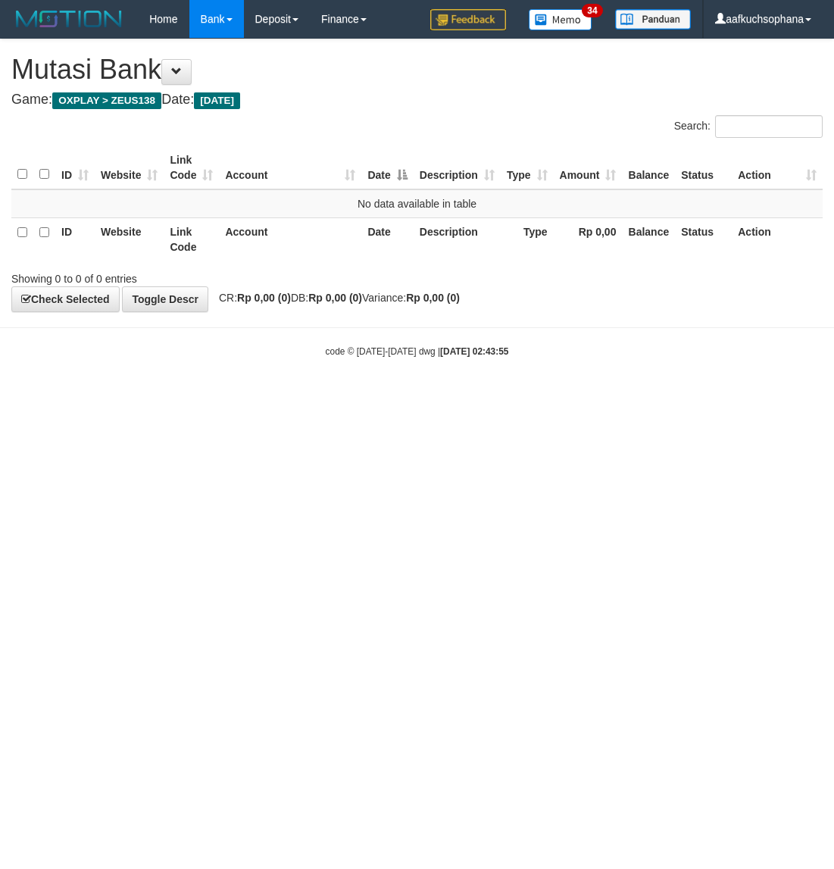
click at [246, 396] on html "Toggle navigation Home Bank Account List Load By Website Group [OXPLAY] ZEUS138…" at bounding box center [417, 198] width 834 height 396
click at [339, 396] on html "Toggle navigation Home Bank Account List Load By Website Group [OXPLAY] ZEUS138…" at bounding box center [417, 198] width 834 height 396
drag, startPoint x: 549, startPoint y: 533, endPoint x: 550, endPoint y: 525, distance: 7.6
click at [549, 396] on html "Toggle navigation Home Bank Account List Load By Website Group [OXPLAY] ZEUS138…" at bounding box center [417, 198] width 834 height 396
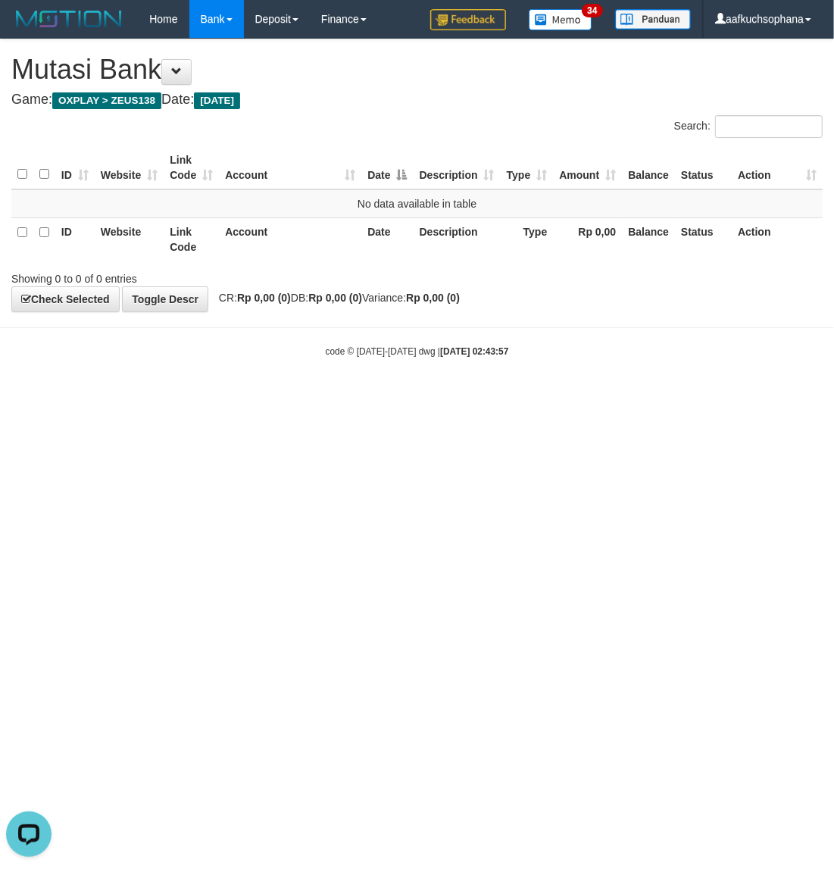
click at [426, 396] on html "Toggle navigation Home Bank Account List Load By Website Group [OXPLAY] ZEUS138…" at bounding box center [417, 198] width 834 height 396
click at [214, 396] on html "Toggle navigation Home Bank Account List Load By Website Group [OXPLAY] ZEUS138…" at bounding box center [417, 198] width 834 height 396
drag, startPoint x: 370, startPoint y: 544, endPoint x: 655, endPoint y: 583, distance: 288.3
click at [370, 396] on html "Toggle navigation Home Bank Account List Load By Website Group [OXPLAY] ZEUS138…" at bounding box center [417, 198] width 834 height 396
drag, startPoint x: 205, startPoint y: 577, endPoint x: 532, endPoint y: 439, distance: 354.4
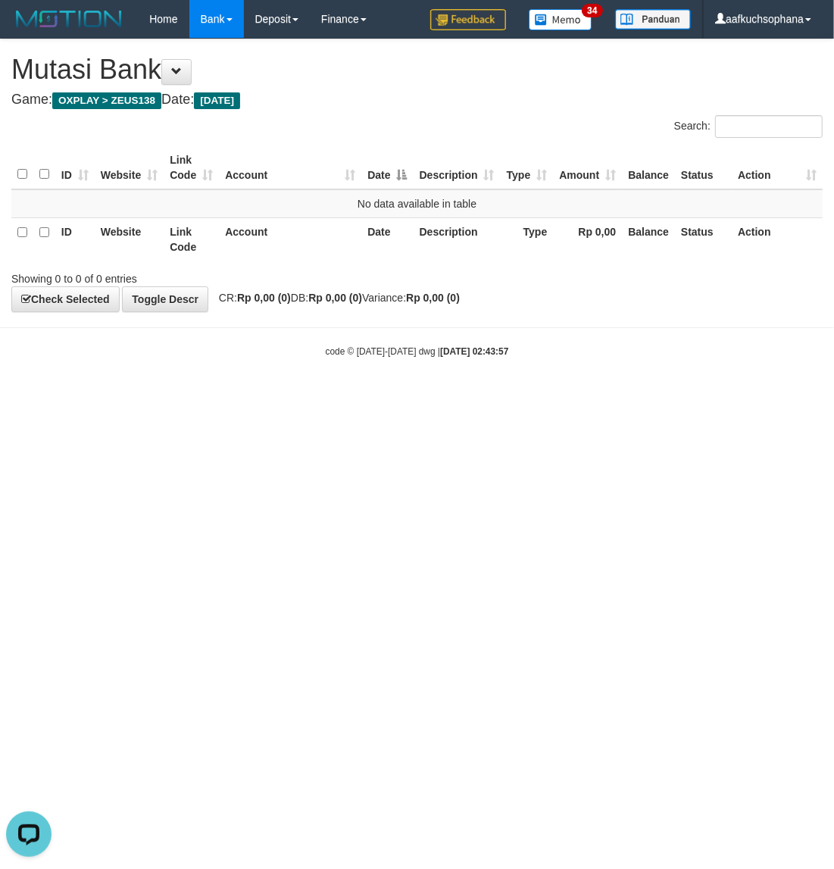
click at [225, 396] on html "Toggle navigation Home Bank Account List Load By Website Group [OXPLAY] ZEUS138…" at bounding box center [417, 198] width 834 height 396
click at [505, 396] on html "Toggle navigation Home Bank Account List Load By Website Group [OXPLAY] ZEUS138…" at bounding box center [417, 198] width 834 height 396
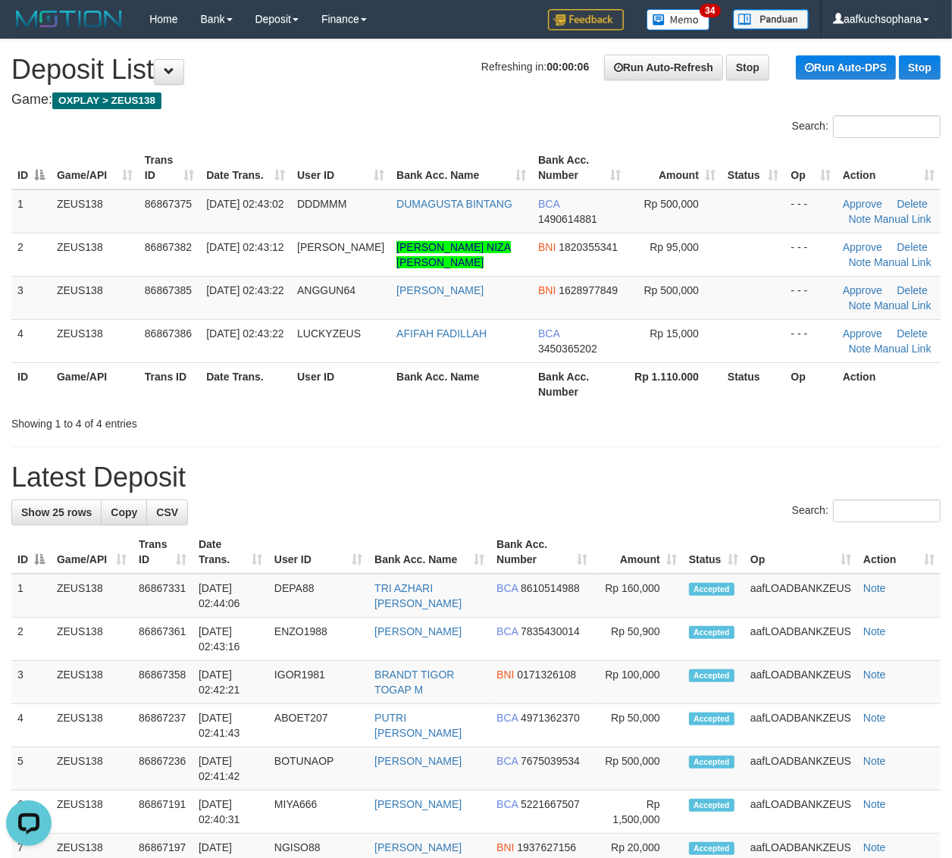
drag, startPoint x: 805, startPoint y: 467, endPoint x: 909, endPoint y: 471, distance: 104.6
click at [812, 467] on h1 "Latest Deposit" at bounding box center [475, 477] width 929 height 30
click at [786, 479] on h1 "Latest Deposit" at bounding box center [475, 477] width 929 height 30
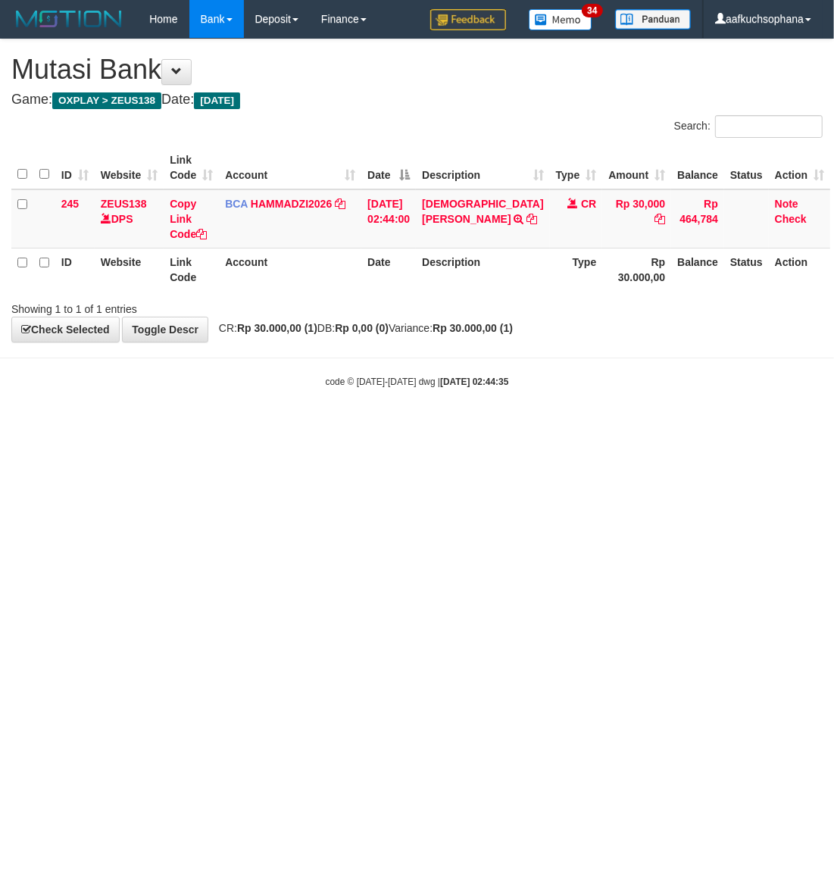
drag, startPoint x: 270, startPoint y: 529, endPoint x: 496, endPoint y: 413, distance: 254.4
click at [273, 427] on html "Toggle navigation Home Bank Account List Load By Website Group [OXPLAY] ZEUS138…" at bounding box center [417, 213] width 834 height 427
click at [460, 427] on html "Toggle navigation Home Bank Account List Load By Website Group [OXPLAY] ZEUS138…" at bounding box center [417, 213] width 834 height 427
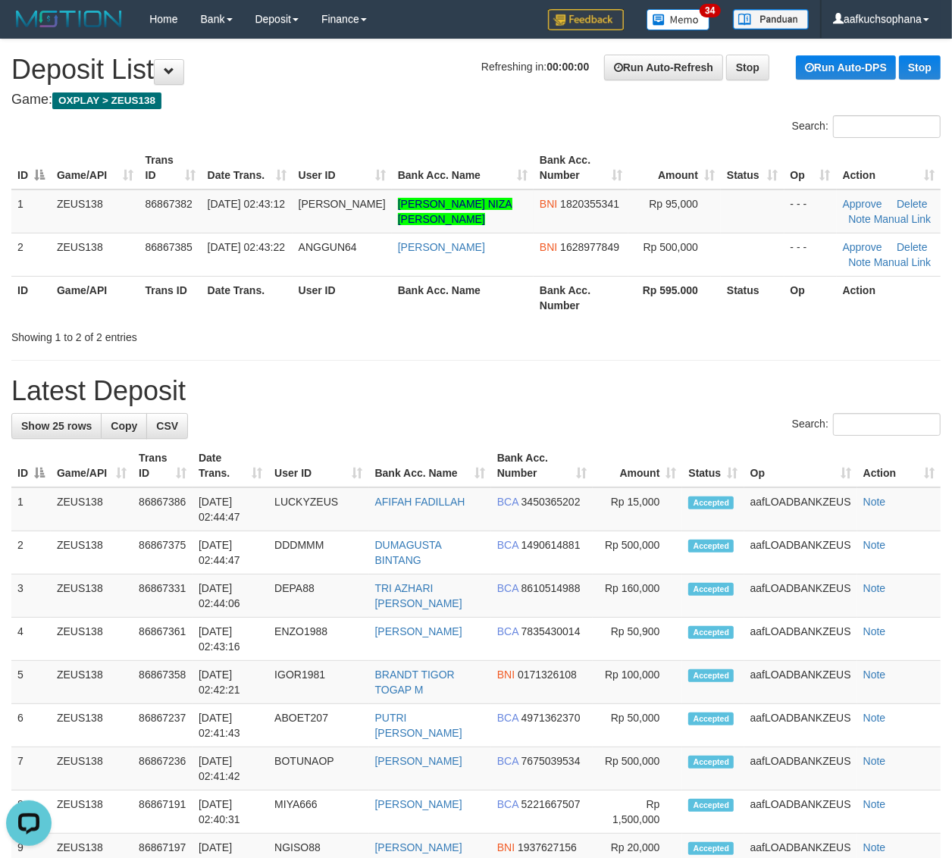
click at [641, 283] on th "Rp 595.000" at bounding box center [674, 297] width 92 height 43
click at [720, 355] on div "**********" at bounding box center [476, 853] width 952 height 1629
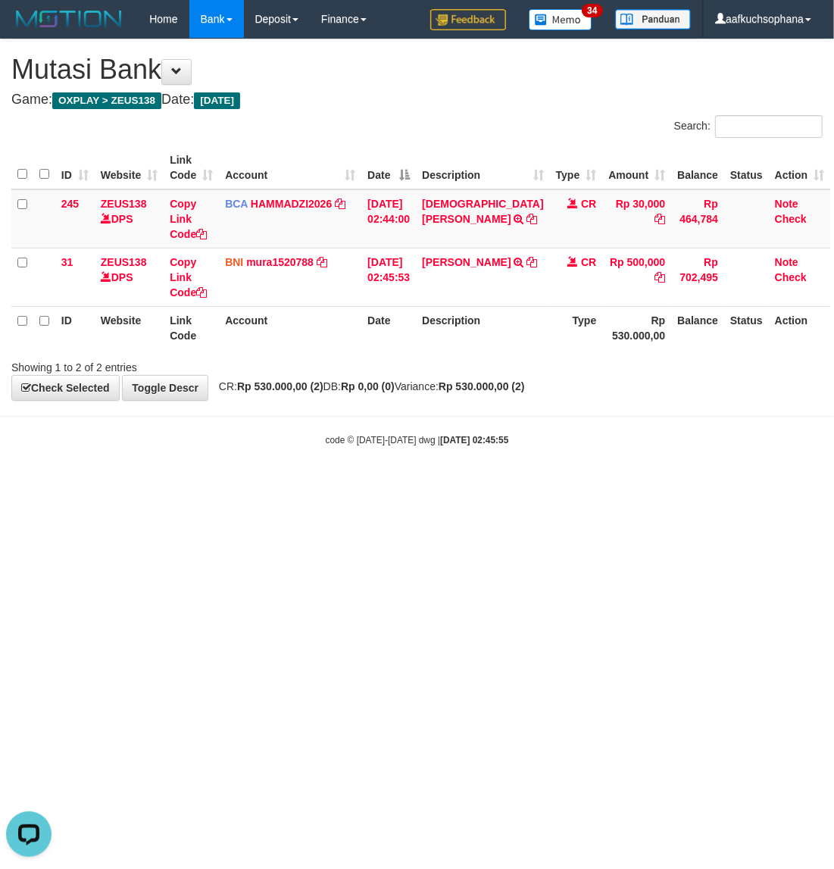
click at [459, 485] on html "Toggle navigation Home Bank Account List Load By Website Group [OXPLAY] ZEUS138…" at bounding box center [417, 242] width 834 height 485
click at [456, 485] on html "Toggle navigation Home Bank Account List Load By Website Group [OXPLAY] ZEUS138…" at bounding box center [417, 242] width 834 height 485
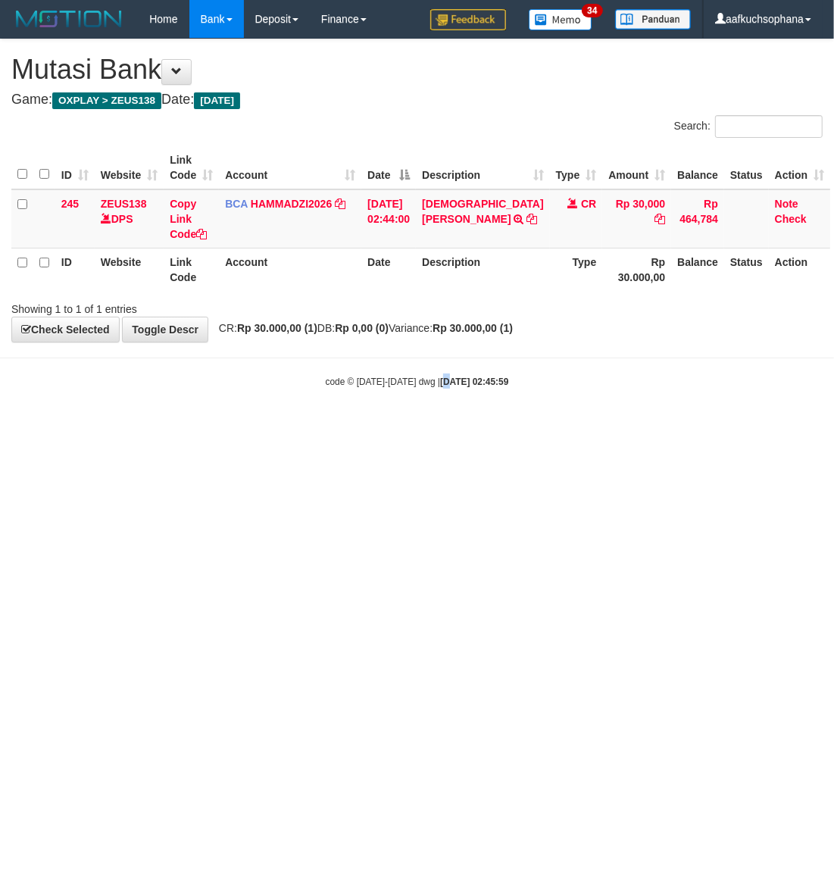
drag, startPoint x: 433, startPoint y: 568, endPoint x: 427, endPoint y: 553, distance: 16.6
click at [430, 427] on html "Toggle navigation Home Bank Account List Load By Website Group [OXPLAY] ZEUS138…" at bounding box center [417, 213] width 834 height 427
click at [458, 427] on html "Toggle navigation Home Bank Account List Load By Website Group [OXPLAY] ZEUS138…" at bounding box center [417, 213] width 834 height 427
click at [527, 217] on icon at bounding box center [532, 219] width 11 height 11
click at [240, 403] on body "Toggle navigation Home Bank Account List Load By Website Group [OXPLAY] ZEUS138…" at bounding box center [417, 213] width 834 height 427
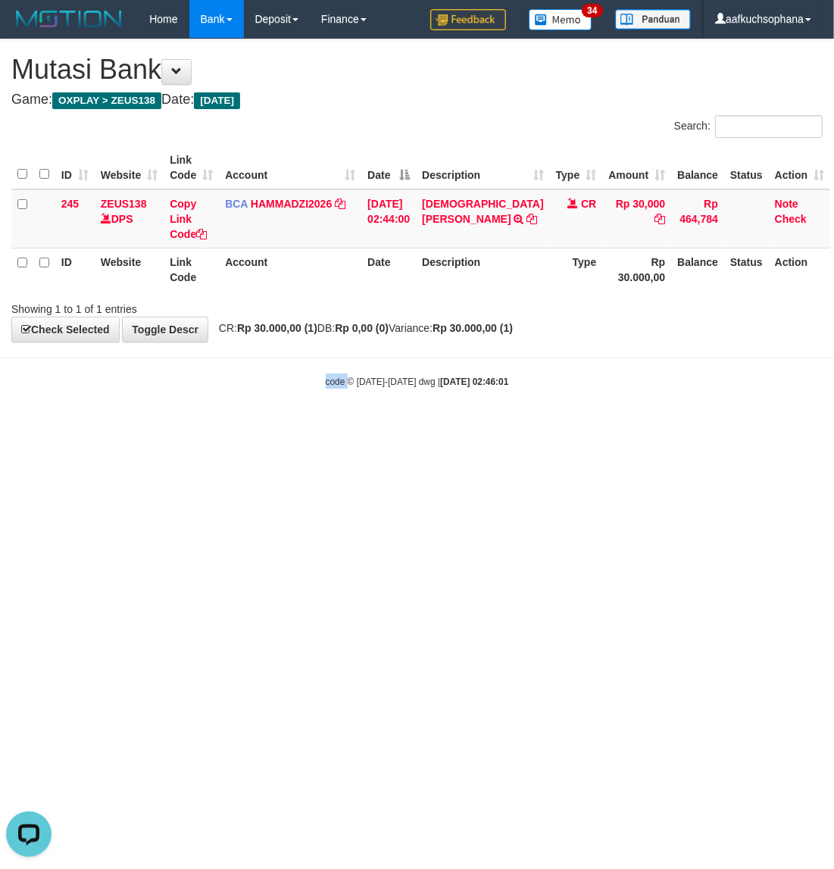
click at [240, 403] on body "Toggle navigation Home Bank Account List Load By Website Group [OXPLAY] ZEUS138…" at bounding box center [417, 213] width 834 height 427
click at [612, 427] on html "Toggle navigation Home Bank Account List Load By Website Group [OXPLAY] ZEUS138…" at bounding box center [417, 213] width 834 height 427
click at [467, 427] on html "Toggle navigation Home Bank Account List Load By Website Group [OXPLAY] ZEUS138…" at bounding box center [417, 213] width 834 height 427
click at [491, 427] on html "Toggle navigation Home Bank Account List Load By Website Group [OXPLAY] ZEUS138…" at bounding box center [417, 213] width 834 height 427
click at [492, 427] on html "Toggle navigation Home Bank Account List Load By Website Group [OXPLAY] ZEUS138…" at bounding box center [417, 213] width 834 height 427
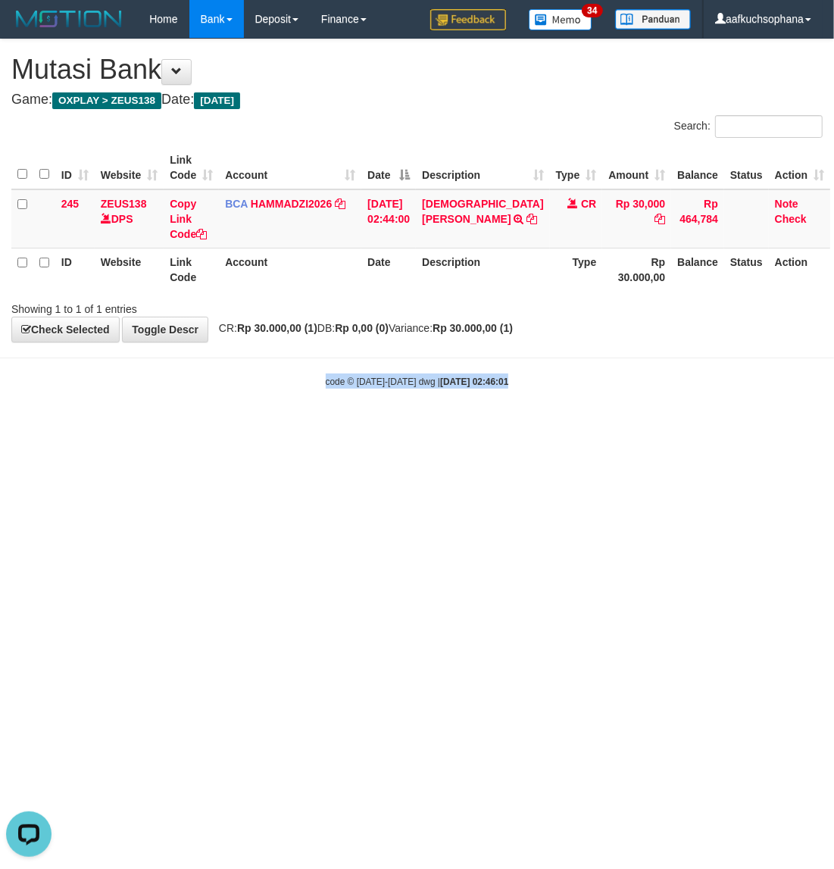
click at [490, 427] on html "Toggle navigation Home Bank Account List Load By Website Group [OXPLAY] ZEUS138…" at bounding box center [417, 213] width 834 height 427
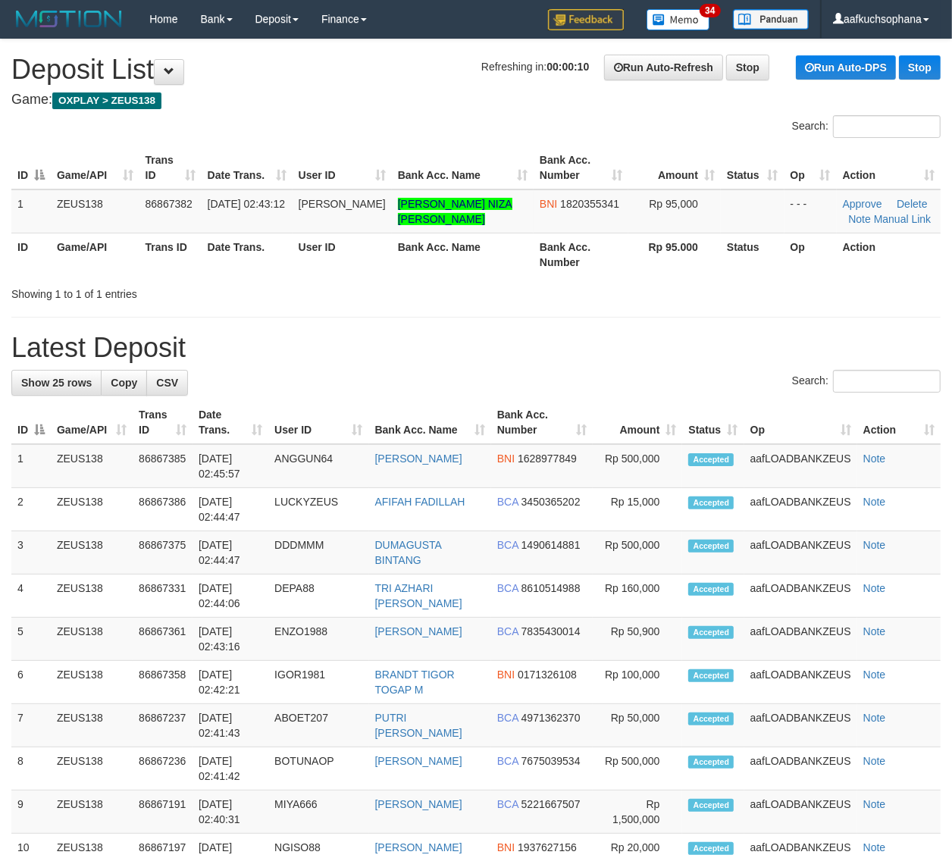
click at [667, 409] on th "Amount" at bounding box center [636, 422] width 89 height 43
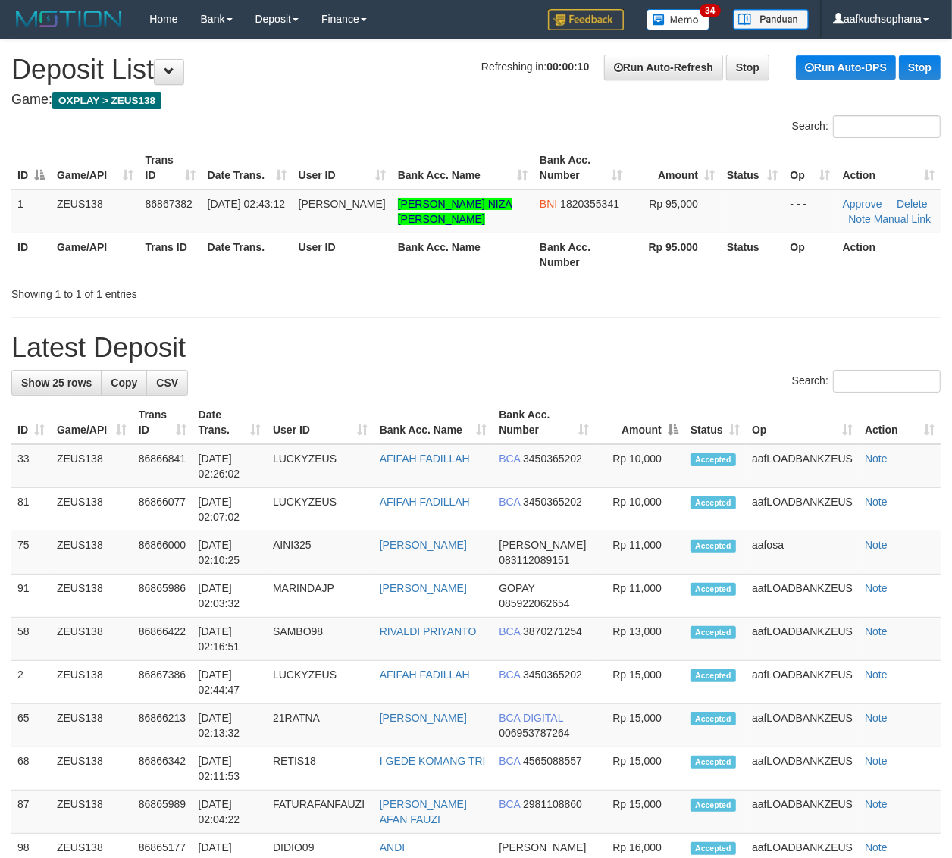
click at [671, 365] on div "**********" at bounding box center [476, 832] width 952 height 1586
click at [675, 357] on h1 "Latest Deposit" at bounding box center [475, 348] width 929 height 30
drag, startPoint x: 695, startPoint y: 326, endPoint x: 697, endPoint y: 333, distance: 7.9
click at [695, 332] on div "**********" at bounding box center [476, 832] width 952 height 1586
click at [701, 333] on h1 "Latest Deposit" at bounding box center [475, 348] width 929 height 30
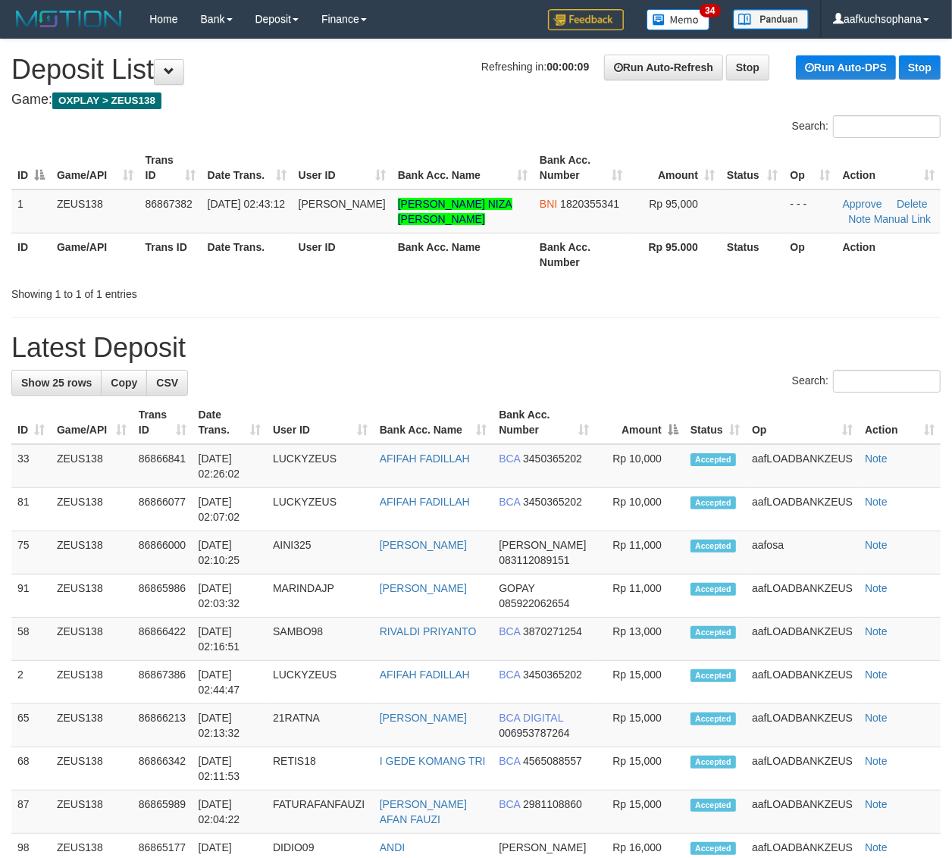
drag, startPoint x: 702, startPoint y: 331, endPoint x: 709, endPoint y: 312, distance: 20.1
click at [709, 312] on div "**********" at bounding box center [476, 832] width 952 height 1586
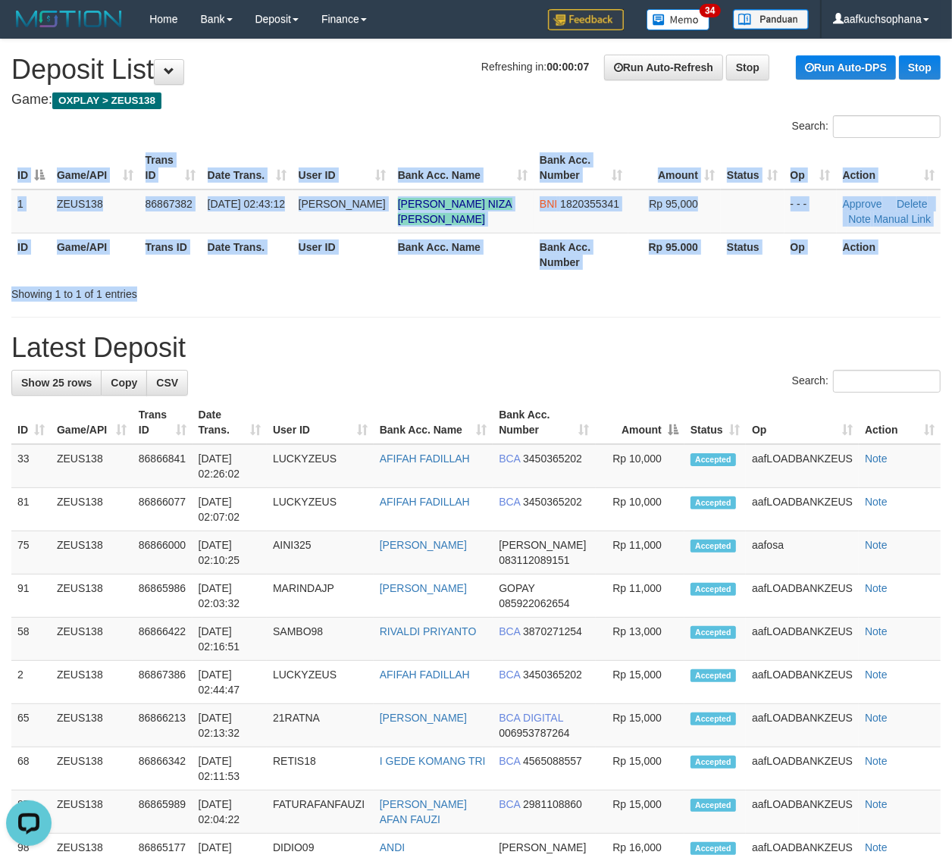
click at [703, 279] on div "Search: ID Game/API Trans ID Date Trans. User ID Bank Acc. Name Bank Acc. Numbe…" at bounding box center [475, 208] width 929 height 186
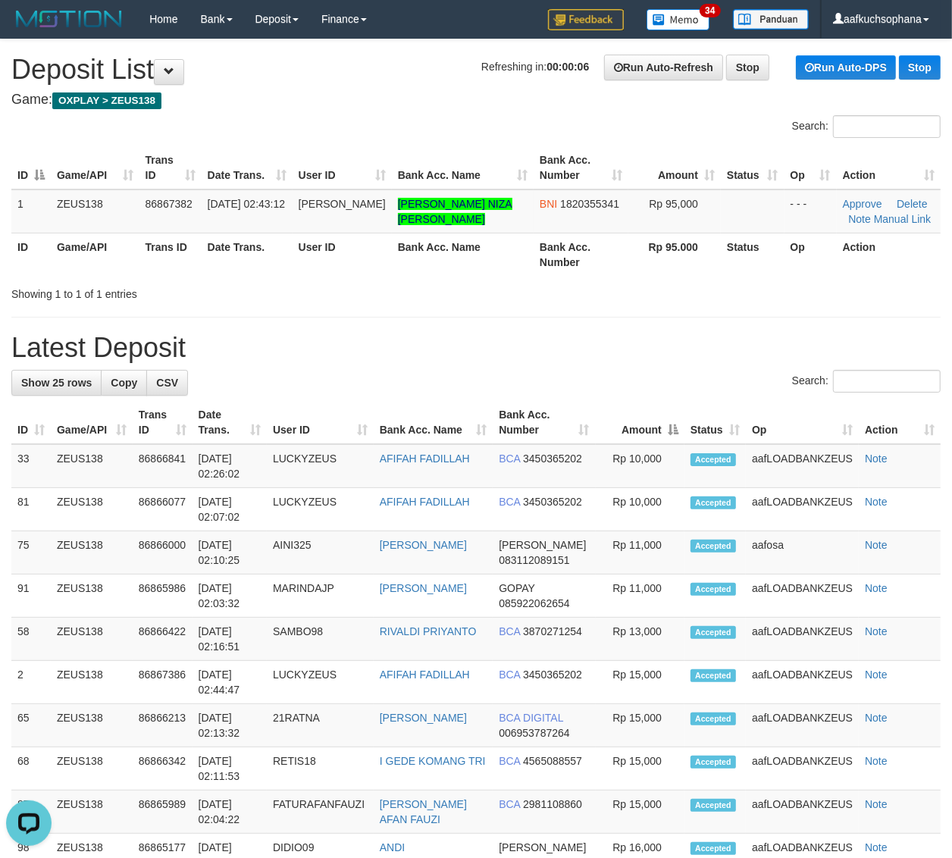
click at [735, 277] on div "ID Game/API Trans ID Date Trans. User ID Bank Acc. Name Bank Acc. Number Amount…" at bounding box center [476, 211] width 952 height 139
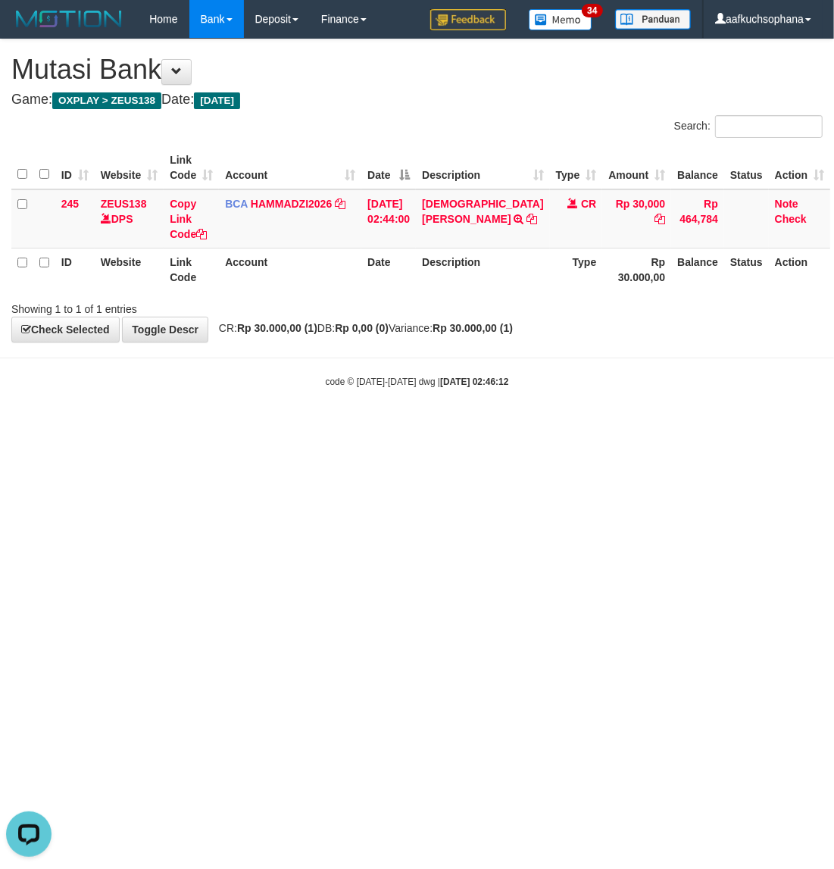
click at [175, 427] on html "Toggle navigation Home Bank Account List Load By Website Group [OXPLAY] ZEUS138…" at bounding box center [417, 213] width 834 height 427
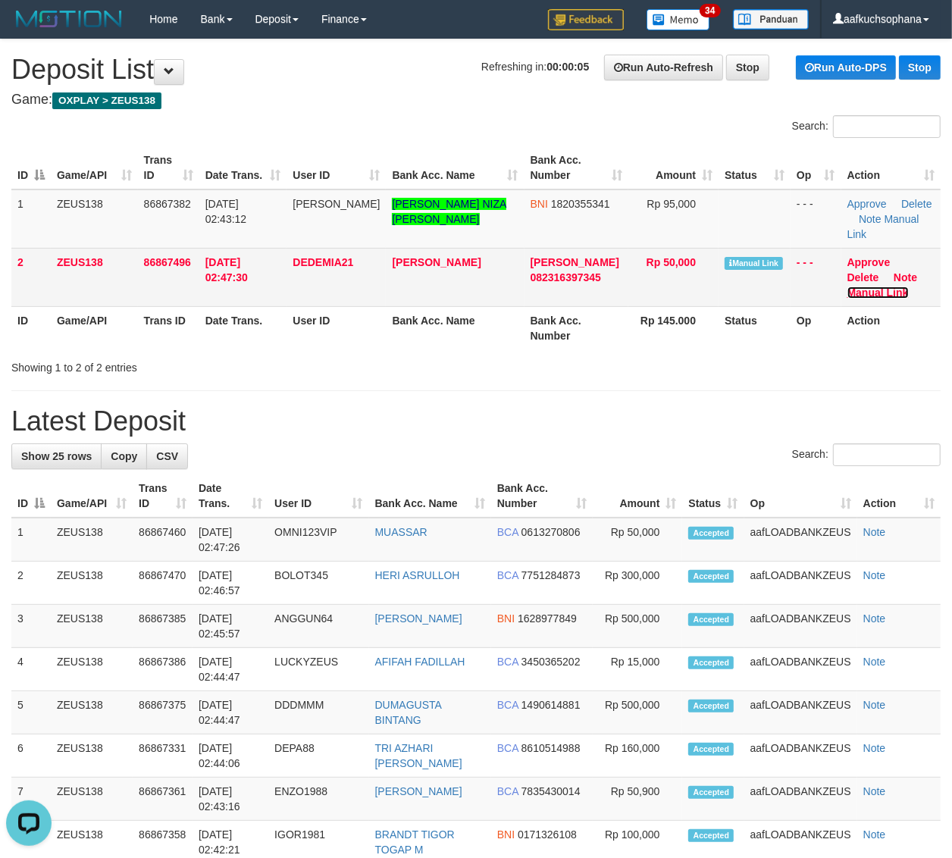
click at [898, 286] on link "Manual Link" at bounding box center [877, 292] width 61 height 12
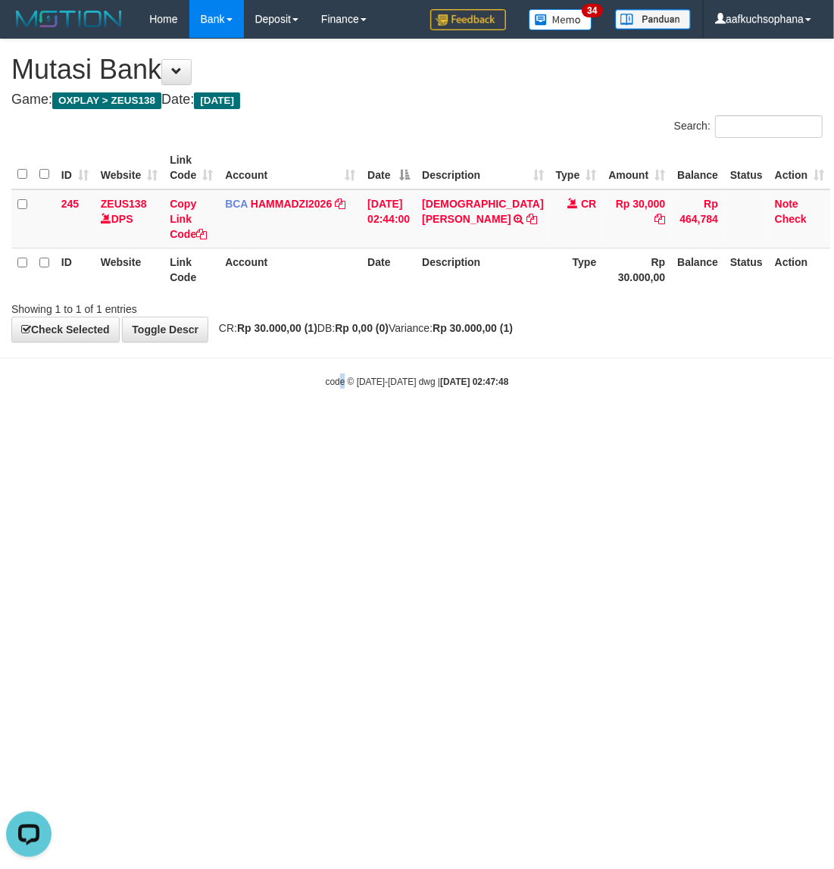
click at [345, 427] on html "Toggle navigation Home Bank Account List Load By Website Group [OXPLAY] ZEUS138…" at bounding box center [417, 213] width 834 height 427
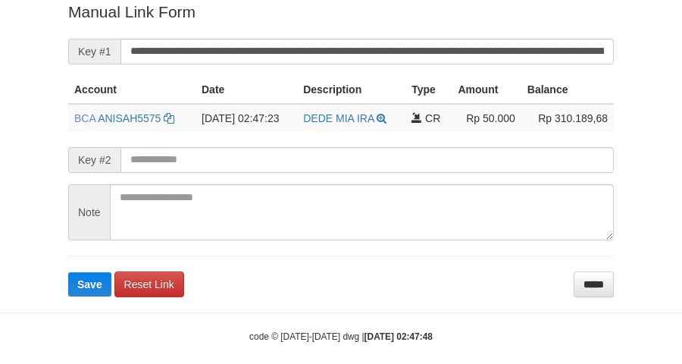
scroll to position [311, 0]
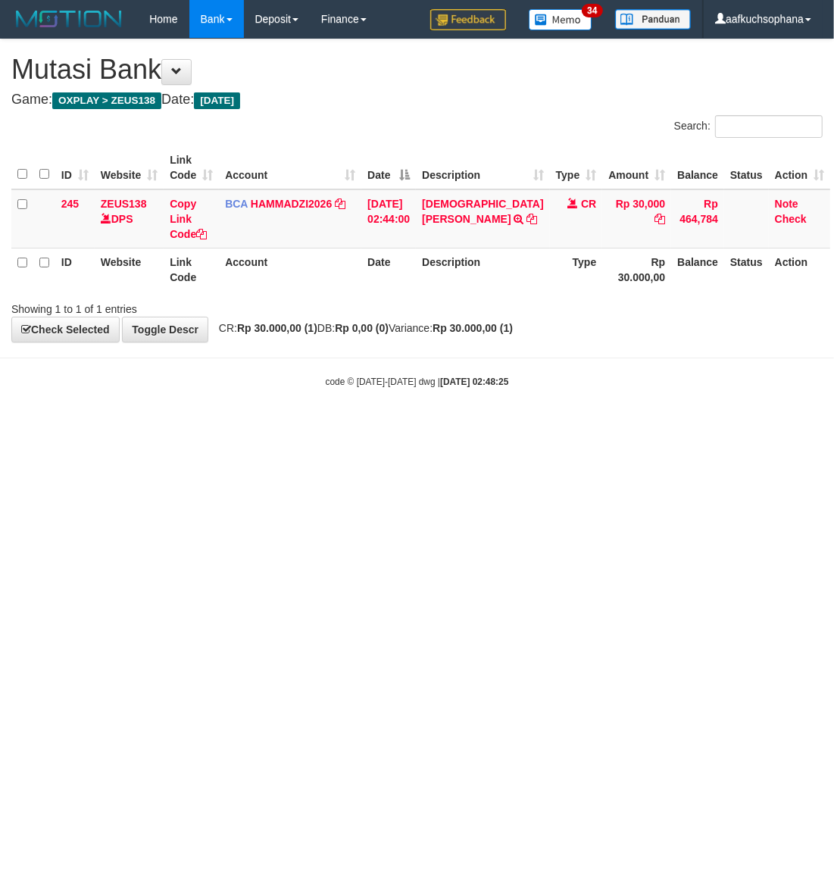
click at [409, 427] on html "Toggle navigation Home Bank Account List Load By Website Group [OXPLAY] ZEUS138…" at bounding box center [417, 213] width 834 height 427
click at [311, 427] on html "Toggle navigation Home Bank Account List Load By Website Group [OXPLAY] ZEUS138…" at bounding box center [417, 213] width 834 height 427
click at [349, 427] on html "Toggle navigation Home Bank Account List Load By Website Group [OXPLAY] ZEUS138…" at bounding box center [417, 213] width 834 height 427
click at [350, 427] on html "Toggle navigation Home Bank Account List Load By Website Group [OXPLAY] ZEUS138…" at bounding box center [417, 213] width 834 height 427
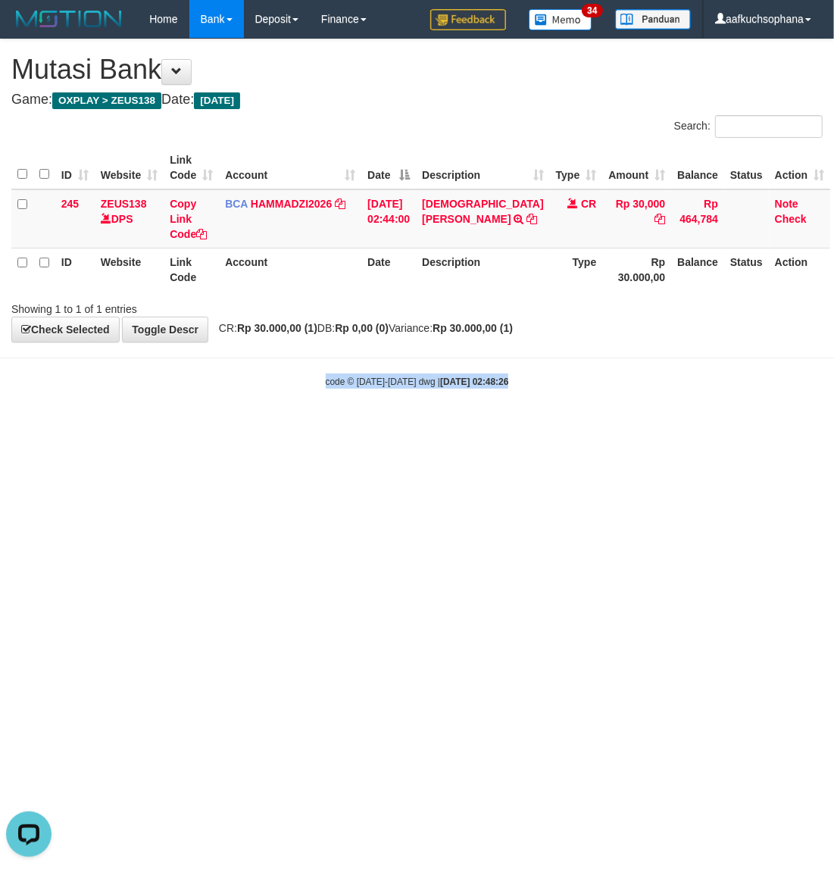
click at [351, 427] on html "Toggle navigation Home Bank Account List Load By Website Group [OXPLAY] ZEUS138…" at bounding box center [417, 213] width 834 height 427
click at [352, 427] on html "Toggle navigation Home Bank Account List Load By Website Group [OXPLAY] ZEUS138…" at bounding box center [417, 213] width 834 height 427
click at [523, 427] on html "Toggle navigation Home Bank Account List Load By Website Group [OXPLAY] ZEUS138…" at bounding box center [417, 213] width 834 height 427
click at [539, 427] on html "Toggle navigation Home Bank Account List Load By Website Group [OXPLAY] ZEUS138…" at bounding box center [417, 213] width 834 height 427
drag, startPoint x: 540, startPoint y: 602, endPoint x: 529, endPoint y: 644, distance: 43.2
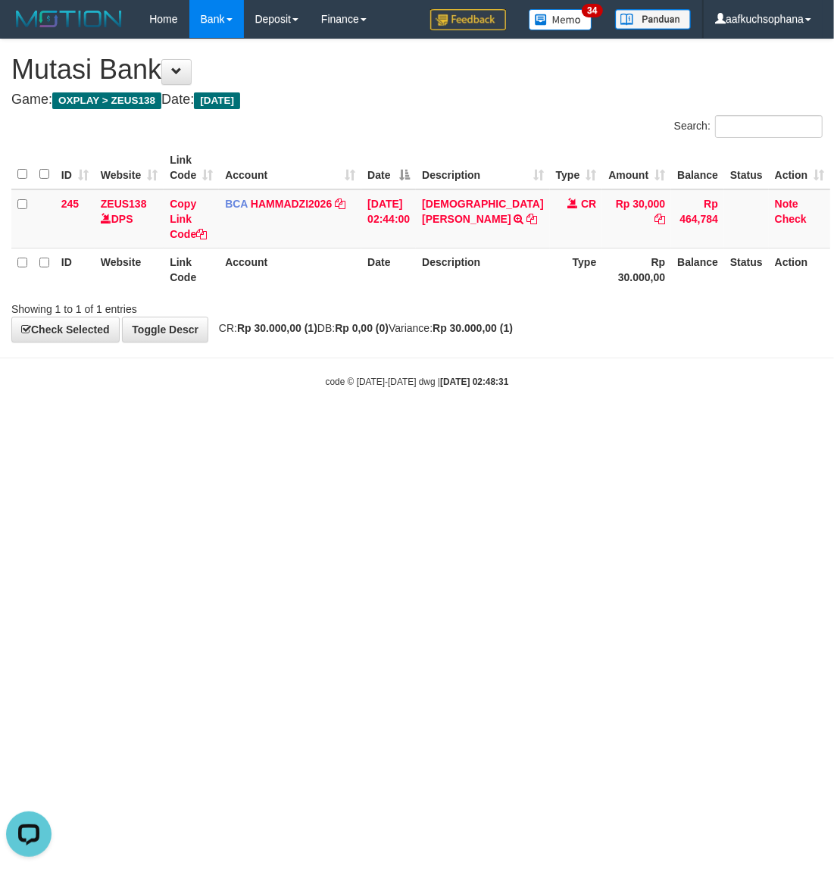
click at [532, 427] on html "Toggle navigation Home Bank Account List Load By Website Group [OXPLAY] ZEUS138…" at bounding box center [417, 213] width 834 height 427
click at [527, 427] on html "Toggle navigation Home Bank Account List Load By Website Group [OXPLAY] ZEUS138…" at bounding box center [417, 213] width 834 height 427
click at [525, 427] on html "Toggle navigation Home Bank Account List Load By Website Group [OXPLAY] ZEUS138…" at bounding box center [417, 213] width 834 height 427
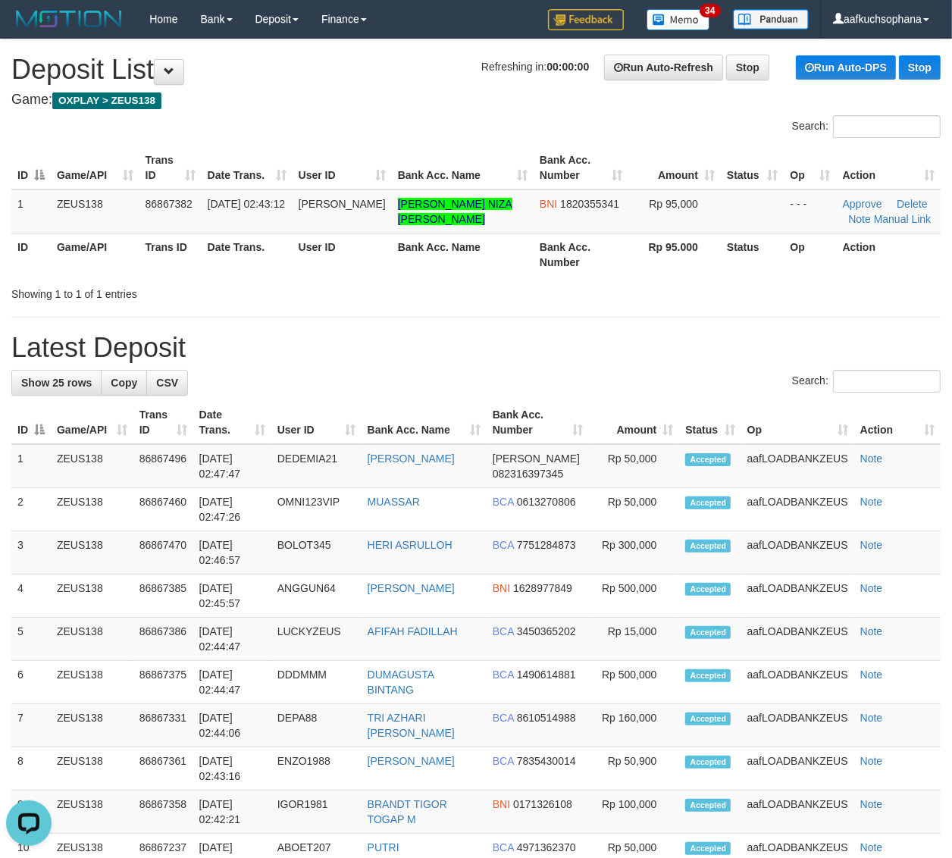
click at [639, 347] on h1 "Latest Deposit" at bounding box center [475, 348] width 929 height 30
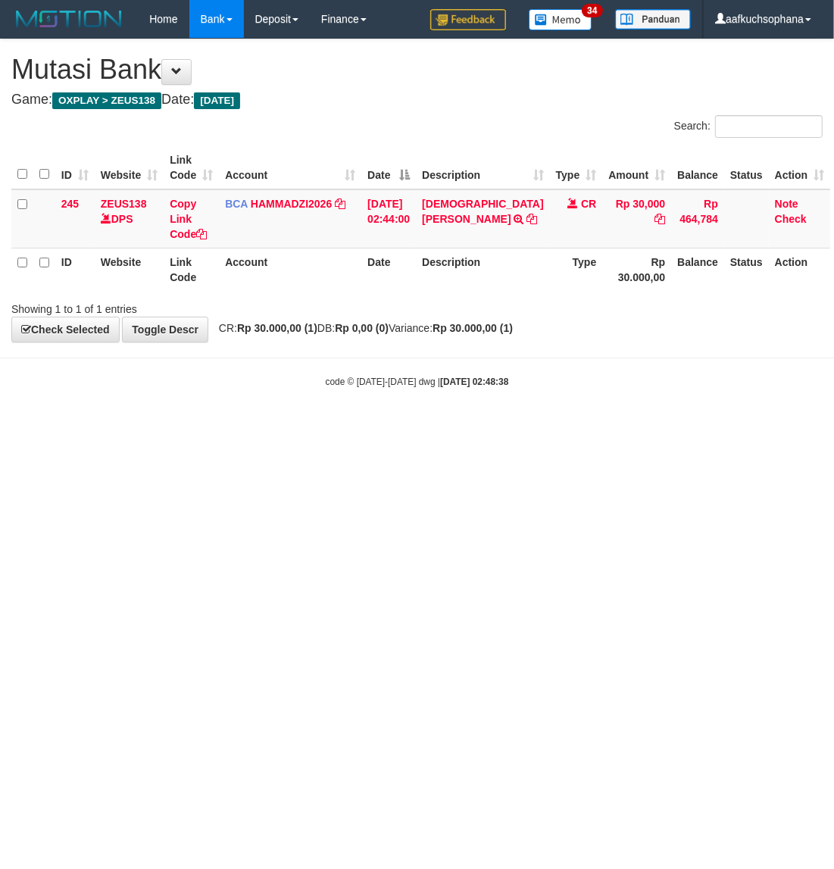
click at [695, 427] on html "Toggle navigation Home Bank Account List Load By Website Group [OXPLAY] ZEUS138…" at bounding box center [417, 213] width 834 height 427
click at [476, 427] on html "Toggle navigation Home Bank Account List Load By Website Group [OXPLAY] ZEUS138…" at bounding box center [417, 213] width 834 height 427
click at [477, 427] on html "Toggle navigation Home Bank Account List Load By Website Group [OXPLAY] ZEUS138…" at bounding box center [417, 213] width 834 height 427
click at [508, 427] on html "Toggle navigation Home Bank Account List Load By Website Group [OXPLAY] ZEUS138…" at bounding box center [417, 213] width 834 height 427
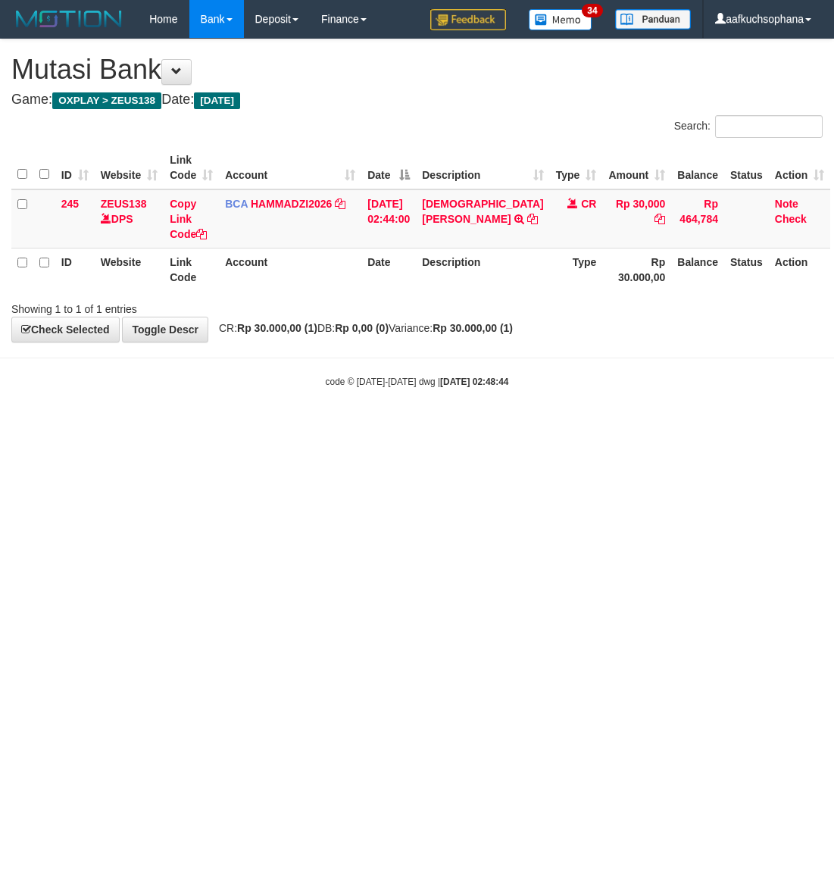
click at [509, 427] on html "Toggle navigation Home Bank Account List Load By Website Group [OXPLAY] ZEUS138…" at bounding box center [417, 213] width 834 height 427
click at [341, 427] on html "Toggle navigation Home Bank Account List Load By Website Group [OXPLAY] ZEUS138…" at bounding box center [417, 213] width 834 height 427
click at [339, 427] on html "Toggle navigation Home Bank Account List Load By Website Group [OXPLAY] ZEUS138…" at bounding box center [417, 213] width 834 height 427
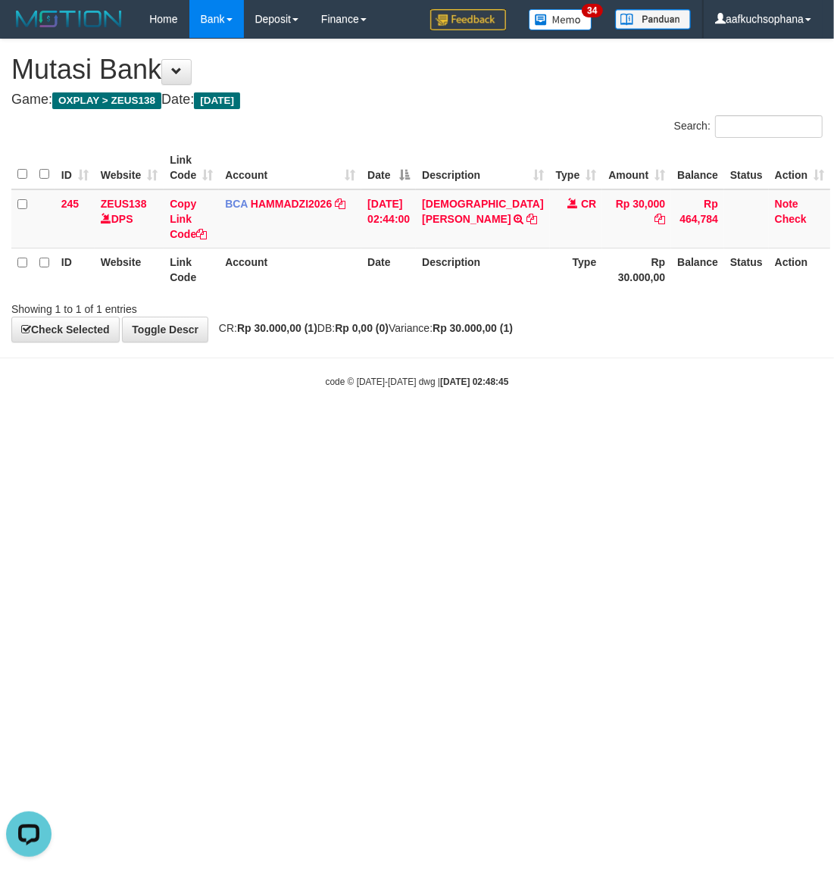
click at [390, 427] on html "Toggle navigation Home Bank Account List Load By Website Group [OXPLAY] ZEUS138…" at bounding box center [417, 213] width 834 height 427
click at [358, 427] on html "Toggle navigation Home Bank Account List Load By Website Group [OXPLAY] ZEUS138…" at bounding box center [417, 213] width 834 height 427
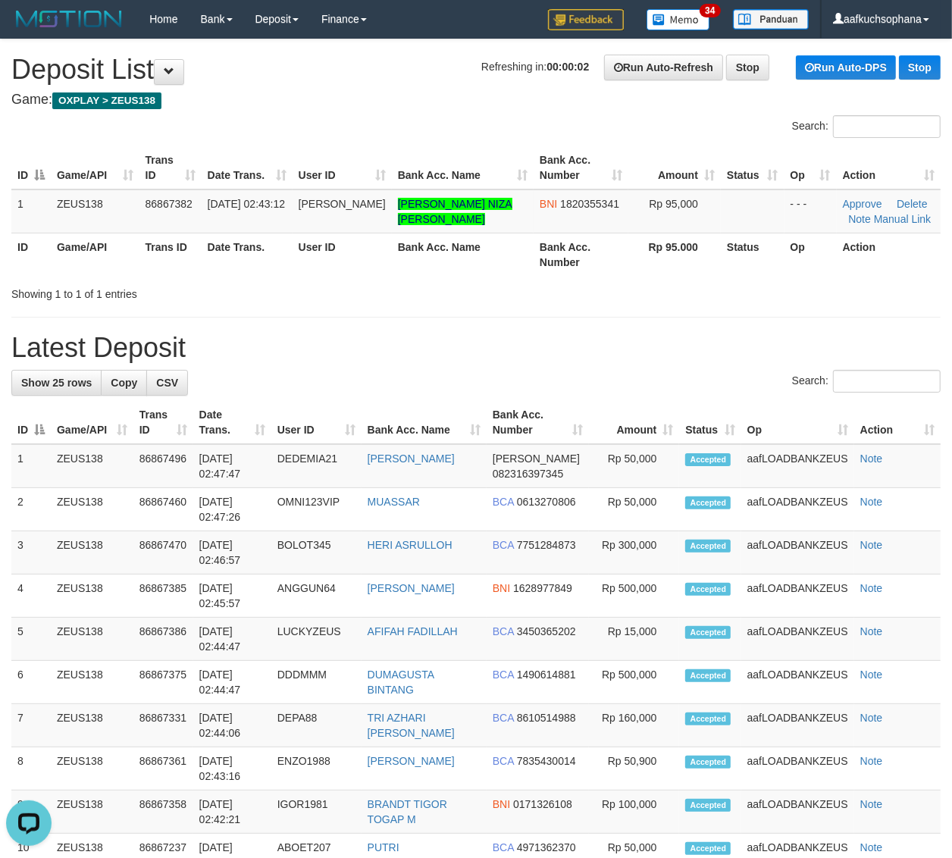
drag, startPoint x: 667, startPoint y: 301, endPoint x: 682, endPoint y: 299, distance: 15.2
click at [677, 300] on div "**********" at bounding box center [476, 832] width 952 height 1586
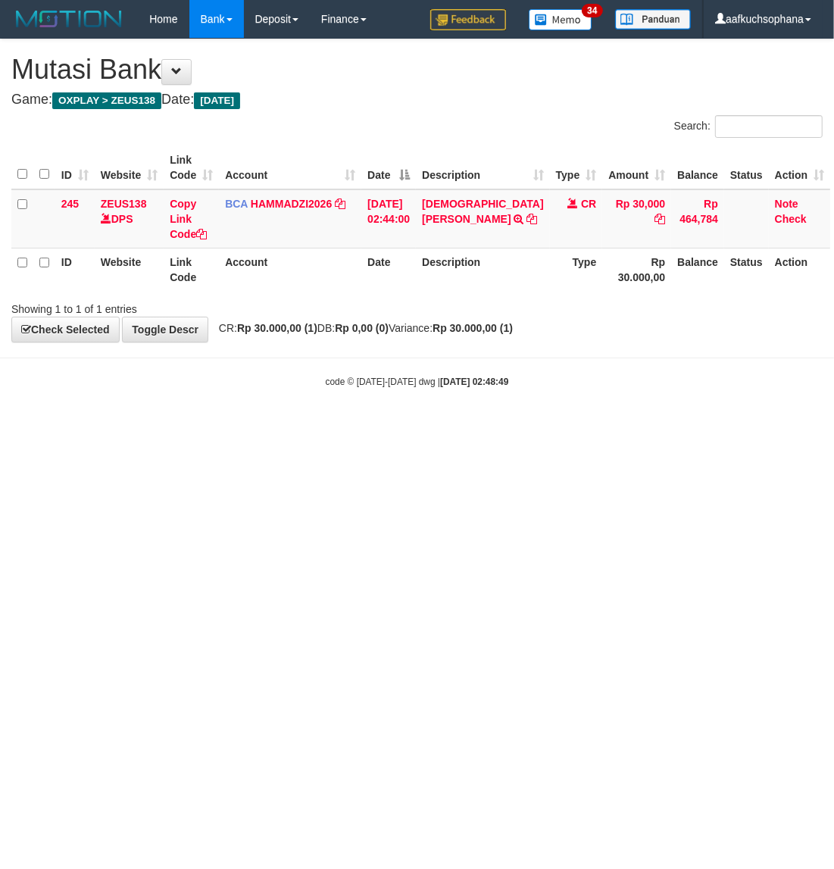
click at [475, 427] on html "Toggle navigation Home Bank Account List Load By Website Group [OXPLAY] ZEUS138…" at bounding box center [417, 213] width 834 height 427
click at [239, 427] on html "Toggle navigation Home Bank Account List Load By Website Group [OXPLAY] ZEUS138…" at bounding box center [417, 213] width 834 height 427
click at [476, 427] on html "Toggle navigation Home Bank Account List Load By Website Group [OXPLAY] ZEUS138…" at bounding box center [417, 213] width 834 height 427
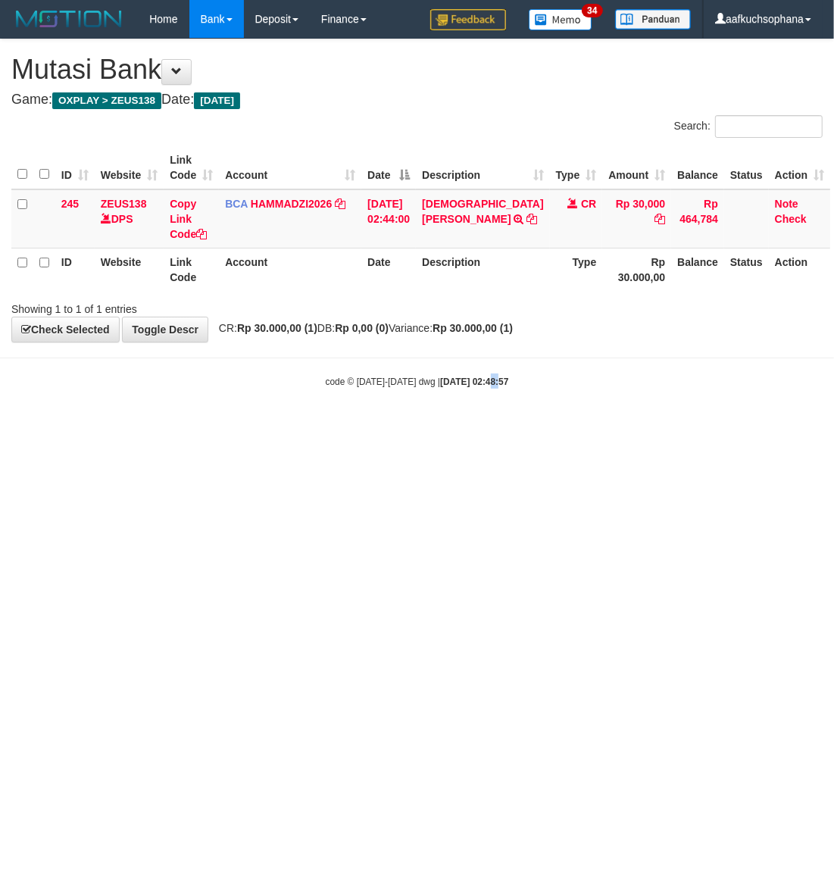
click at [476, 427] on html "Toggle navigation Home Bank Account List Load By Website Group [OXPLAY] ZEUS138…" at bounding box center [417, 213] width 834 height 427
drag, startPoint x: 328, startPoint y: 527, endPoint x: 824, endPoint y: 480, distance: 498.4
click at [387, 427] on html "Toggle navigation Home Bank Account List Load By Website Group [OXPLAY] ZEUS138…" at bounding box center [417, 213] width 834 height 427
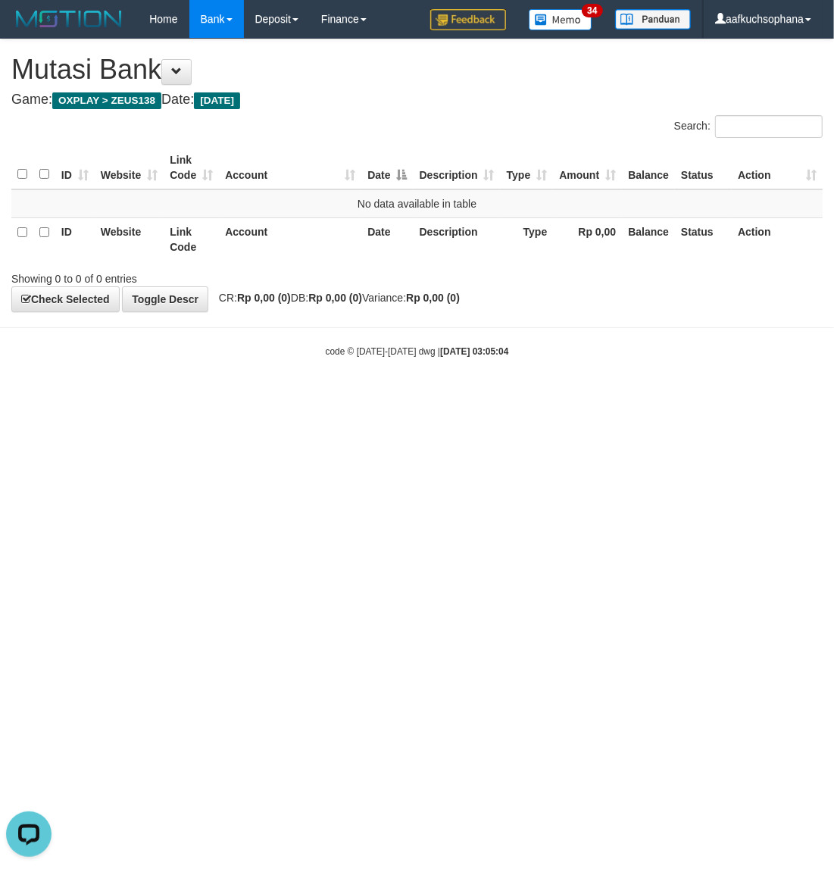
click at [453, 396] on html "Toggle navigation Home Bank Account List Load By Website Group [OXPLAY] ZEUS138…" at bounding box center [417, 198] width 834 height 396
click at [309, 396] on html "Toggle navigation Home Bank Account List Load By Website Group [OXPLAY] ZEUS138…" at bounding box center [417, 198] width 834 height 396
click at [372, 396] on html "Toggle navigation Home Bank Account List Load By Website Group [OXPLAY] ZEUS138…" at bounding box center [417, 198] width 834 height 396
click at [464, 396] on html "Toggle navigation Home Bank Account List Load By Website Group [OXPLAY] ZEUS138…" at bounding box center [417, 198] width 834 height 396
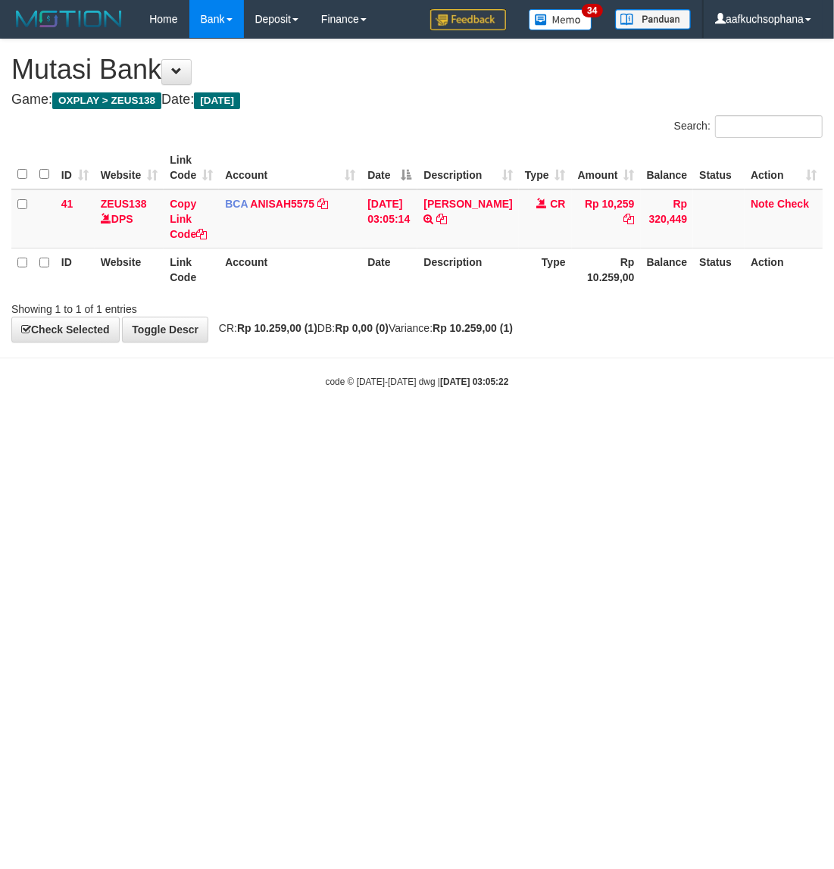
drag, startPoint x: 358, startPoint y: 652, endPoint x: 0, endPoint y: 464, distance: 404.6
click at [347, 427] on html "Toggle navigation Home Bank Account List Load By Website Group [OXPLAY] ZEUS138…" at bounding box center [417, 213] width 834 height 427
click at [364, 427] on html "Toggle navigation Home Bank Account List Load By Website Group [OXPLAY] ZEUS138…" at bounding box center [417, 213] width 834 height 427
drag, startPoint x: 286, startPoint y: 508, endPoint x: 277, endPoint y: 496, distance: 15.2
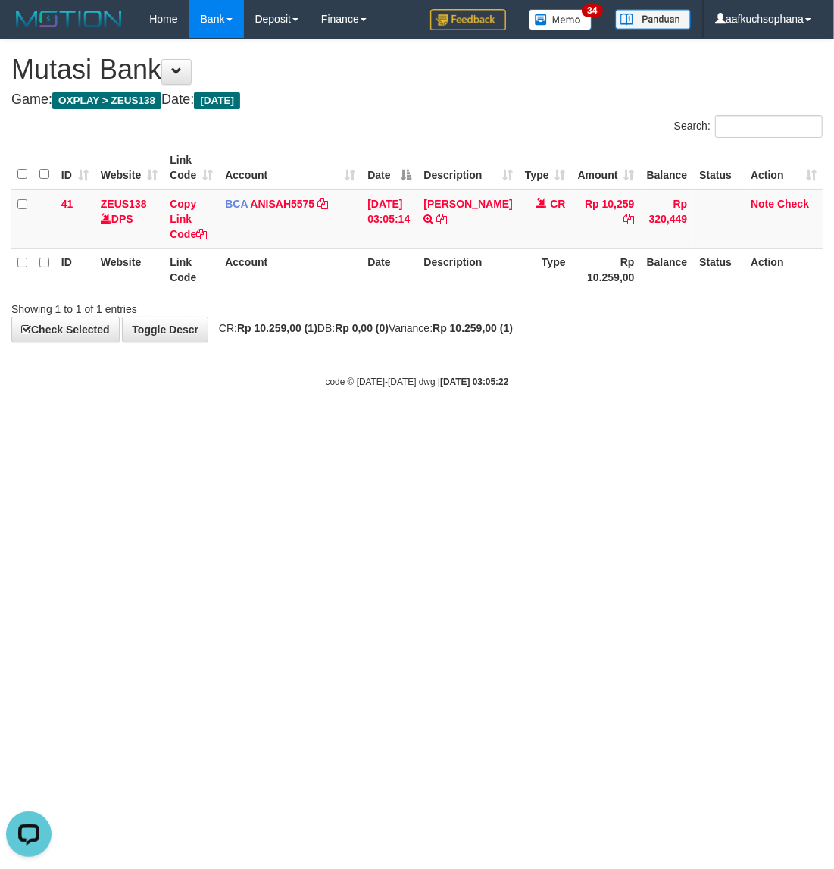
click at [283, 427] on html "Toggle navigation Home Bank Account List Load By Website Group [OXPLAY] ZEUS138…" at bounding box center [417, 213] width 834 height 427
click at [395, 427] on html "Toggle navigation Home Bank Account List Load By Website Group [OXPLAY] ZEUS138…" at bounding box center [417, 213] width 834 height 427
click at [348, 427] on html "Toggle navigation Home Bank Account List Load By Website Group [OXPLAY] ZEUS138…" at bounding box center [417, 213] width 834 height 427
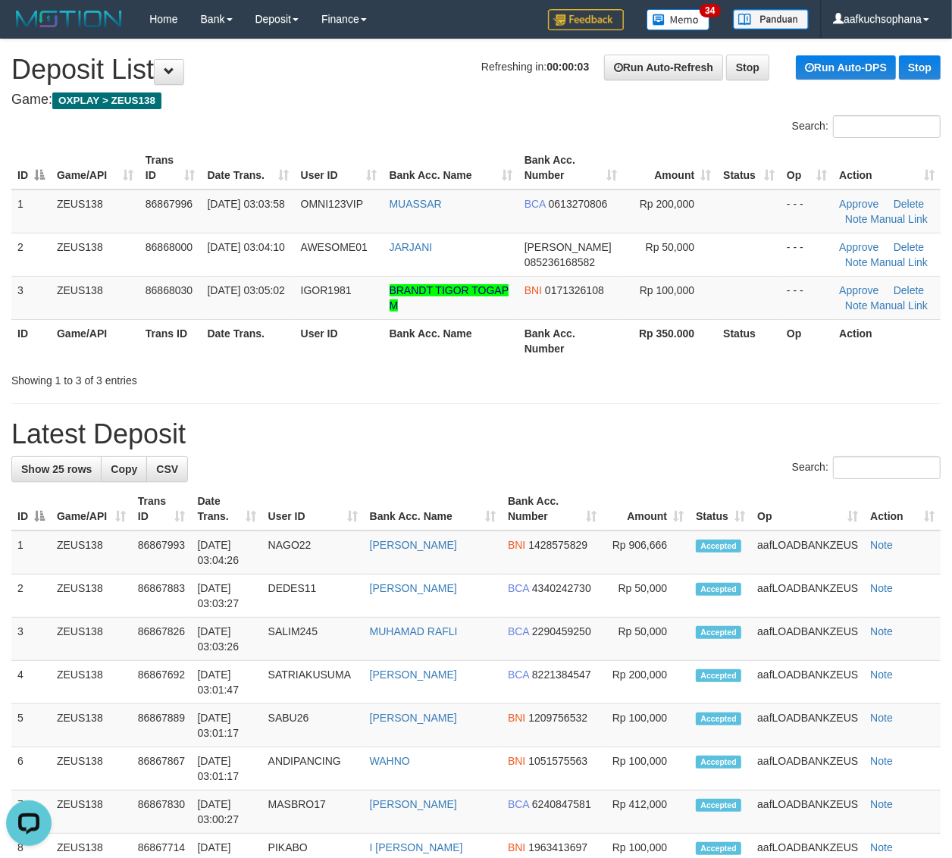
drag, startPoint x: 675, startPoint y: 404, endPoint x: 962, endPoint y: 387, distance: 287.6
click at [694, 402] on div "**********" at bounding box center [476, 875] width 952 height 1672
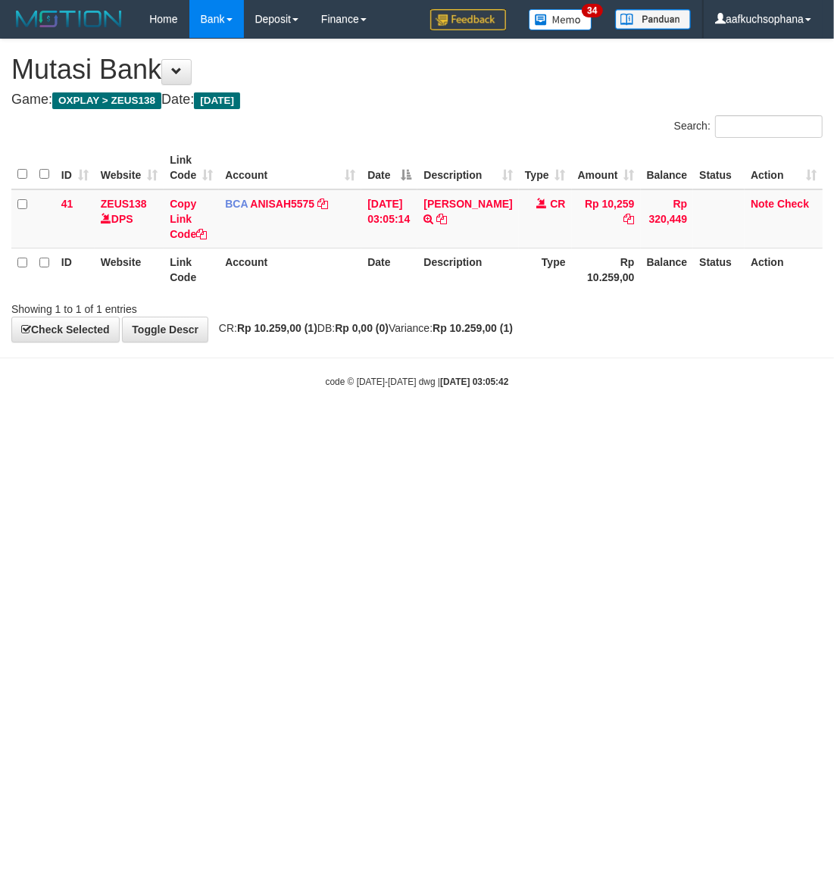
drag, startPoint x: 512, startPoint y: 660, endPoint x: 830, endPoint y: 551, distance: 335.6
click at [517, 427] on html "Toggle navigation Home Bank Account List Load By Website Group [OXPLAY] ZEUS138…" at bounding box center [417, 213] width 834 height 427
click at [312, 427] on html "Toggle navigation Home Bank Account List Load By Website Group [OXPLAY] ZEUS138…" at bounding box center [417, 213] width 834 height 427
drag, startPoint x: 427, startPoint y: 576, endPoint x: 373, endPoint y: 580, distance: 53.2
click at [422, 427] on html "Toggle navigation Home Bank Account List Load By Website Group [OXPLAY] ZEUS138…" at bounding box center [417, 213] width 834 height 427
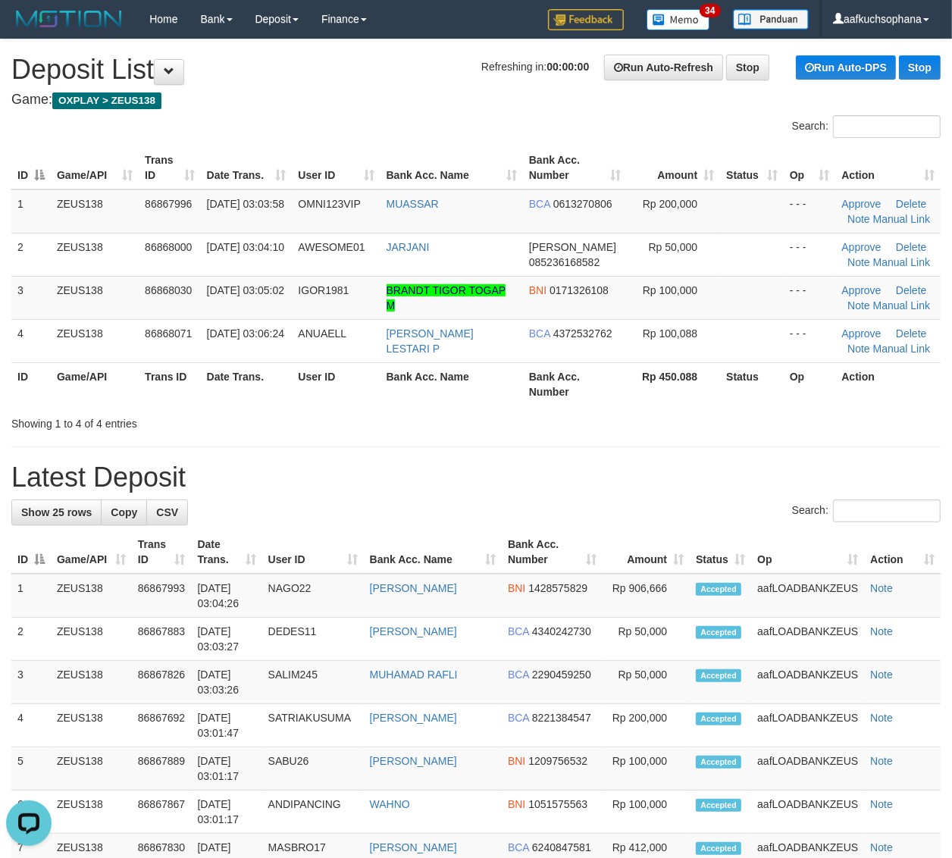
drag, startPoint x: 717, startPoint y: 372, endPoint x: 752, endPoint y: 381, distance: 36.0
click at [735, 379] on th "Status" at bounding box center [752, 383] width 64 height 43
click at [542, 419] on div "Showing 1 to 4 of 4 entries" at bounding box center [476, 420] width 952 height 21
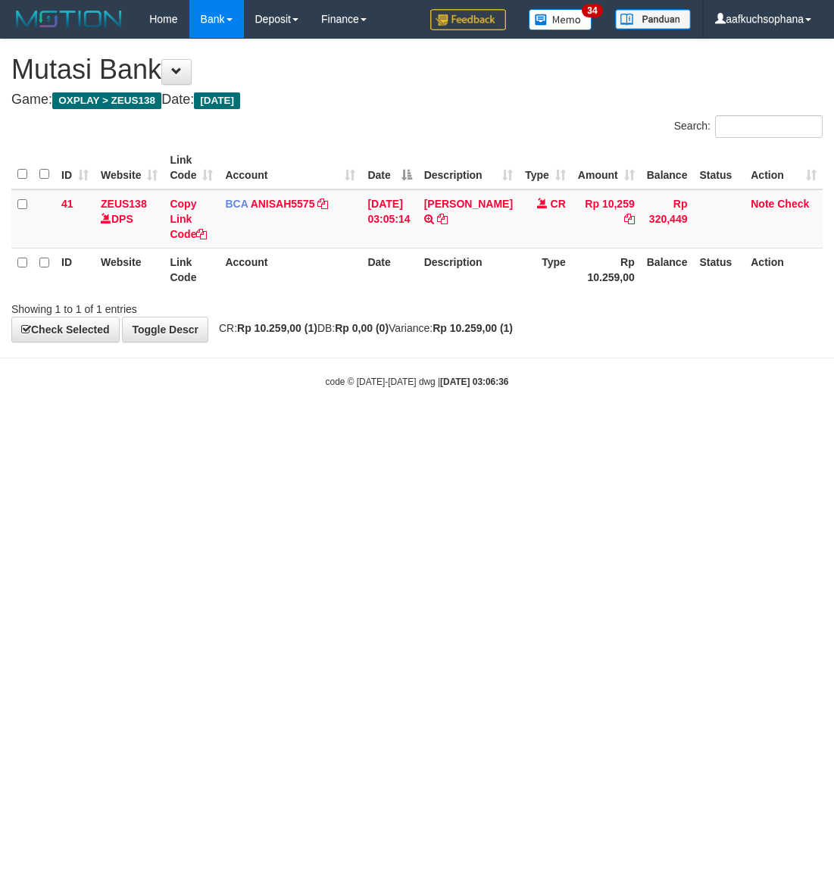
click at [347, 427] on html "Toggle navigation Home Bank Account List Load By Website Group [OXPLAY] ZEUS138…" at bounding box center [417, 213] width 834 height 427
click at [324, 427] on html "Toggle navigation Home Bank Account List Load By Website Group [OXPLAY] ZEUS138…" at bounding box center [417, 213] width 834 height 427
drag, startPoint x: 433, startPoint y: 543, endPoint x: 826, endPoint y: 421, distance: 411.7
click at [447, 427] on html "Toggle navigation Home Bank Account List Load By Website Group [OXPLAY] ZEUS138…" at bounding box center [417, 213] width 834 height 427
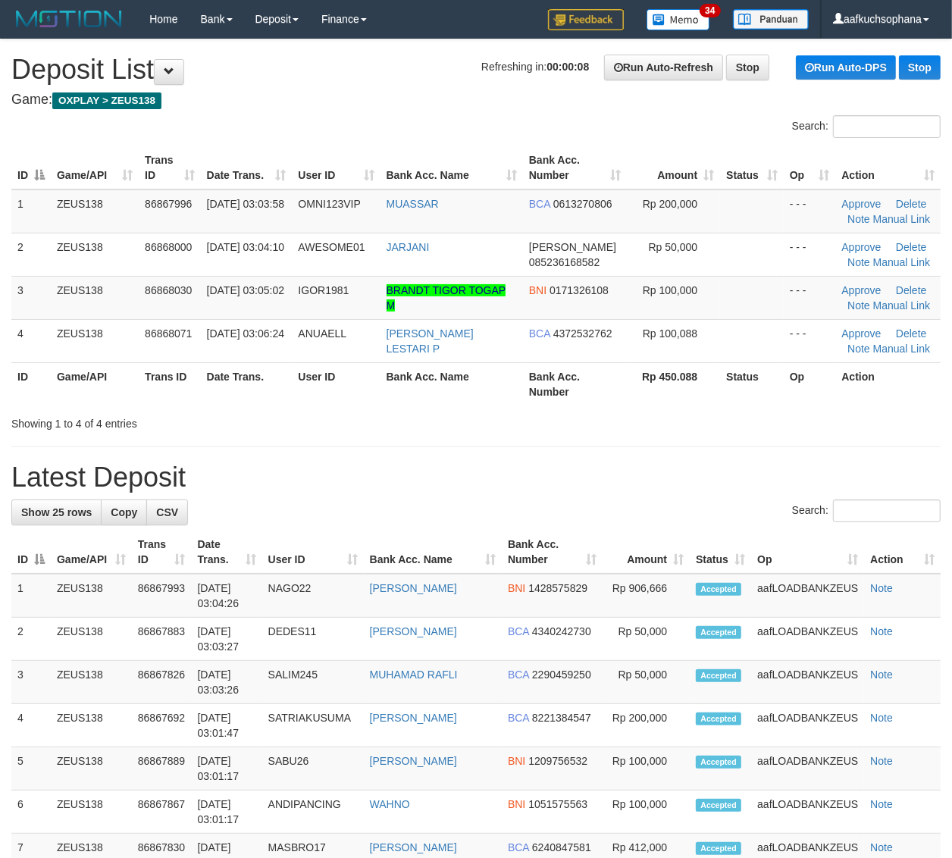
drag, startPoint x: 660, startPoint y: 439, endPoint x: 795, endPoint y: 430, distance: 136.0
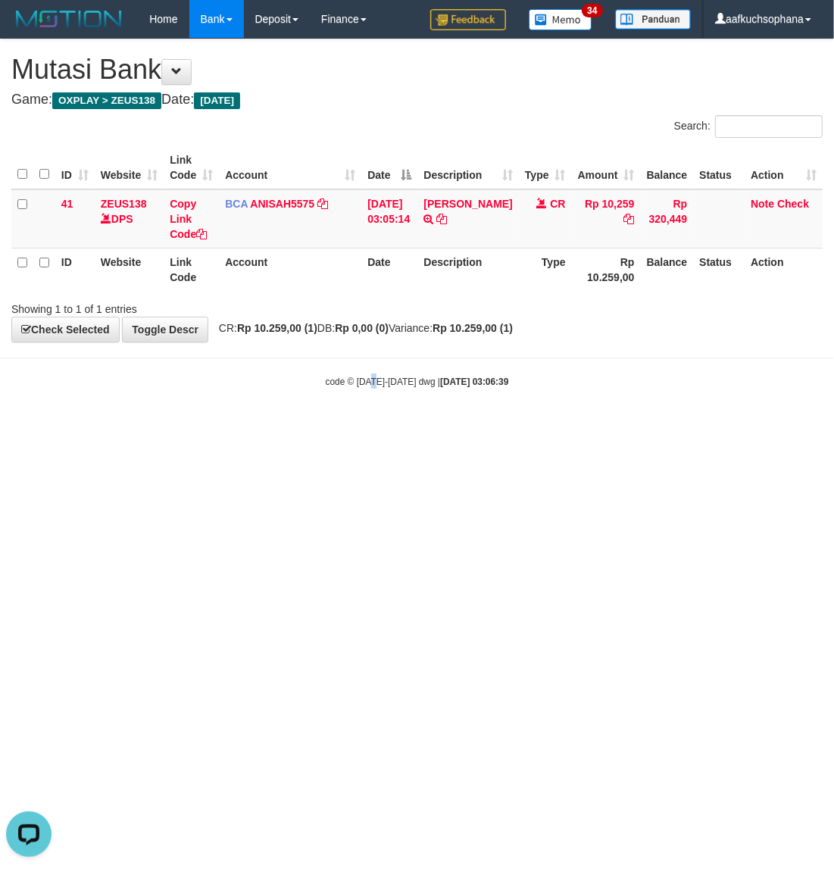
click at [371, 427] on html "Toggle navigation Home Bank Account List Load By Website Group [OXPLAY] ZEUS138…" at bounding box center [417, 213] width 834 height 427
click at [370, 427] on html "Toggle navigation Home Bank Account List Load By Website Group [OXPLAY] ZEUS138…" at bounding box center [417, 213] width 834 height 427
drag, startPoint x: 0, startPoint y: 0, endPoint x: 358, endPoint y: 567, distance: 670.5
click at [358, 427] on html "Toggle navigation Home Bank Account List Load By Website Group [OXPLAY] ZEUS138…" at bounding box center [417, 213] width 834 height 427
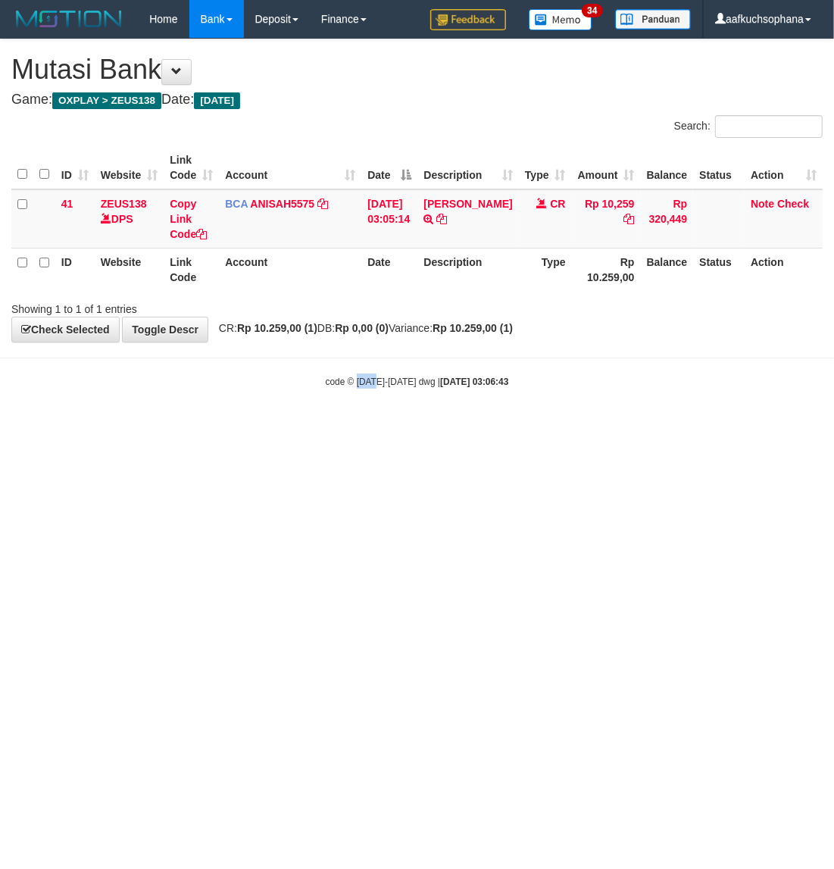
click at [361, 427] on html "Toggle navigation Home Bank Account List Load By Website Group [OXPLAY] ZEUS138…" at bounding box center [417, 213] width 834 height 427
drag, startPoint x: 395, startPoint y: 510, endPoint x: 327, endPoint y: 480, distance: 74.6
click at [396, 427] on html "Toggle navigation Home Bank Account List Load By Website Group [OXPLAY] ZEUS138…" at bounding box center [417, 213] width 834 height 427
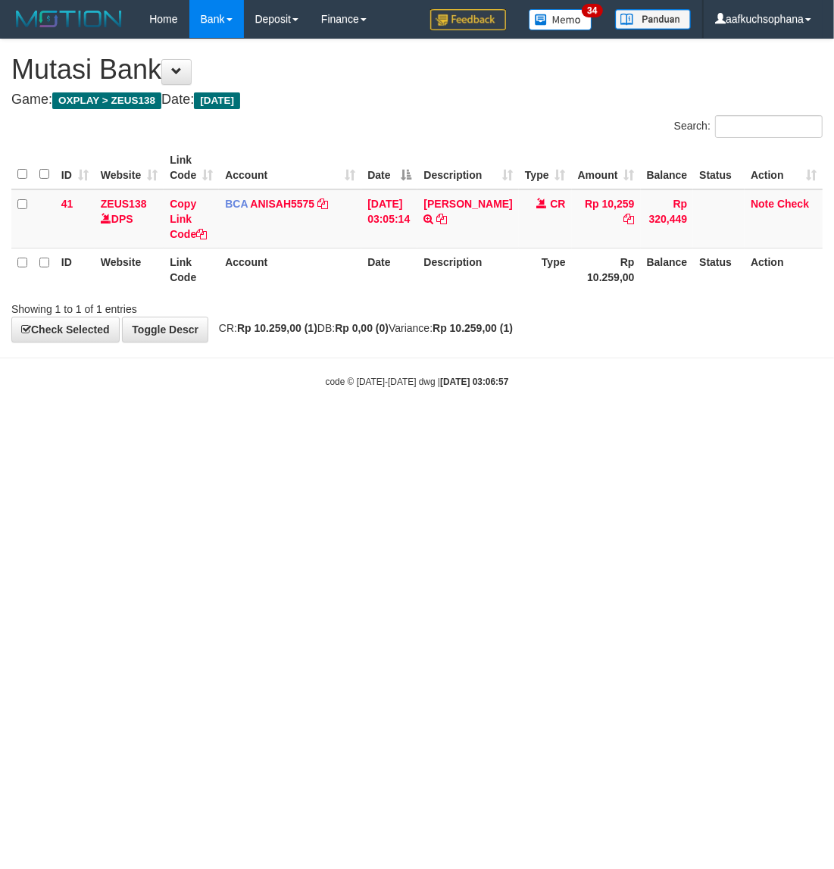
click at [523, 427] on html "Toggle navigation Home Bank Account List Load By Website Group [OXPLAY] ZEUS138…" at bounding box center [417, 213] width 834 height 427
drag, startPoint x: 433, startPoint y: 530, endPoint x: 429, endPoint y: 519, distance: 12.0
click at [432, 427] on html "Toggle navigation Home Bank Account List Load By Website Group [OXPLAY] ZEUS138…" at bounding box center [417, 213] width 834 height 427
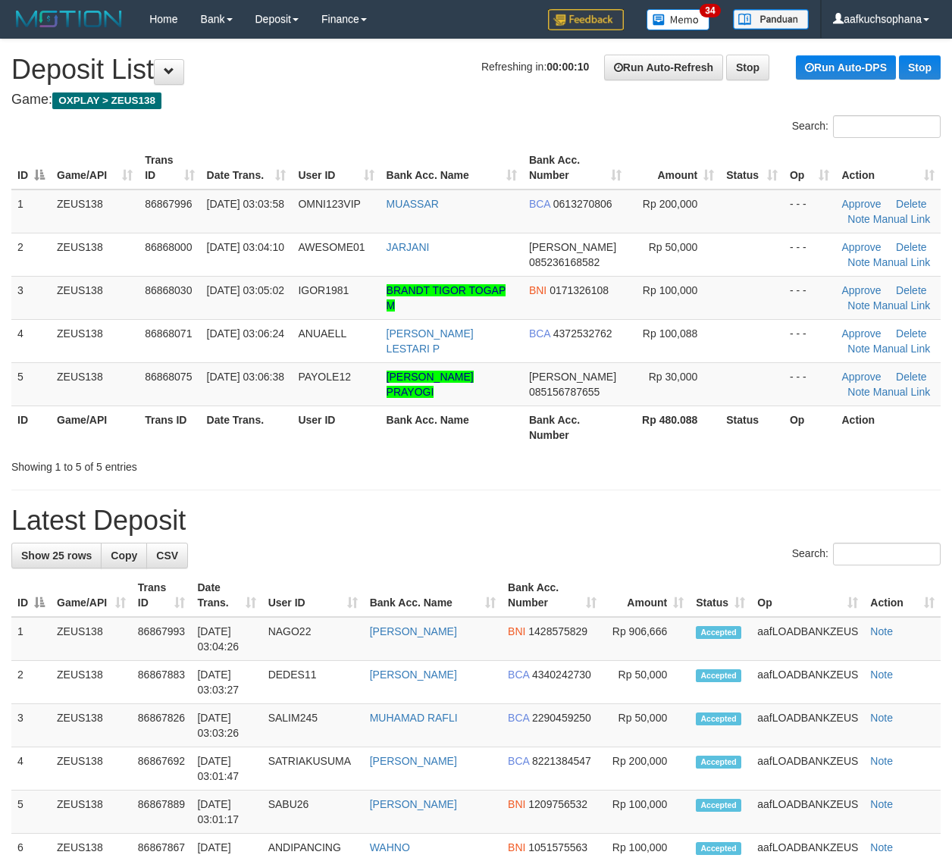
drag, startPoint x: 877, startPoint y: 473, endPoint x: 963, endPoint y: 476, distance: 86.4
click at [883, 474] on div "Showing 1 to 5 of 5 entries" at bounding box center [476, 463] width 952 height 21
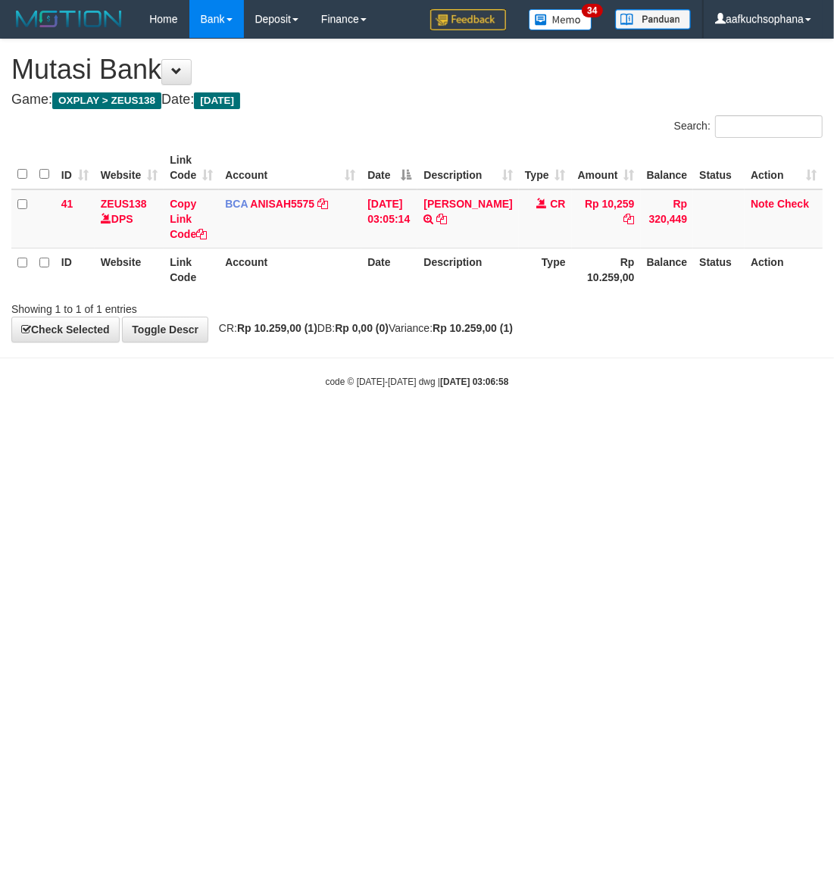
click at [242, 427] on html "Toggle navigation Home Bank Account List Load By Website Group [OXPLAY] ZEUS138…" at bounding box center [417, 213] width 834 height 427
click at [490, 427] on html "Toggle navigation Home Bank Account List Load By Website Group [OXPLAY] ZEUS138…" at bounding box center [417, 213] width 834 height 427
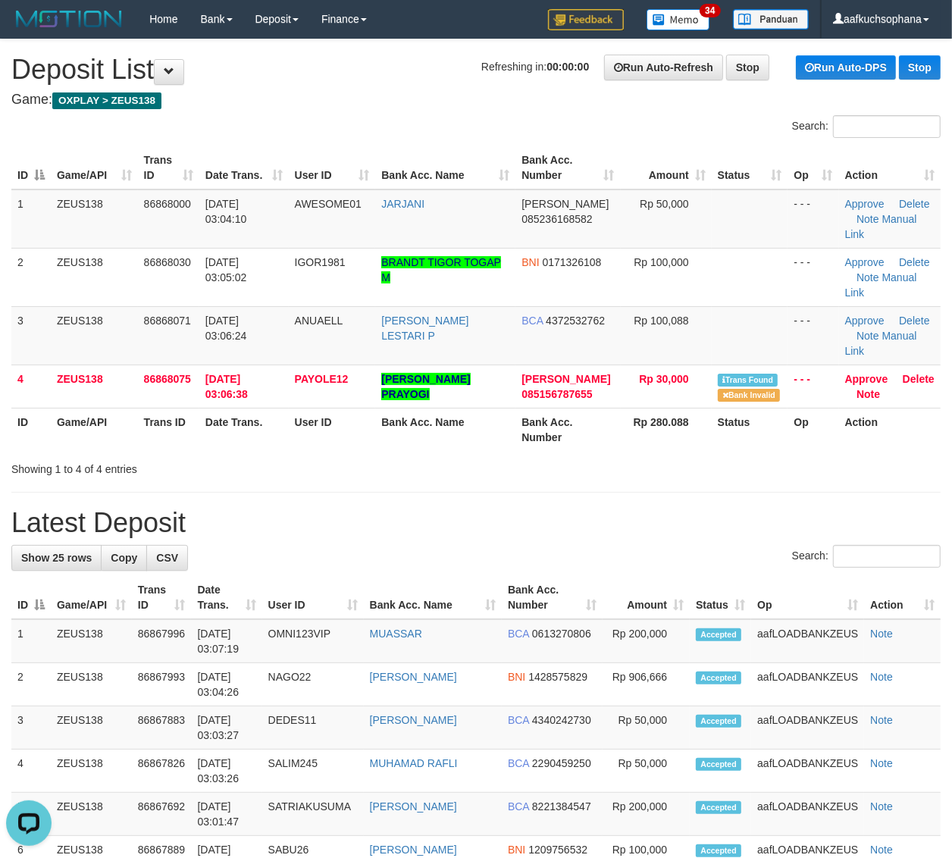
drag, startPoint x: 619, startPoint y: 420, endPoint x: 675, endPoint y: 413, distance: 56.6
click at [630, 455] on div "Showing 1 to 4 of 4 entries" at bounding box center [476, 465] width 952 height 21
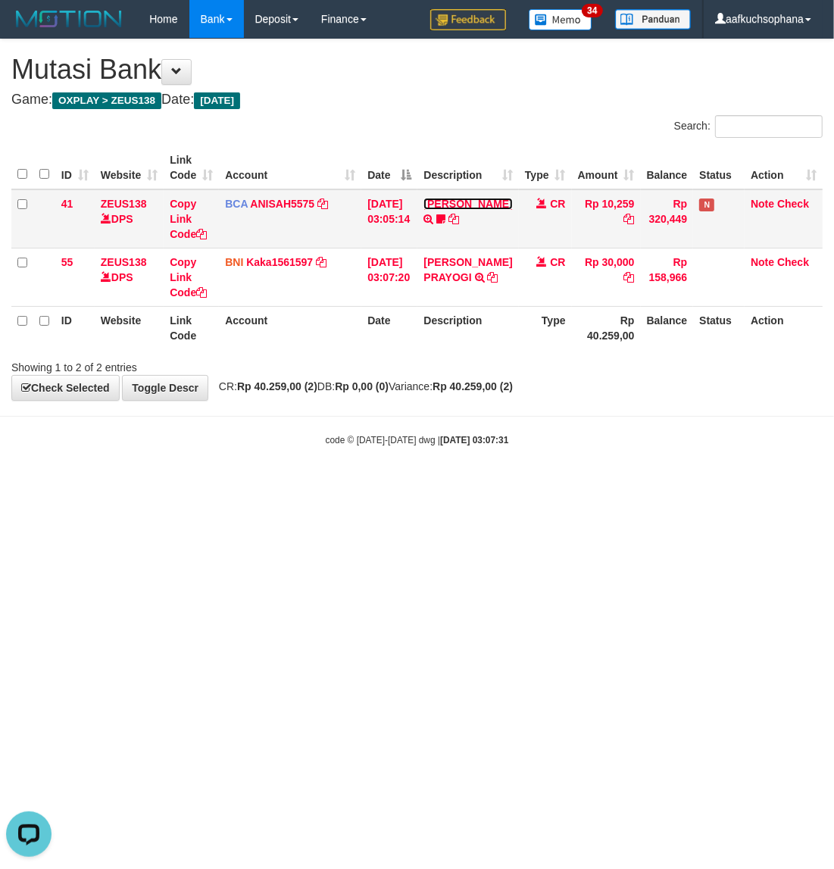
click at [447, 210] on link "[PERSON_NAME]" at bounding box center [467, 204] width 89 height 12
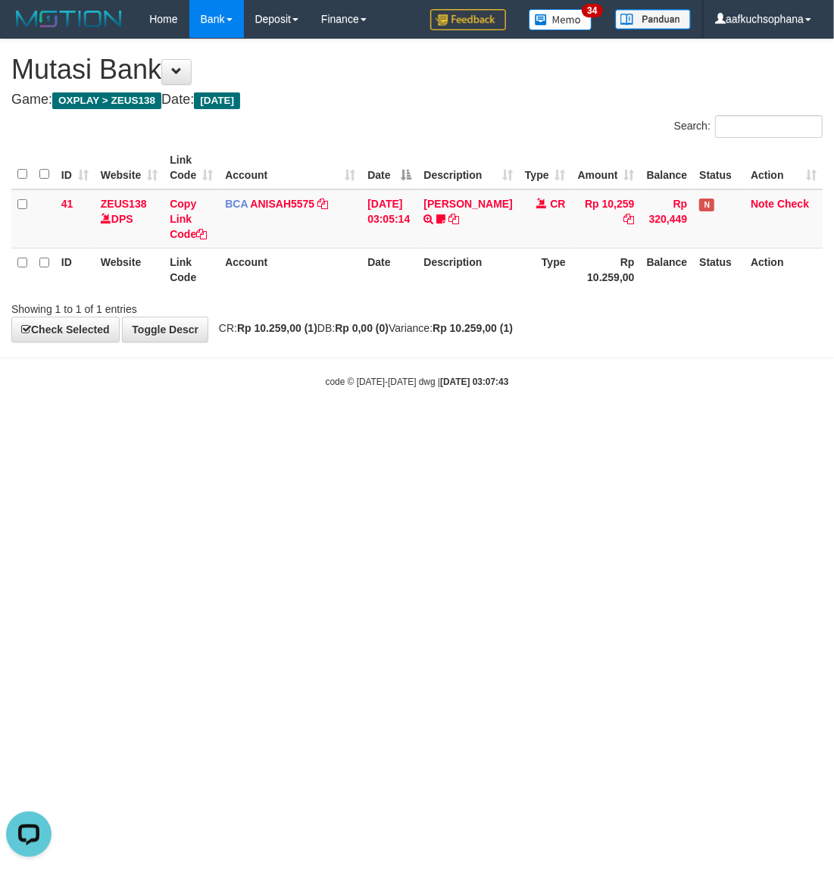
drag, startPoint x: 516, startPoint y: 533, endPoint x: 502, endPoint y: 539, distance: 15.6
click at [502, 427] on html "Toggle navigation Home Bank Account List Load By Website Group [OXPLAY] ZEUS138…" at bounding box center [417, 213] width 834 height 427
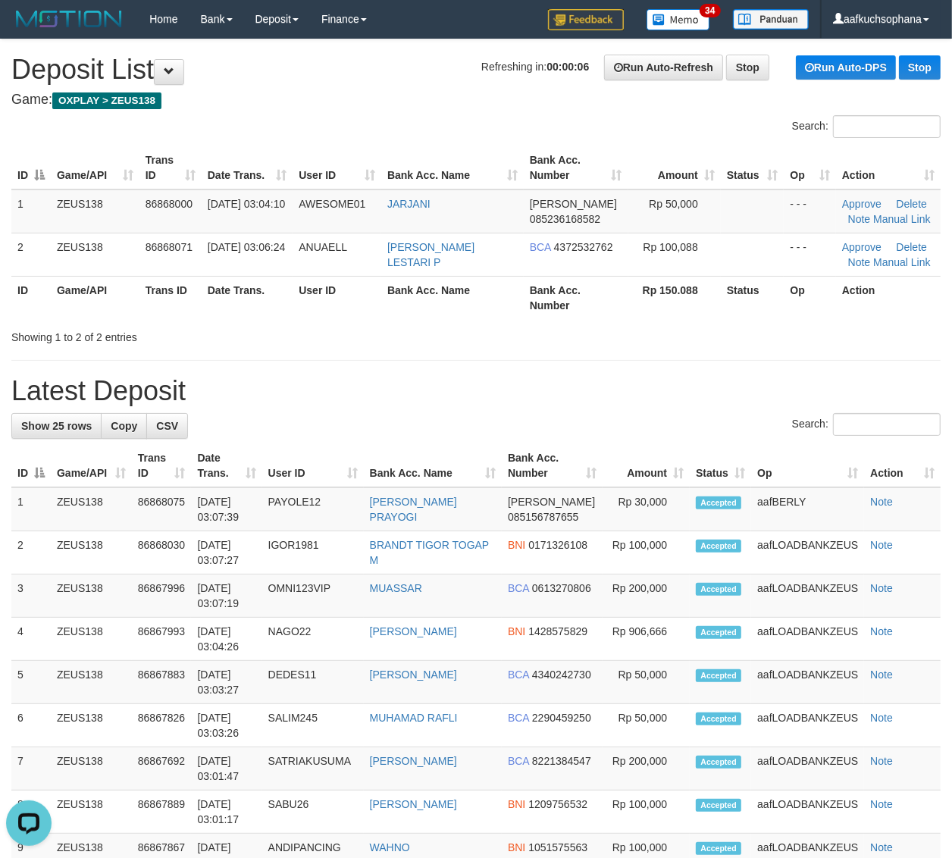
drag, startPoint x: 606, startPoint y: 400, endPoint x: 958, endPoint y: 364, distance: 354.1
click at [607, 399] on h1 "Latest Deposit" at bounding box center [475, 391] width 929 height 30
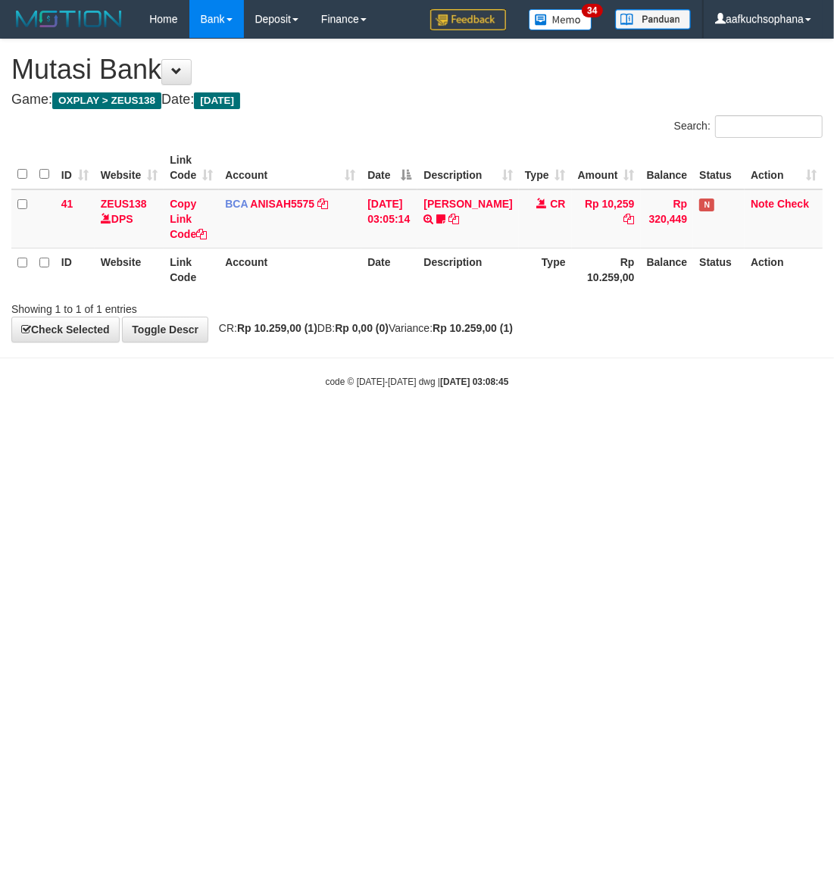
drag, startPoint x: 258, startPoint y: 693, endPoint x: 251, endPoint y: 689, distance: 7.8
click at [256, 427] on html "Toggle navigation Home Bank Account List Load By Website Group [OXPLAY] ZEUS138…" at bounding box center [417, 213] width 834 height 427
click at [470, 427] on html "Toggle navigation Home Bank Account List Load By Website Group [OXPLAY] ZEUS138…" at bounding box center [417, 213] width 834 height 427
drag, startPoint x: 377, startPoint y: 559, endPoint x: 823, endPoint y: 399, distance: 474.7
click at [384, 427] on html "Toggle navigation Home Bank Account List Load By Website Group [OXPLAY] ZEUS138…" at bounding box center [417, 213] width 834 height 427
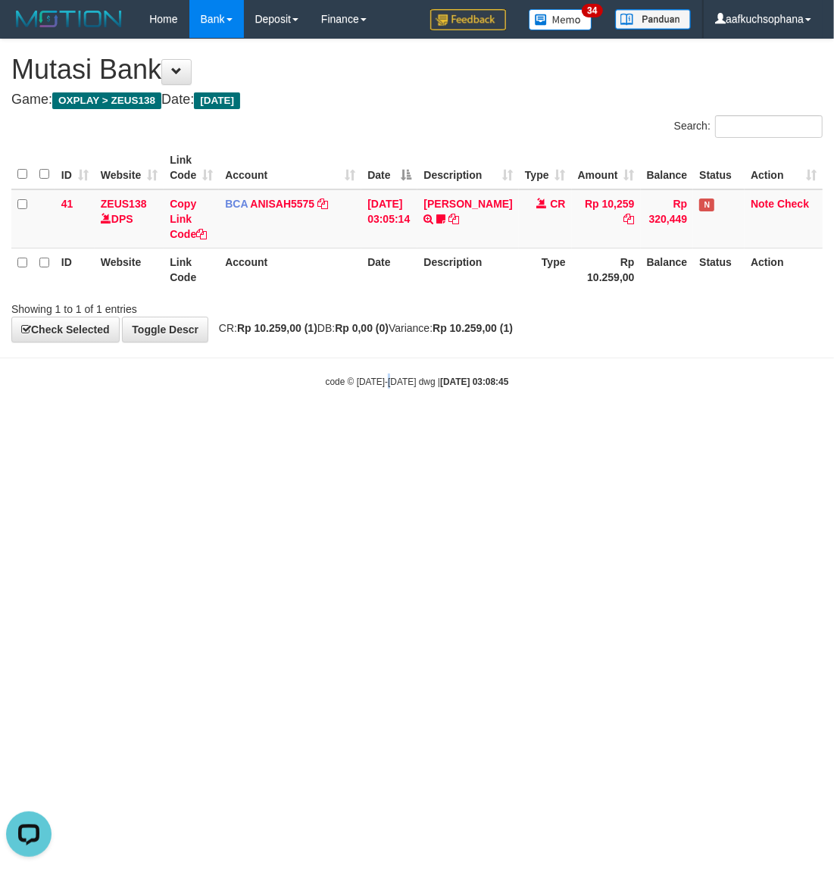
drag, startPoint x: 391, startPoint y: 517, endPoint x: 617, endPoint y: 432, distance: 241.9
click at [417, 427] on html "Toggle navigation Home Bank Account List Load By Website Group [OXPLAY] ZEUS138…" at bounding box center [417, 213] width 834 height 427
drag, startPoint x: 606, startPoint y: 533, endPoint x: 631, endPoint y: 501, distance: 40.5
click at [611, 427] on html "Toggle navigation Home Bank Account List Load By Website Group [OXPLAY] ZEUS138…" at bounding box center [417, 213] width 834 height 427
drag, startPoint x: 466, startPoint y: 589, endPoint x: 679, endPoint y: 482, distance: 238.5
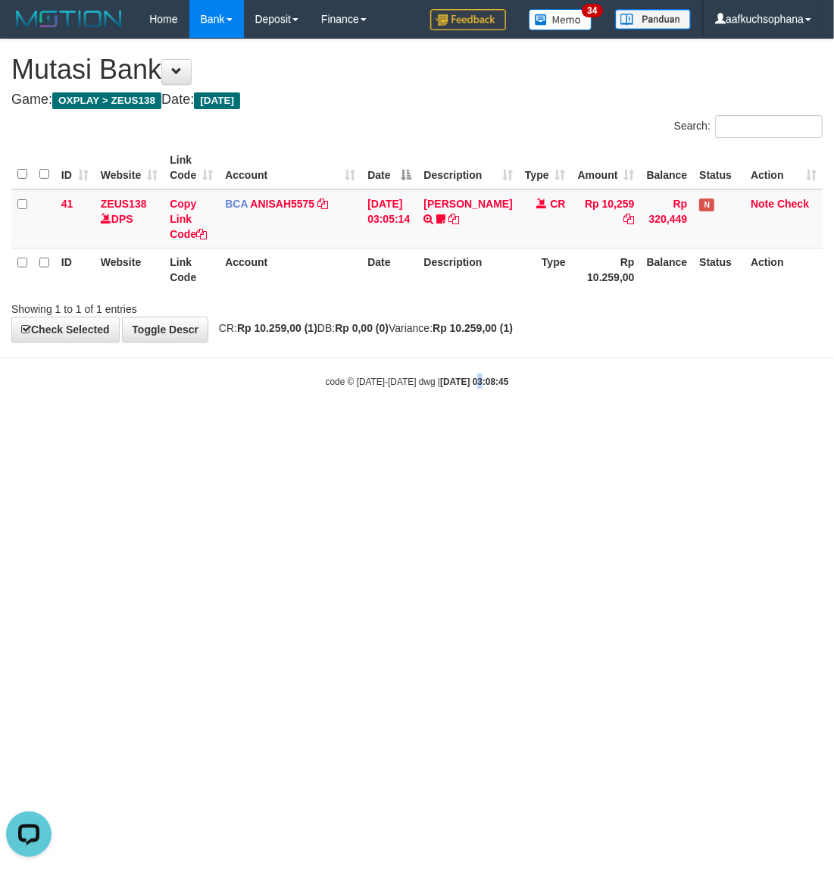
click at [466, 427] on html "Toggle navigation Home Bank Account List Load By Website Group [OXPLAY] ZEUS138…" at bounding box center [417, 213] width 834 height 427
click at [343, 427] on html "Toggle navigation Home Bank Account List Load By Website Group [OXPLAY] ZEUS138…" at bounding box center [417, 213] width 834 height 427
drag, startPoint x: 464, startPoint y: 558, endPoint x: 558, endPoint y: 523, distance: 99.5
click at [468, 427] on html "Toggle navigation Home Bank Account List Load By Website Group [OXPLAY] ZEUS138…" at bounding box center [417, 213] width 834 height 427
click at [337, 427] on html "Toggle navigation Home Bank Account List Load By Website Group [OXPLAY] ZEUS138…" at bounding box center [417, 213] width 834 height 427
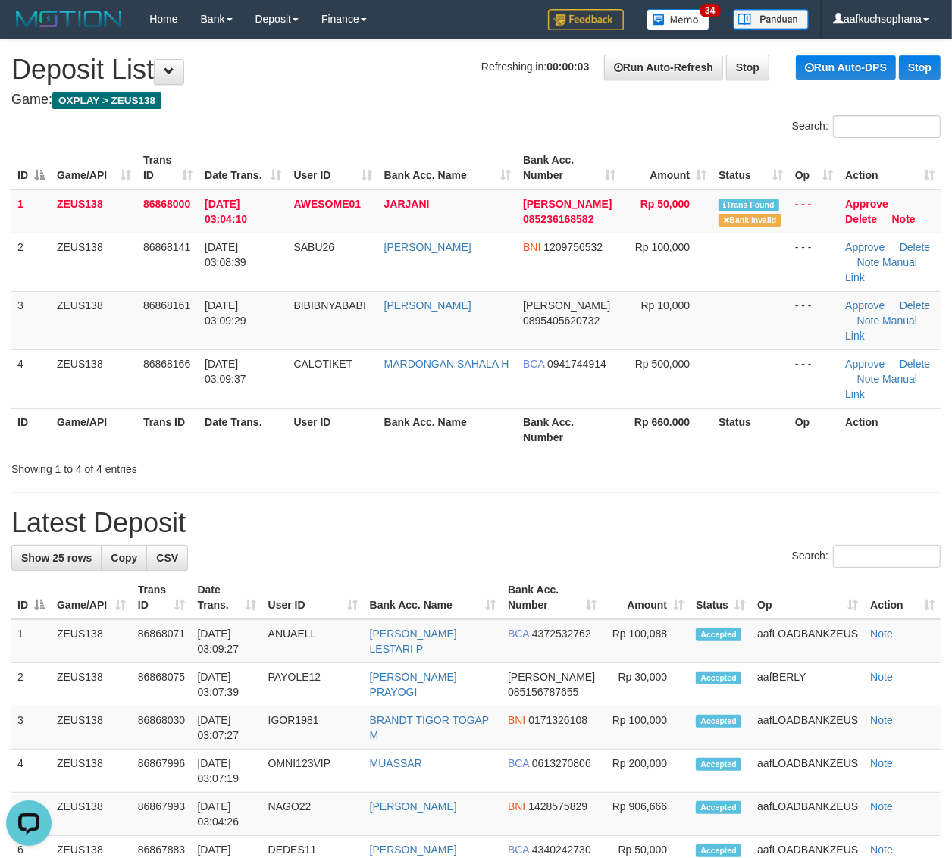
click at [529, 408] on th "Bank Acc. Number" at bounding box center [569, 429] width 105 height 43
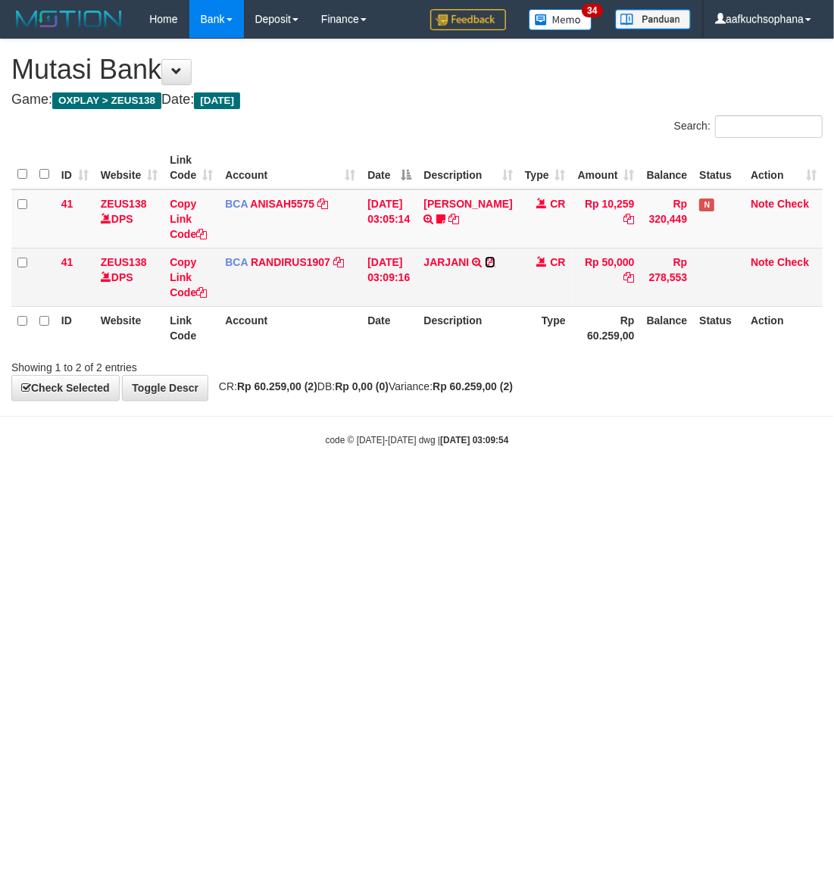
drag, startPoint x: 496, startPoint y: 262, endPoint x: 318, endPoint y: 283, distance: 179.2
click at [495, 262] on icon at bounding box center [490, 262] width 11 height 11
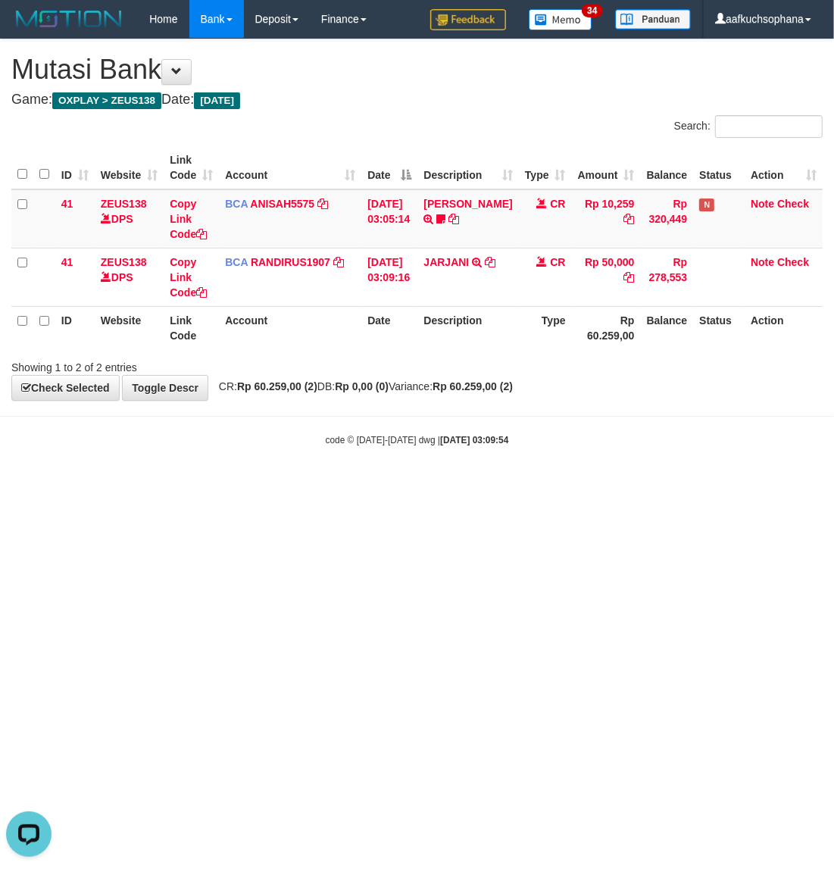
click at [263, 485] on html "Toggle navigation Home Bank Account List Load By Website Group [OXPLAY] ZEUS138…" at bounding box center [417, 242] width 834 height 485
click at [455, 485] on html "Toggle navigation Home Bank Account List Load By Website Group [OXPLAY] ZEUS138…" at bounding box center [417, 242] width 834 height 485
click at [437, 485] on html "Toggle navigation Home Bank Account List Load By Website Group [OXPLAY] ZEUS138…" at bounding box center [417, 242] width 834 height 485
drag, startPoint x: 407, startPoint y: 620, endPoint x: 391, endPoint y: 627, distance: 17.6
click at [406, 485] on html "Toggle navigation Home Bank Account List Load By Website Group [OXPLAY] ZEUS138…" at bounding box center [417, 242] width 834 height 485
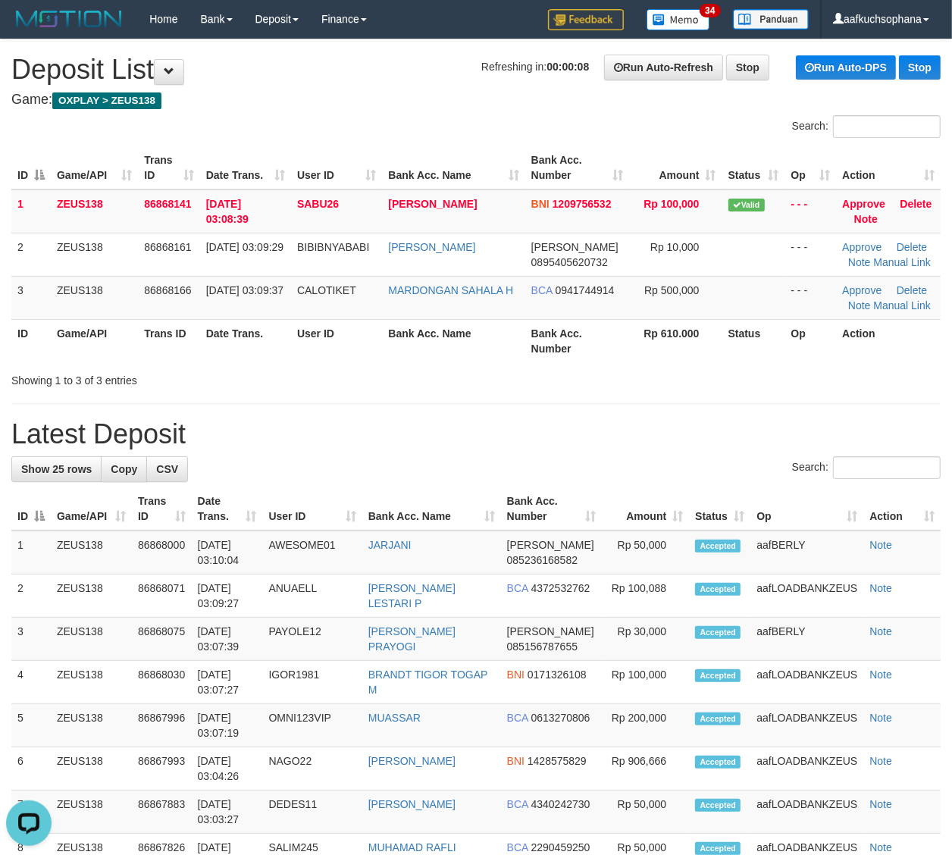
drag, startPoint x: 679, startPoint y: 421, endPoint x: 698, endPoint y: 422, distance: 19.0
click at [679, 421] on h1 "Latest Deposit" at bounding box center [475, 434] width 929 height 30
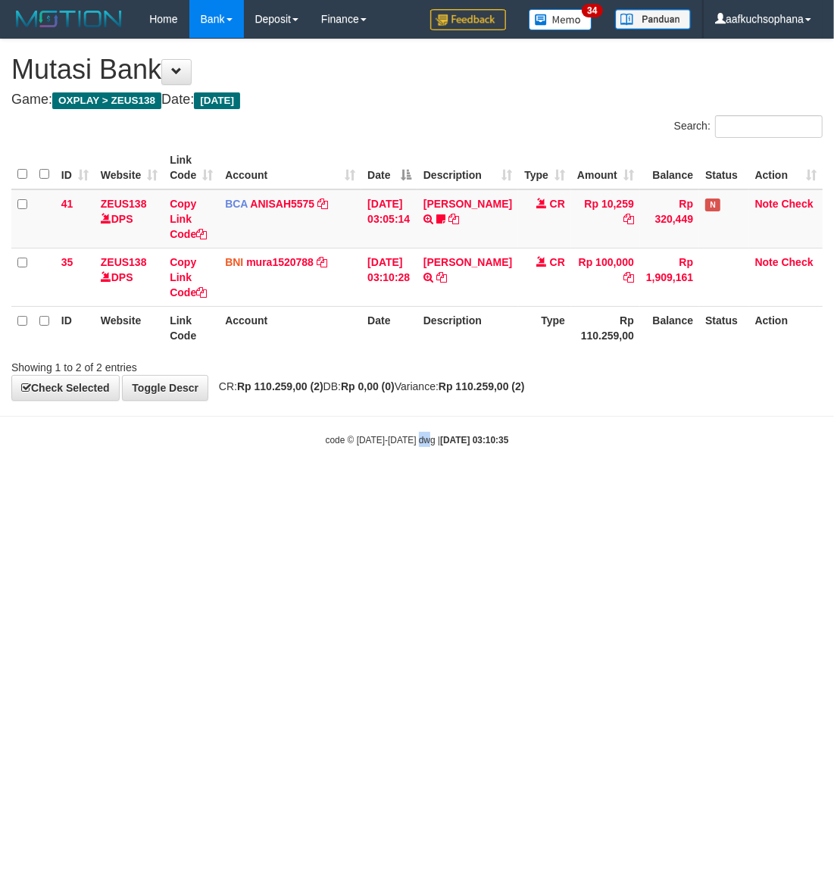
click at [427, 485] on html "Toggle navigation Home Bank Account List Load By Website Group [OXPLAY] ZEUS138…" at bounding box center [417, 242] width 834 height 485
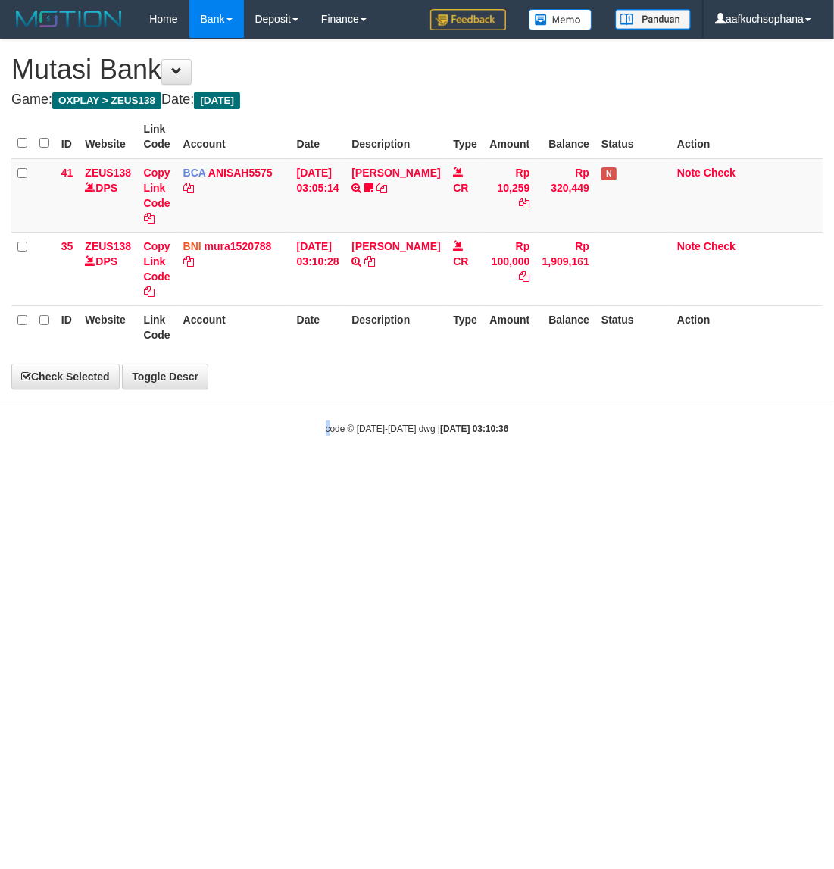
click at [330, 473] on html "Toggle navigation Home Bank Account List Load By Website Group [OXPLAY] ZEUS138…" at bounding box center [417, 236] width 834 height 473
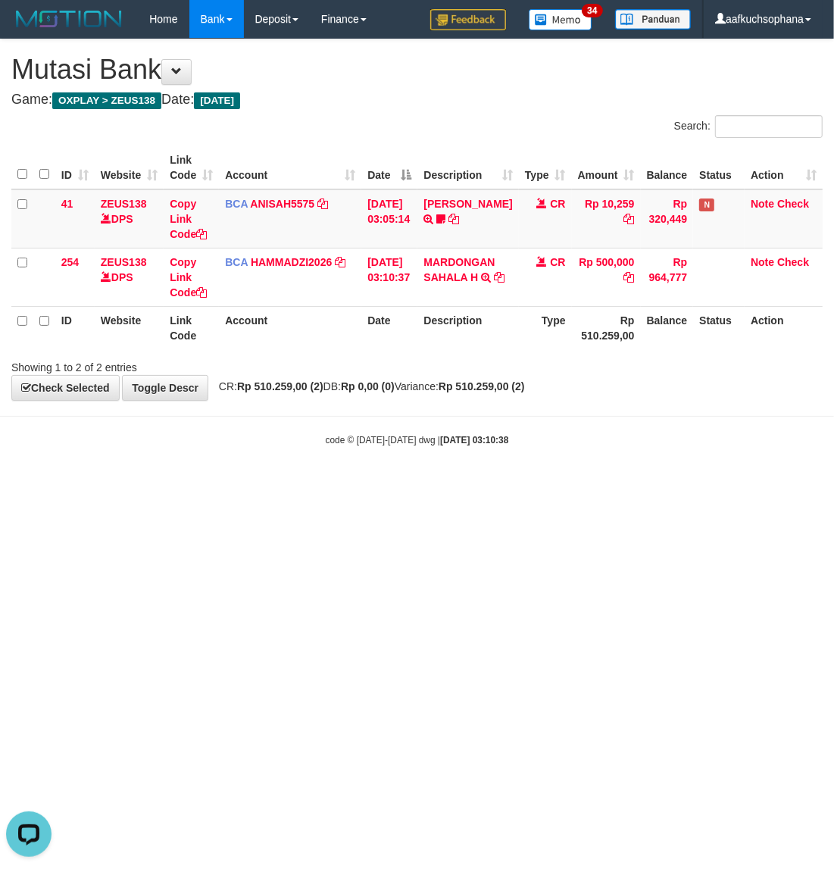
drag, startPoint x: 595, startPoint y: 558, endPoint x: 699, endPoint y: 523, distance: 109.2
click at [619, 485] on html "Toggle navigation Home Bank Account List Load By Website Group [OXPLAY] ZEUS138…" at bounding box center [417, 242] width 834 height 485
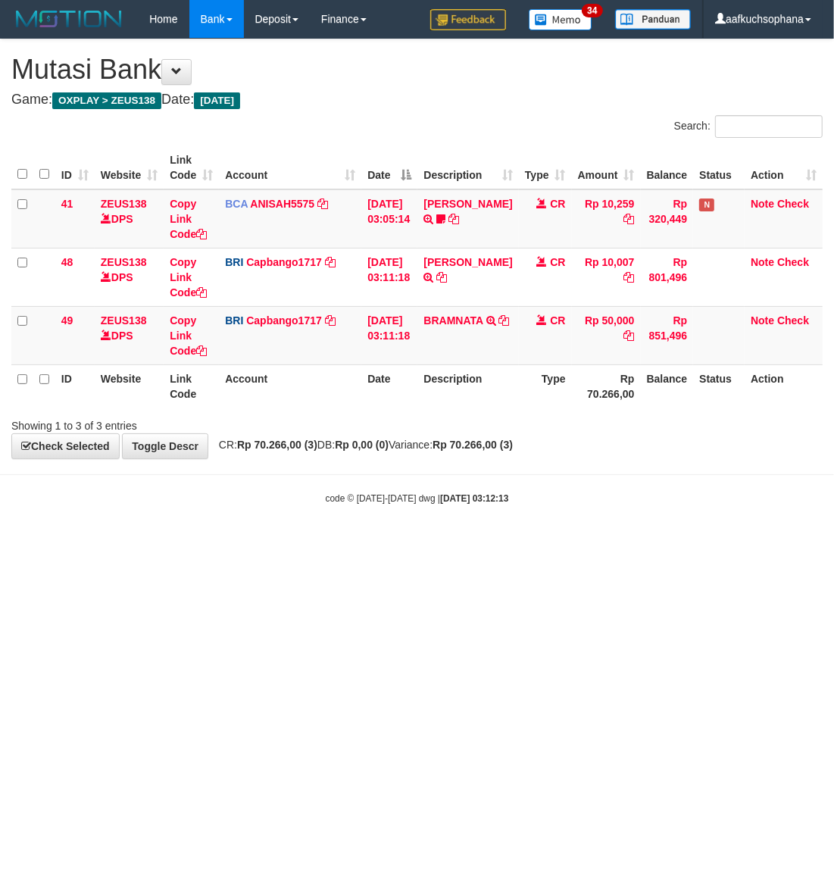
drag, startPoint x: 255, startPoint y: 536, endPoint x: 244, endPoint y: 525, distance: 15.0
click at [248, 531] on body "Toggle navigation Home Bank Account List Load By Website Group [OXPLAY] ZEUS138…" at bounding box center [417, 271] width 834 height 543
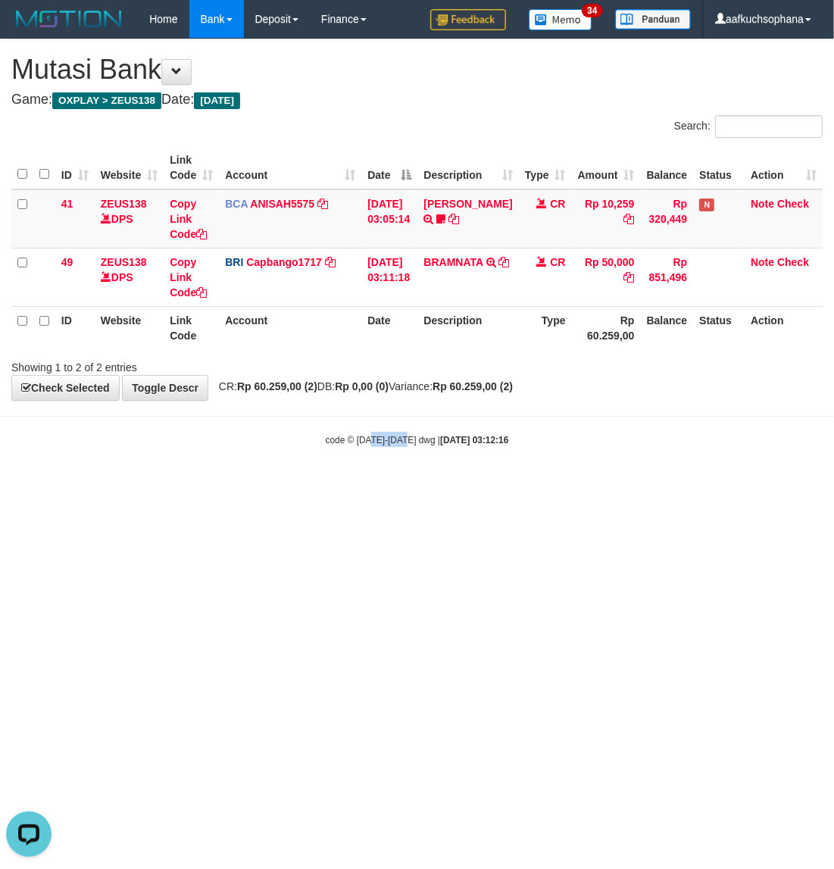
drag, startPoint x: 390, startPoint y: 611, endPoint x: 129, endPoint y: 661, distance: 266.1
click at [369, 485] on html "Toggle navigation Home Bank Account List Load By Website Group [OXPLAY] ZEUS138…" at bounding box center [417, 242] width 834 height 485
click at [487, 485] on html "Toggle navigation Home Bank Account List Load By Website Group [OXPLAY] ZEUS138…" at bounding box center [417, 242] width 834 height 485
drag, startPoint x: 487, startPoint y: 667, endPoint x: 187, endPoint y: 524, distance: 332.1
click at [474, 485] on html "Toggle navigation Home Bank Account List Load By Website Group [OXPLAY] ZEUS138…" at bounding box center [417, 242] width 834 height 485
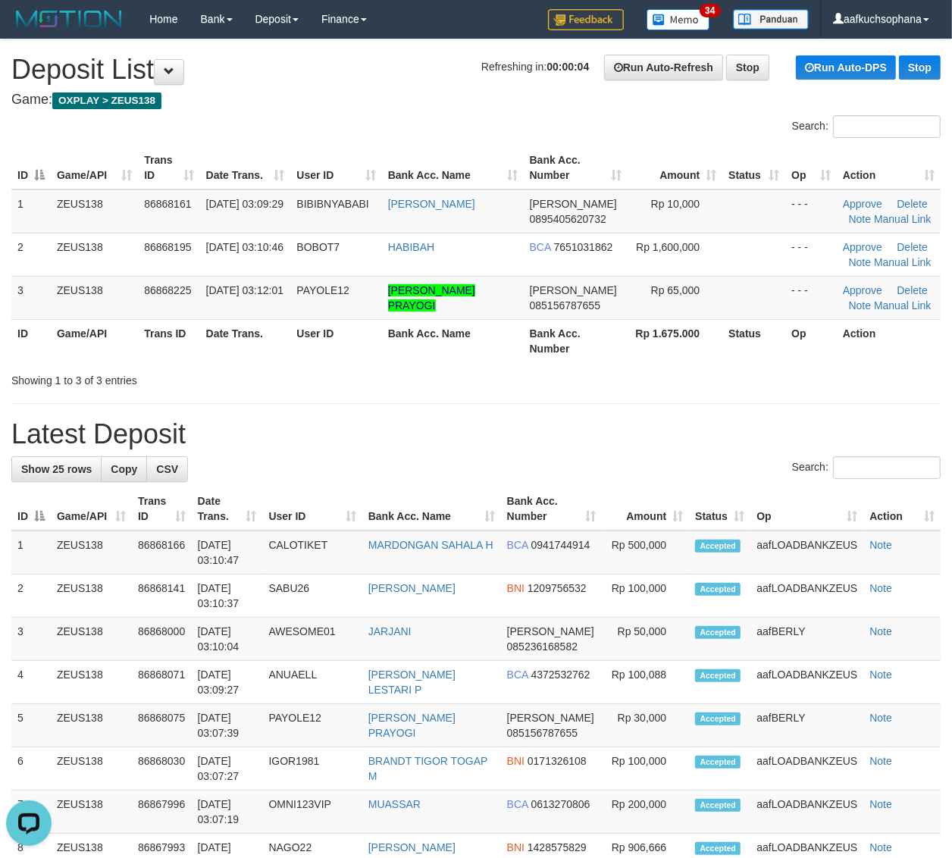
click at [512, 383] on div "Showing 1 to 3 of 3 entries" at bounding box center [476, 377] width 952 height 21
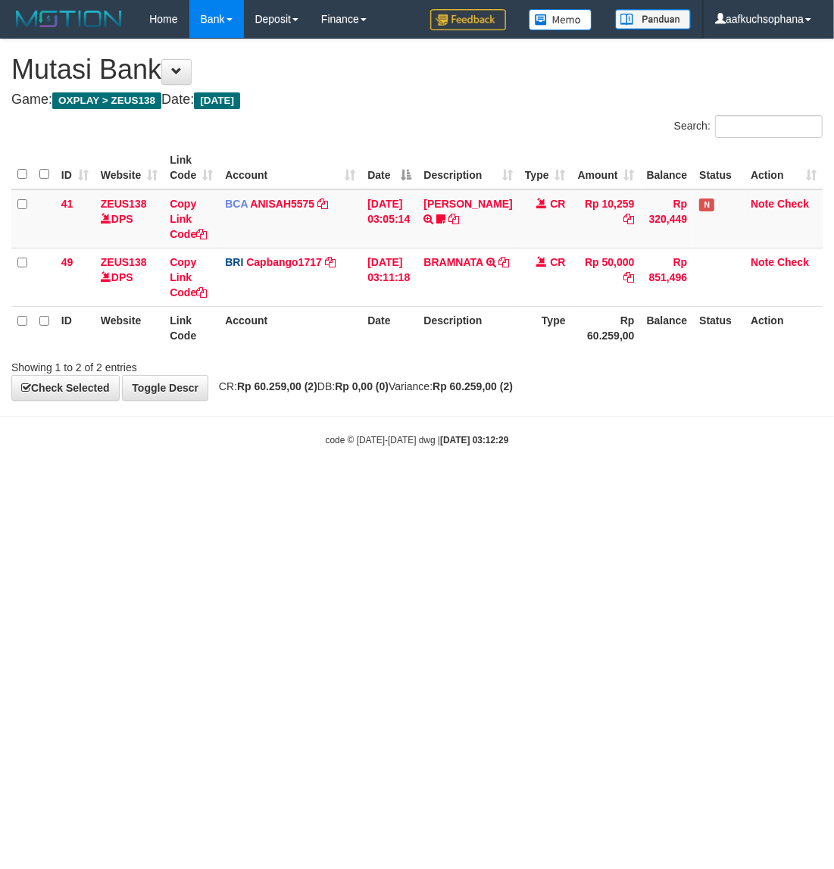
click at [434, 485] on html "Toggle navigation Home Bank Account List Load By Website Group [OXPLAY] ZEUS138…" at bounding box center [417, 242] width 834 height 485
click at [588, 485] on html "Toggle navigation Home Bank Account List Load By Website Group [OXPLAY] ZEUS138…" at bounding box center [417, 242] width 834 height 485
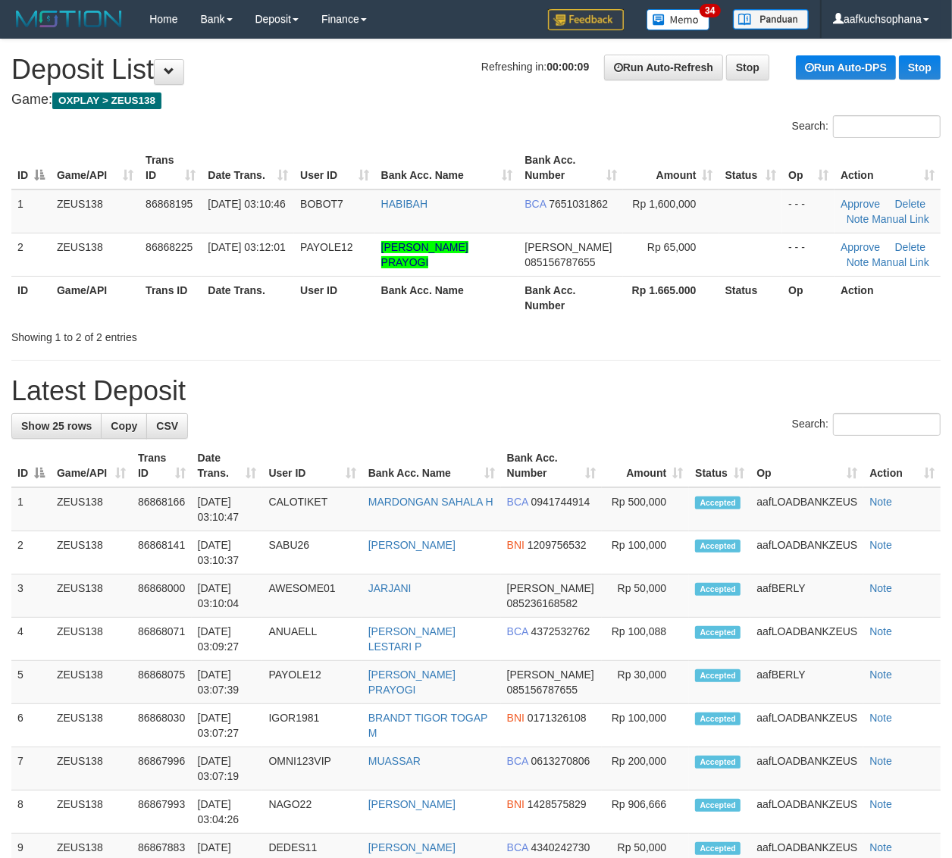
drag, startPoint x: 865, startPoint y: 332, endPoint x: 886, endPoint y: 333, distance: 21.3
click at [865, 331] on div "Showing 1 to 2 of 2 entries" at bounding box center [476, 333] width 952 height 21
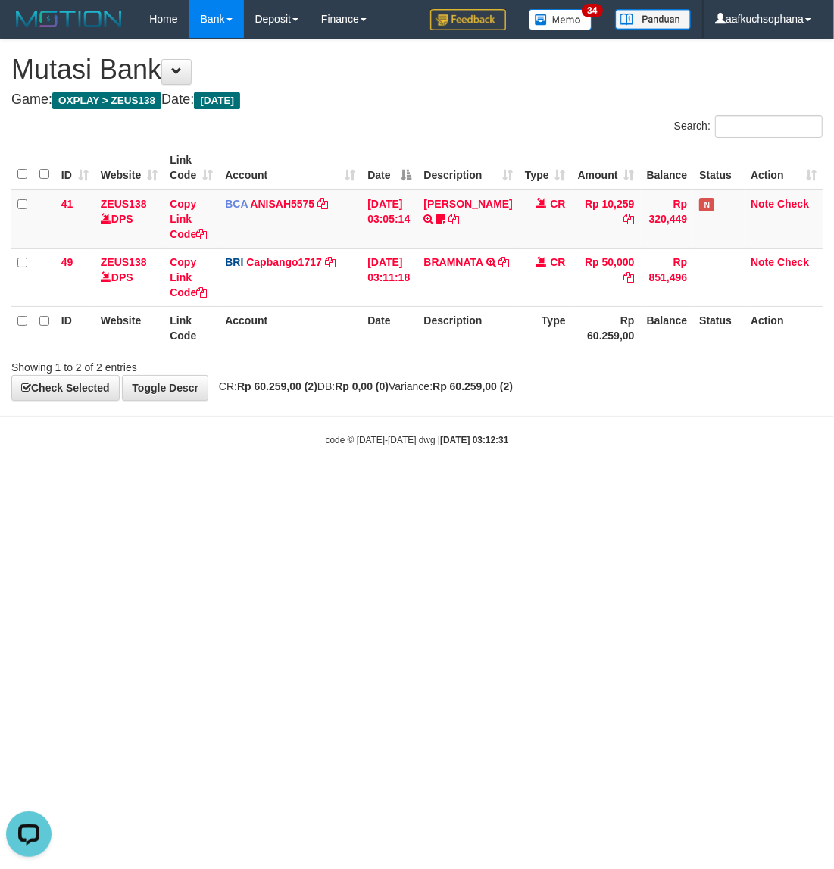
click at [402, 485] on html "Toggle navigation Home Bank Account List Load By Website Group [OXPLAY] ZEUS138…" at bounding box center [417, 242] width 834 height 485
click at [606, 485] on html "Toggle navigation Home Bank Account List Load By Website Group [OXPLAY] ZEUS138…" at bounding box center [417, 242] width 834 height 485
drag, startPoint x: 380, startPoint y: 597, endPoint x: 551, endPoint y: 567, distance: 173.1
click at [383, 485] on html "Toggle navigation Home Bank Account List Load By Website Group [OXPLAY] ZEUS138…" at bounding box center [417, 242] width 834 height 485
click at [411, 485] on html "Toggle navigation Home Bank Account List Load By Website Group [OXPLAY] ZEUS138…" at bounding box center [417, 242] width 834 height 485
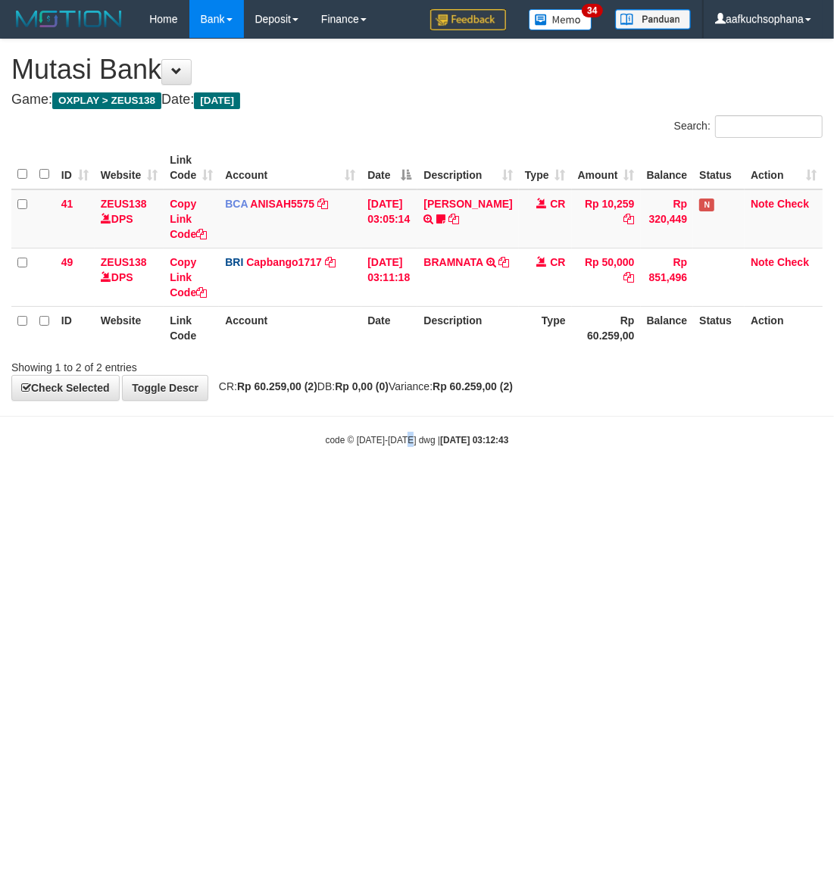
click at [414, 485] on html "Toggle navigation Home Bank Account List Load By Website Group [OXPLAY] ZEUS138…" at bounding box center [417, 242] width 834 height 485
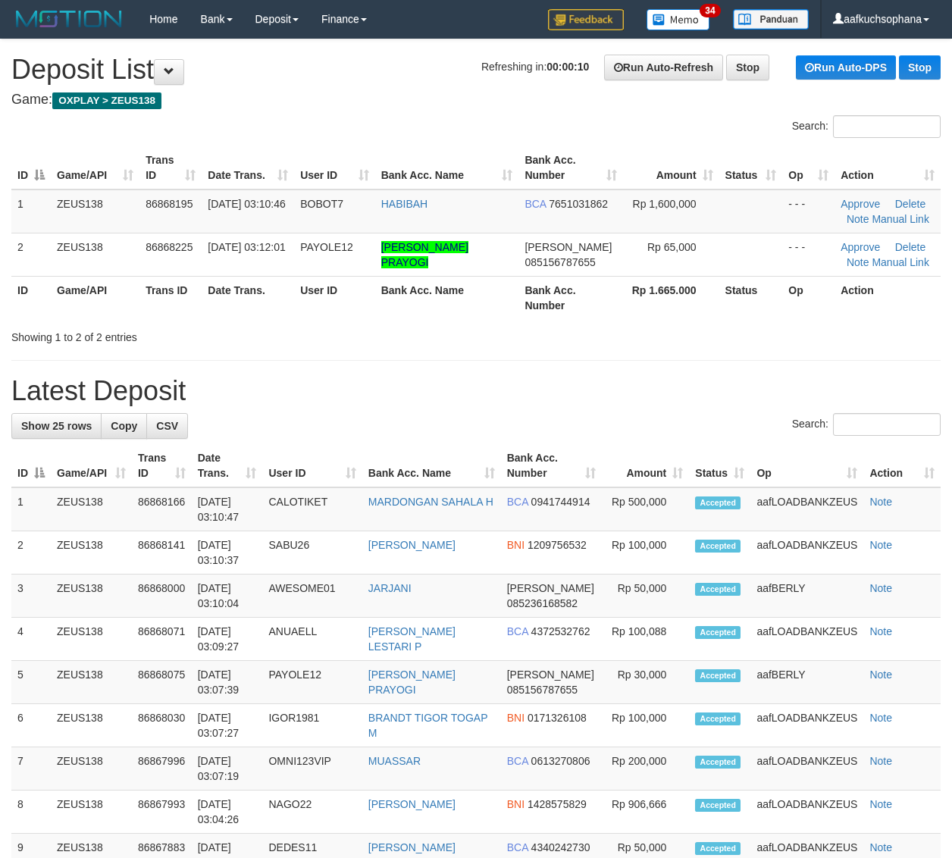
click at [708, 311] on th "Rp 1.665.000" at bounding box center [670, 297] width 95 height 43
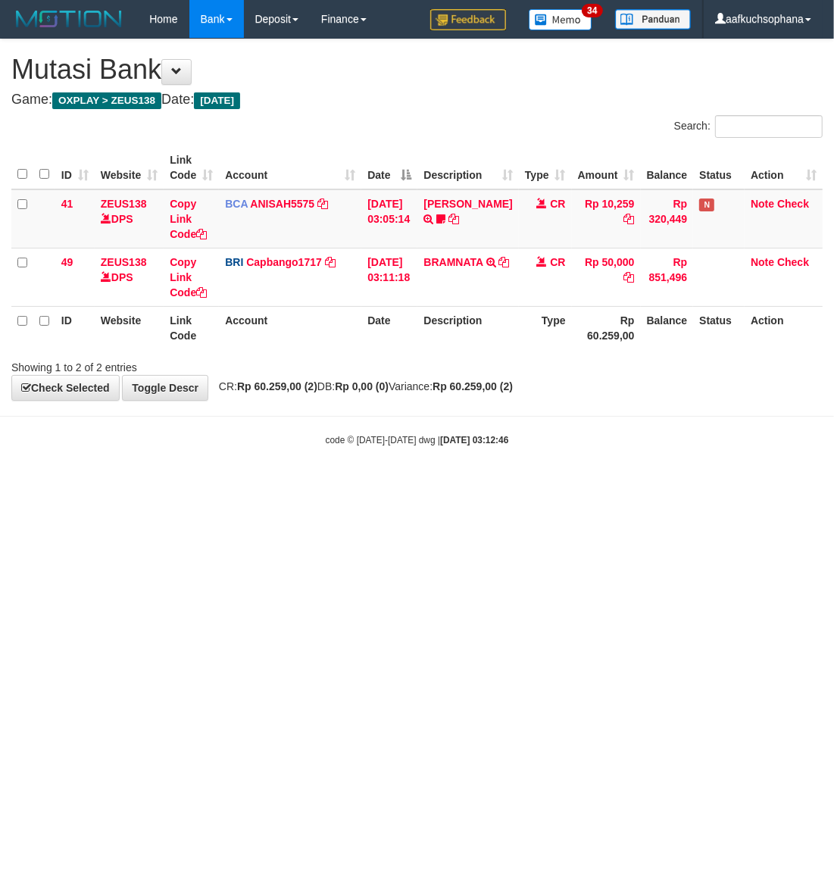
click at [300, 485] on html "Toggle navigation Home Bank Account List Load By Website Group [OXPLAY] ZEUS138…" at bounding box center [417, 242] width 834 height 485
drag, startPoint x: 300, startPoint y: 561, endPoint x: 277, endPoint y: 534, distance: 35.4
click at [301, 485] on html "Toggle navigation Home Bank Account List Load By Website Group [OXPLAY] ZEUS138…" at bounding box center [417, 242] width 834 height 485
drag, startPoint x: 273, startPoint y: 527, endPoint x: 259, endPoint y: 514, distance: 18.8
click at [260, 485] on html "Toggle navigation Home Bank Account List Load By Website Group [OXPLAY] ZEUS138…" at bounding box center [417, 242] width 834 height 485
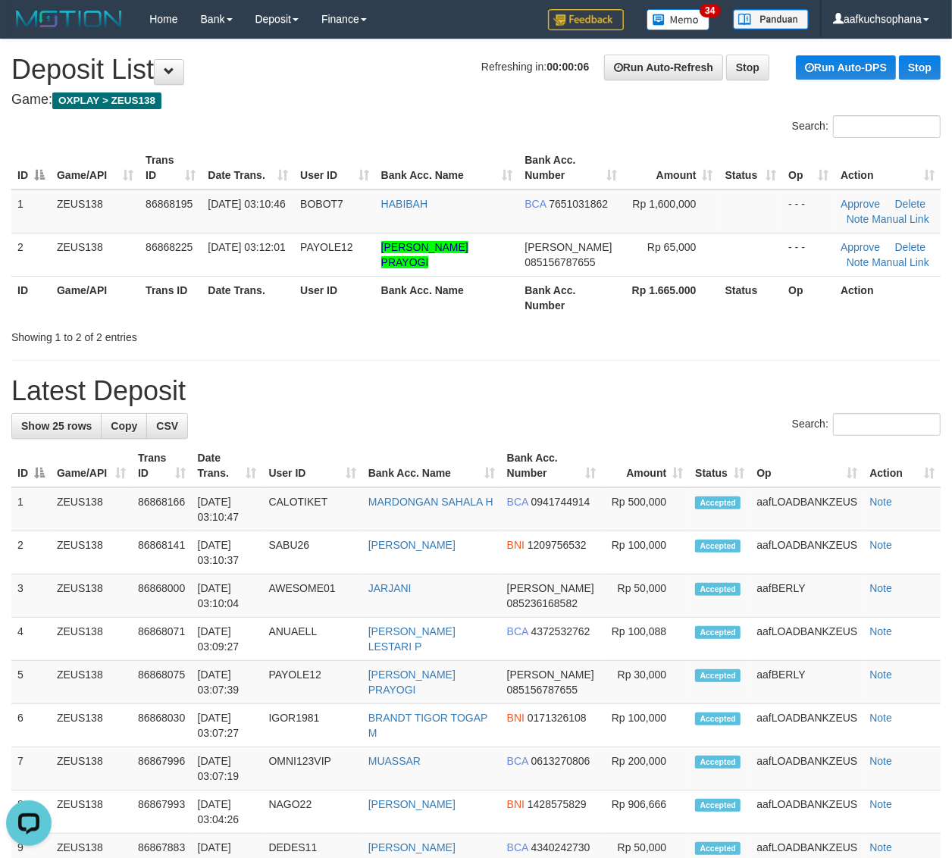
click at [747, 339] on div "Showing 1 to 2 of 2 entries" at bounding box center [476, 333] width 952 height 21
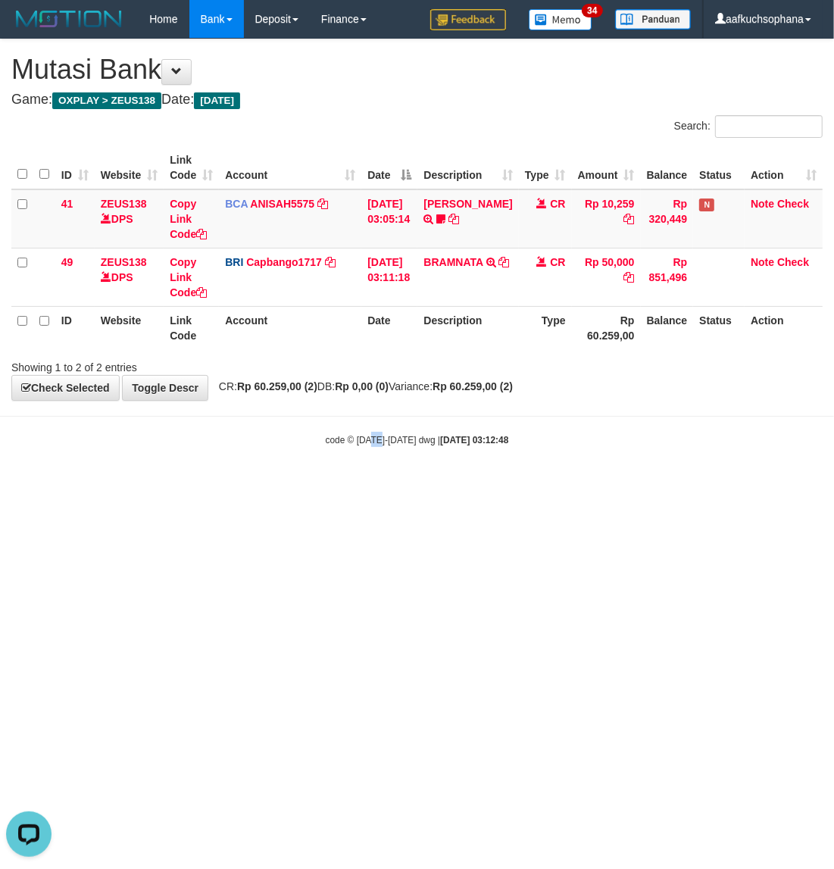
drag, startPoint x: 375, startPoint y: 583, endPoint x: 317, endPoint y: 533, distance: 77.3
click at [353, 485] on html "Toggle navigation Home Bank Account List Load By Website Group [OXPLAY] ZEUS138…" at bounding box center [417, 242] width 834 height 485
click at [332, 485] on html "Toggle navigation Home Bank Account List Load By Website Group [OXPLAY] ZEUS138…" at bounding box center [417, 242] width 834 height 485
click at [331, 485] on html "Toggle navigation Home Bank Account List Load By Website Group [OXPLAY] ZEUS138…" at bounding box center [417, 242] width 834 height 485
click at [339, 485] on html "Toggle navigation Home Bank Account List Load By Website Group [OXPLAY] ZEUS138…" at bounding box center [417, 242] width 834 height 485
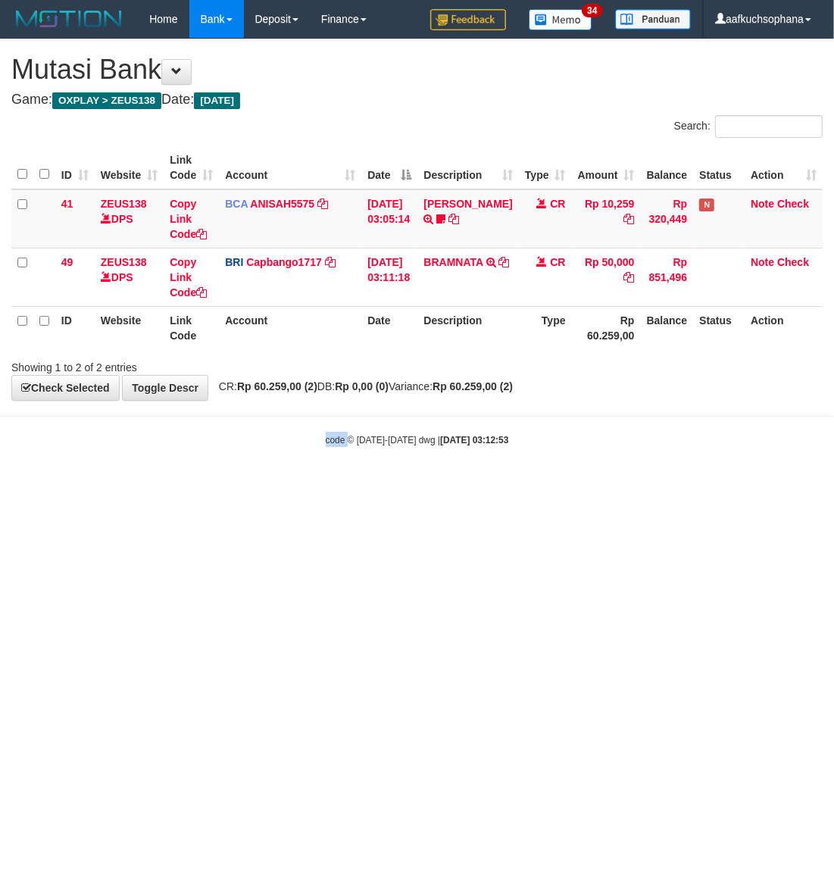
click at [339, 485] on html "Toggle navigation Home Bank Account List Load By Website Group [OXPLAY] ZEUS138…" at bounding box center [417, 242] width 834 height 485
drag, startPoint x: 364, startPoint y: 641, endPoint x: 357, endPoint y: 652, distance: 12.6
click at [358, 485] on html "Toggle navigation Home Bank Account List Load By Website Group [OXPLAY] ZEUS138…" at bounding box center [417, 242] width 834 height 485
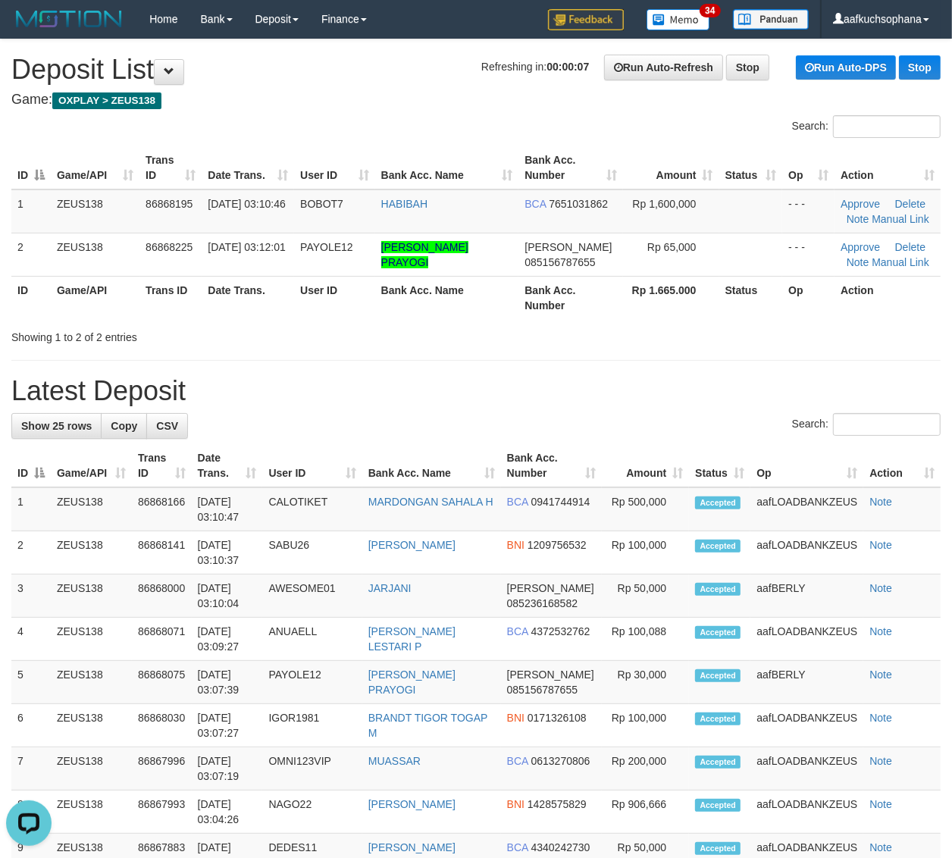
drag, startPoint x: 592, startPoint y: 360, endPoint x: 855, endPoint y: 392, distance: 264.9
click at [593, 360] on hr at bounding box center [475, 360] width 929 height 1
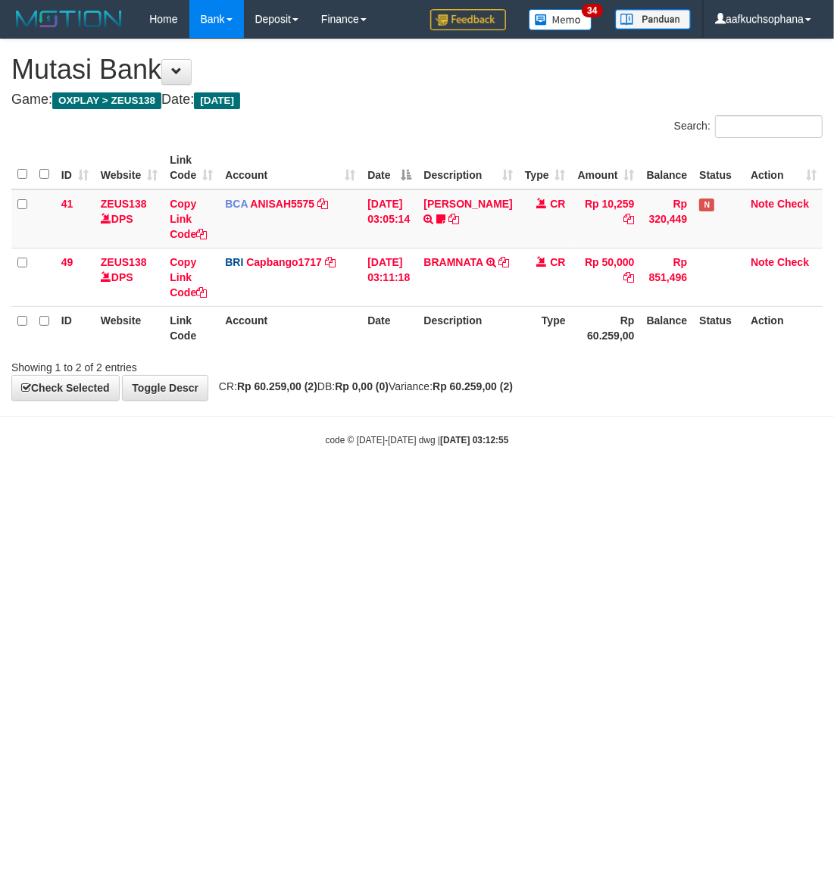
click at [150, 485] on html "Toggle navigation Home Bank Account List Load By Website Group [OXPLAY] ZEUS138…" at bounding box center [417, 242] width 834 height 485
click at [552, 485] on html "Toggle navigation Home Bank Account List Load By Website Group [OXPLAY] ZEUS138…" at bounding box center [417, 242] width 834 height 485
click at [392, 485] on html "Toggle navigation Home Bank Account List Load By Website Group [OXPLAY] ZEUS138…" at bounding box center [417, 242] width 834 height 485
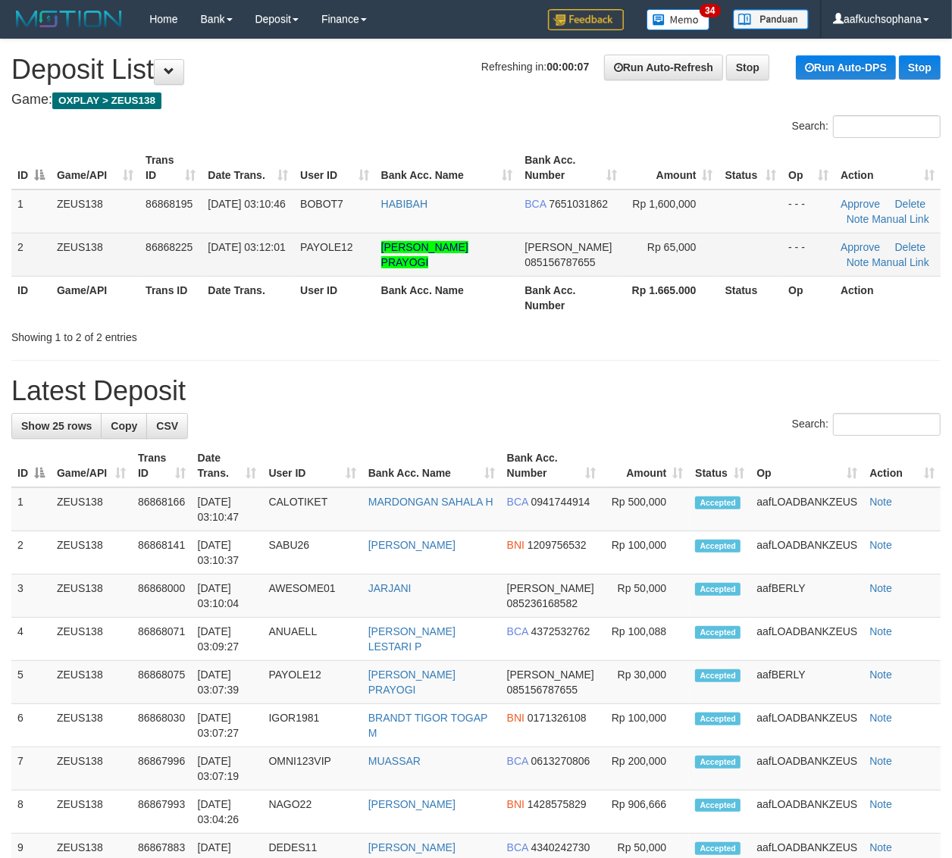
click at [481, 260] on td "DIMAS PONDRA PRAYOGI" at bounding box center [447, 254] width 144 height 43
click at [481, 260] on td "[PERSON_NAME] PRAYOGI" at bounding box center [447, 254] width 144 height 43
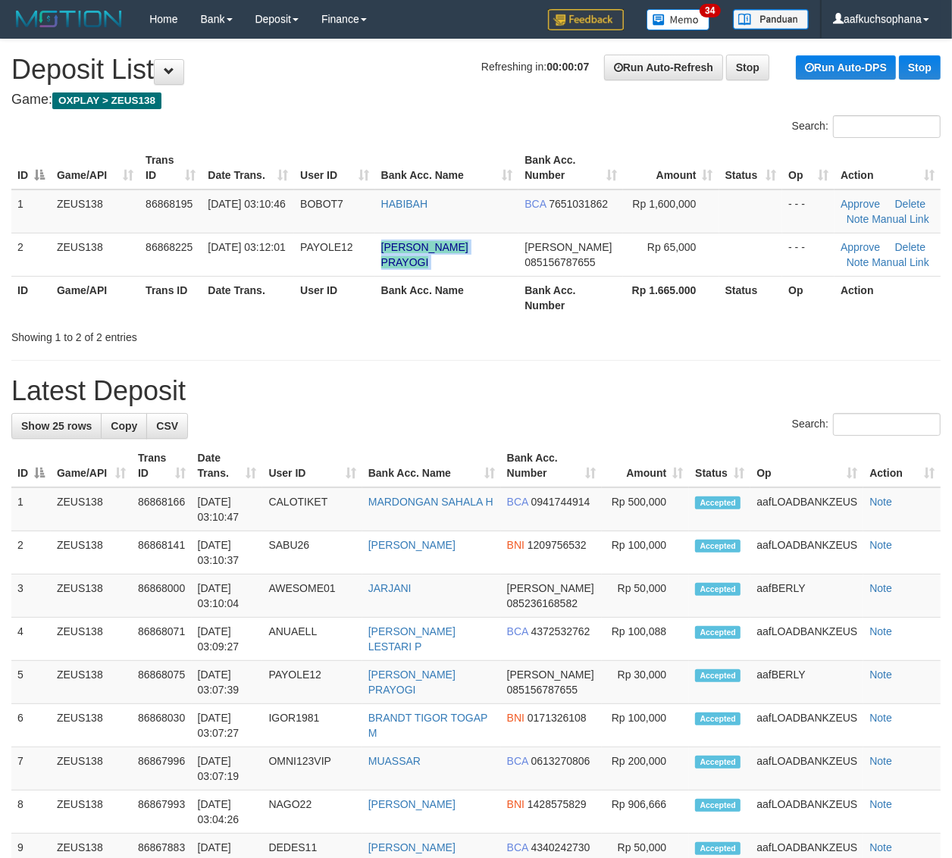
copy tr "[PERSON_NAME] PRAYOGI"
click at [608, 372] on div "**********" at bounding box center [476, 853] width 952 height 1629
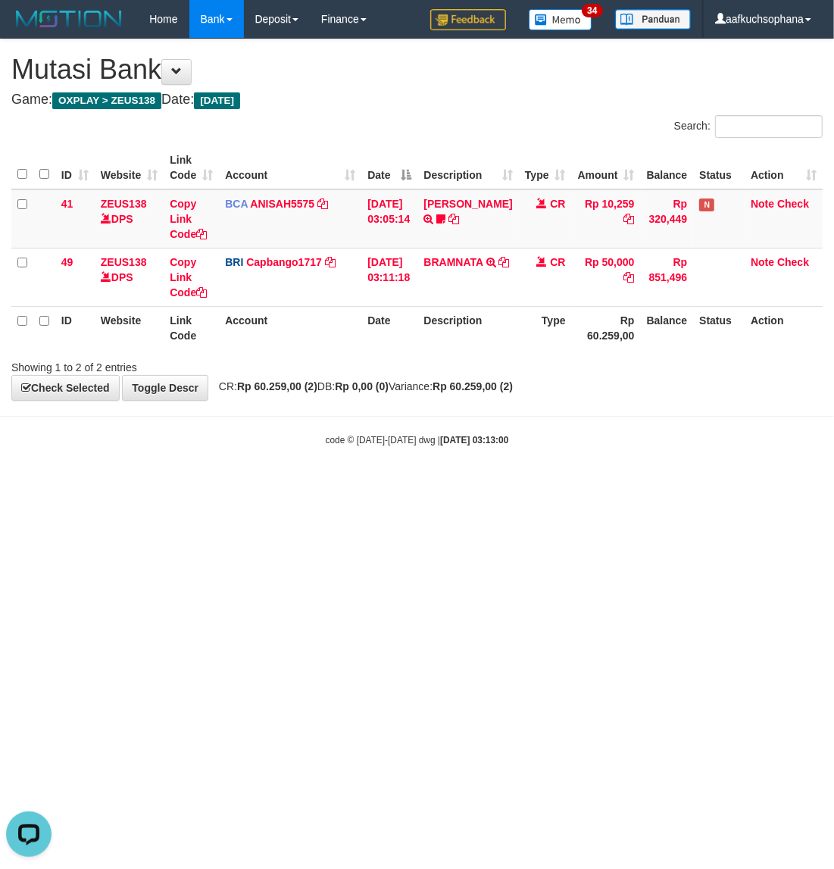
drag, startPoint x: 411, startPoint y: 596, endPoint x: 827, endPoint y: 539, distance: 419.8
click at [409, 485] on html "Toggle navigation Home Bank Account List Load By Website Group [OXPLAY] ZEUS138…" at bounding box center [417, 242] width 834 height 485
click at [400, 485] on html "Toggle navigation Home Bank Account List Load By Website Group [OXPLAY] ZEUS138…" at bounding box center [417, 242] width 834 height 485
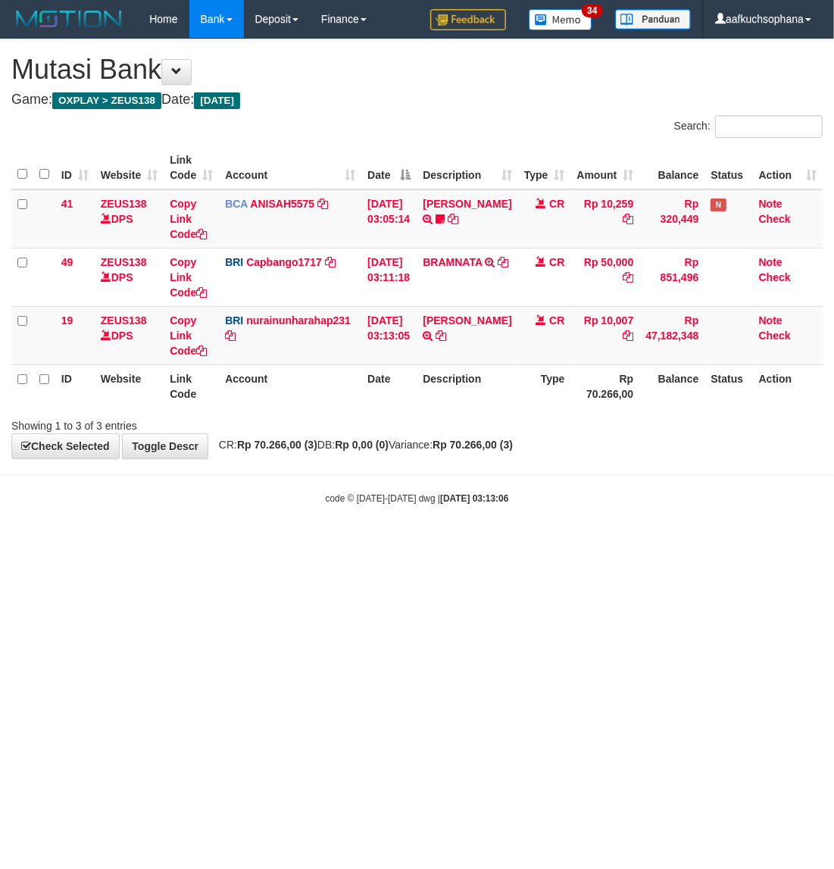
click at [298, 543] on html "Toggle navigation Home Bank Account List Load By Website Group [OXPLAY] ZEUS138…" at bounding box center [417, 271] width 834 height 543
click at [385, 543] on html "Toggle navigation Home Bank Account List Load By Website Group [OXPLAY] ZEUS138…" at bounding box center [417, 271] width 834 height 543
drag, startPoint x: 379, startPoint y: 652, endPoint x: 368, endPoint y: 645, distance: 12.6
click at [376, 543] on html "Toggle navigation Home Bank Account List Load By Website Group [OXPLAY] ZEUS138…" at bounding box center [417, 271] width 834 height 543
click at [368, 543] on html "Toggle navigation Home Bank Account List Load By Website Group [OXPLAY] ZEUS138…" at bounding box center [417, 271] width 834 height 543
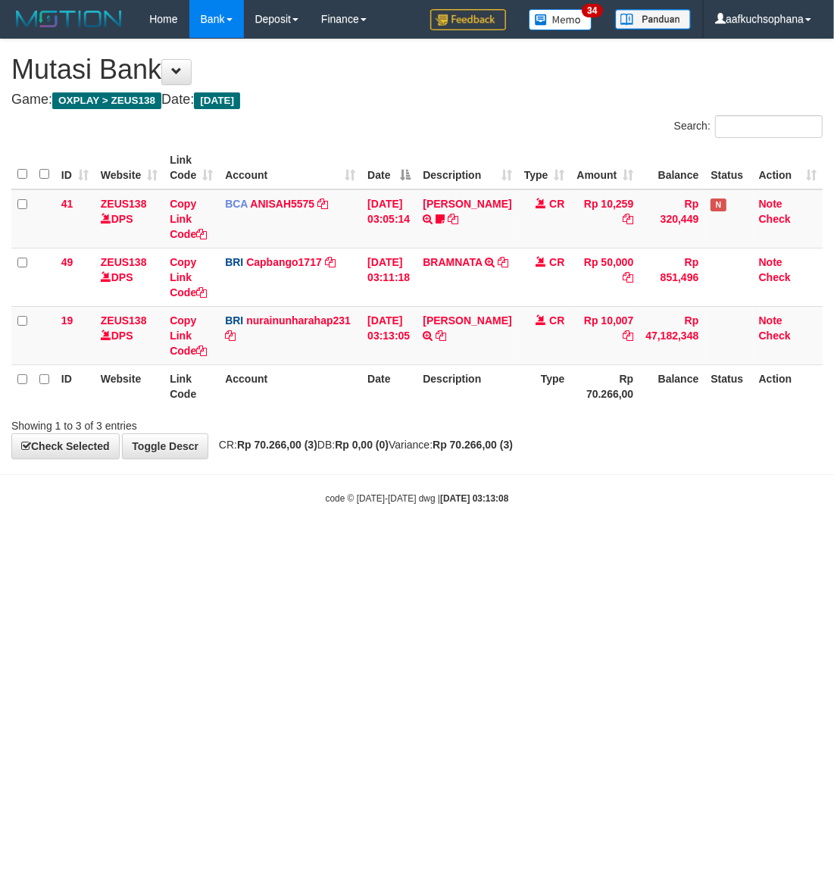
click at [319, 543] on html "Toggle navigation Home Bank Account List Load By Website Group [OXPLAY] ZEUS138…" at bounding box center [417, 271] width 834 height 543
drag, startPoint x: 558, startPoint y: 737, endPoint x: 553, endPoint y: 706, distance: 31.4
click at [557, 543] on html "Toggle navigation Home Bank Account List Load By Website Group [OXPLAY] ZEUS138…" at bounding box center [417, 271] width 834 height 543
click at [551, 543] on html "Toggle navigation Home Bank Account List Load By Website Group [OXPLAY] ZEUS138…" at bounding box center [417, 271] width 834 height 543
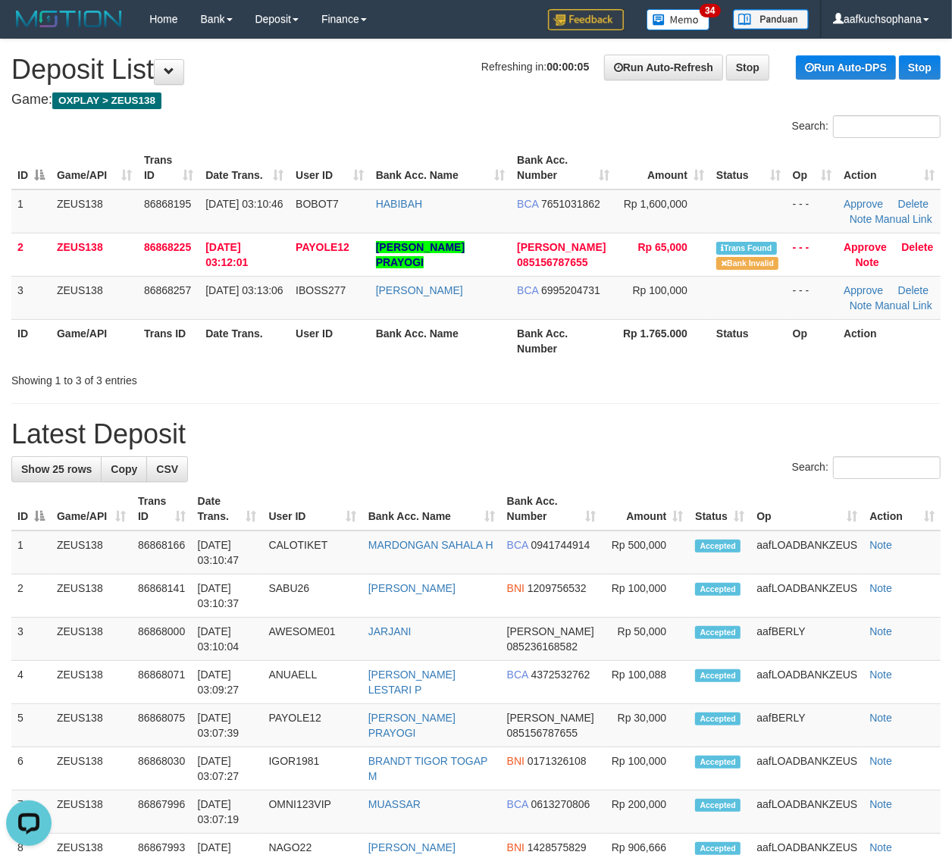
drag, startPoint x: 648, startPoint y: 425, endPoint x: 956, endPoint y: 479, distance: 312.2
click at [657, 425] on h1 "Latest Deposit" at bounding box center [475, 434] width 929 height 30
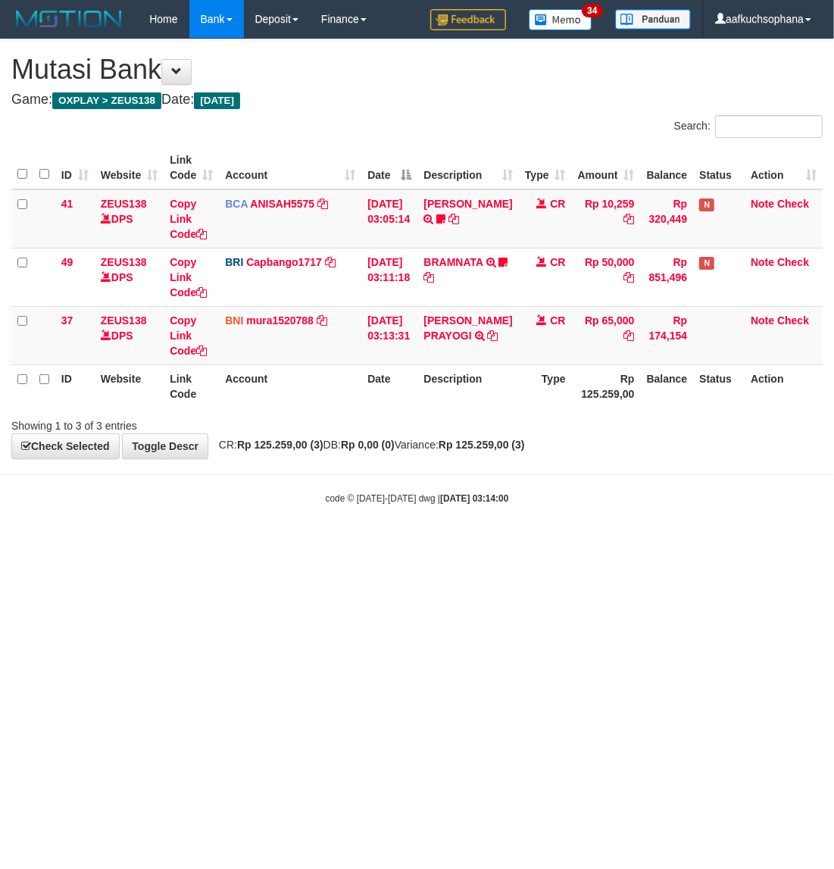
click at [505, 543] on html "Toggle navigation Home Bank Account List Load By Website Group [OXPLAY] ZEUS138…" at bounding box center [417, 271] width 834 height 543
click at [517, 543] on html "Toggle navigation Home Bank Account List Load By Website Group [OXPLAY] ZEUS138…" at bounding box center [417, 271] width 834 height 543
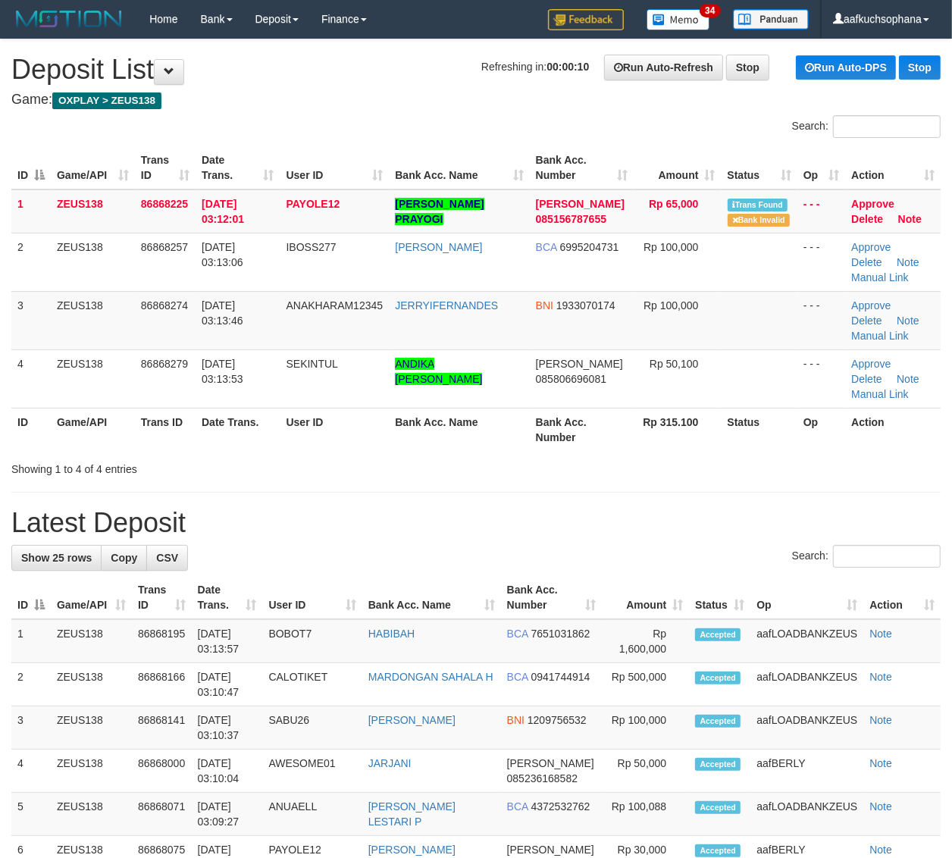
drag, startPoint x: 567, startPoint y: 470, endPoint x: 588, endPoint y: 474, distance: 21.5
click at [576, 472] on div "Showing 1 to 4 of 4 entries" at bounding box center [476, 465] width 952 height 21
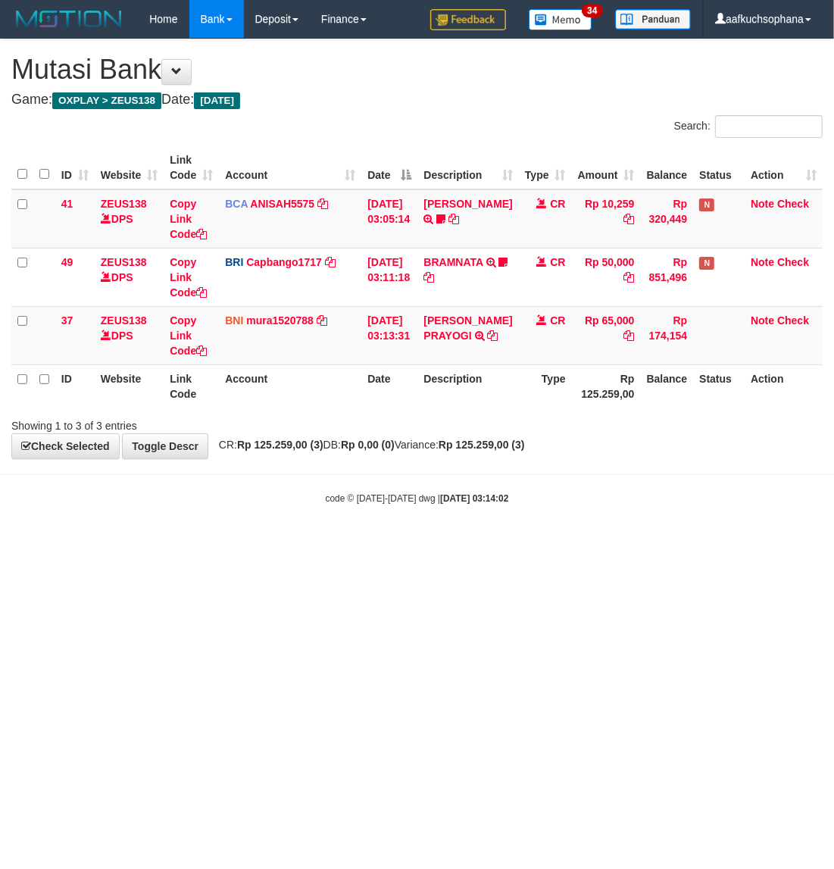
click at [346, 543] on html "Toggle navigation Home Bank Account List Load By Website Group [OXPLAY] ZEUS138…" at bounding box center [417, 271] width 834 height 543
drag, startPoint x: 342, startPoint y: 574, endPoint x: 356, endPoint y: 583, distance: 16.4
click at [356, 543] on html "Toggle navigation Home Bank Account List Load By Website Group [OXPLAY] ZEUS138…" at bounding box center [417, 271] width 834 height 543
click at [350, 543] on html "Toggle navigation Home Bank Account List Load By Website Group [OXPLAY] ZEUS138…" at bounding box center [417, 271] width 834 height 543
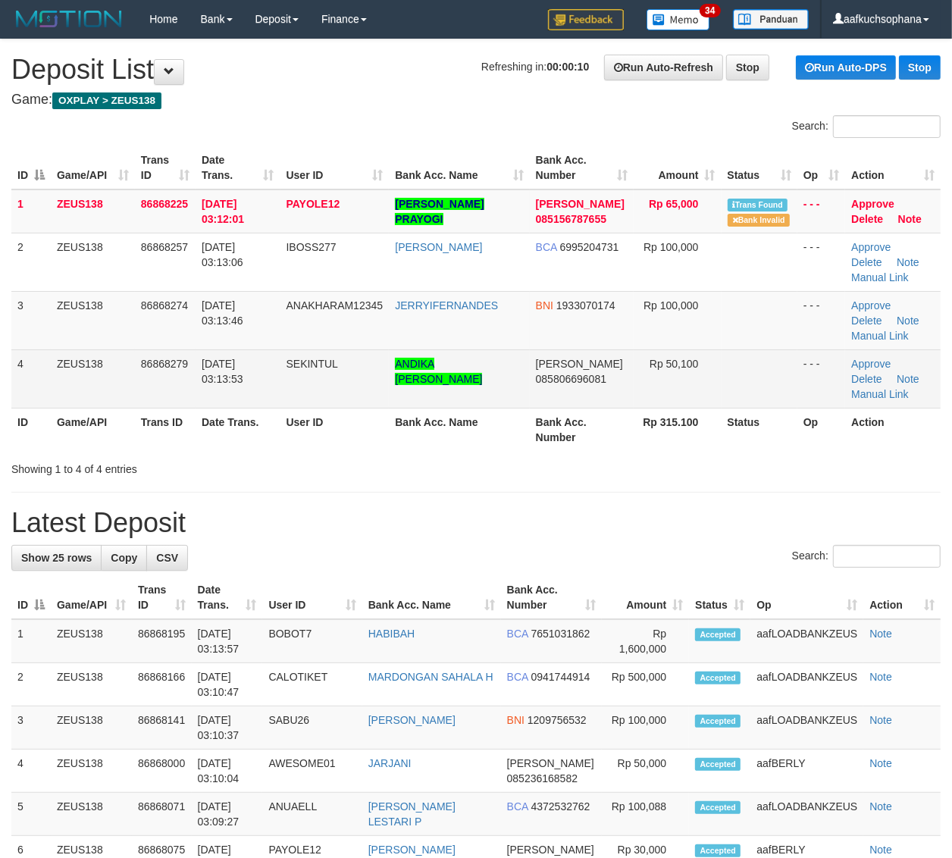
click at [472, 377] on td "ANDIKA BOBBY BIMANTARA" at bounding box center [459, 378] width 140 height 58
click at [472, 377] on td "[PERSON_NAME]" at bounding box center [459, 378] width 140 height 58
click at [472, 377] on td "ANDIKA [PERSON_NAME]" at bounding box center [459, 378] width 140 height 58
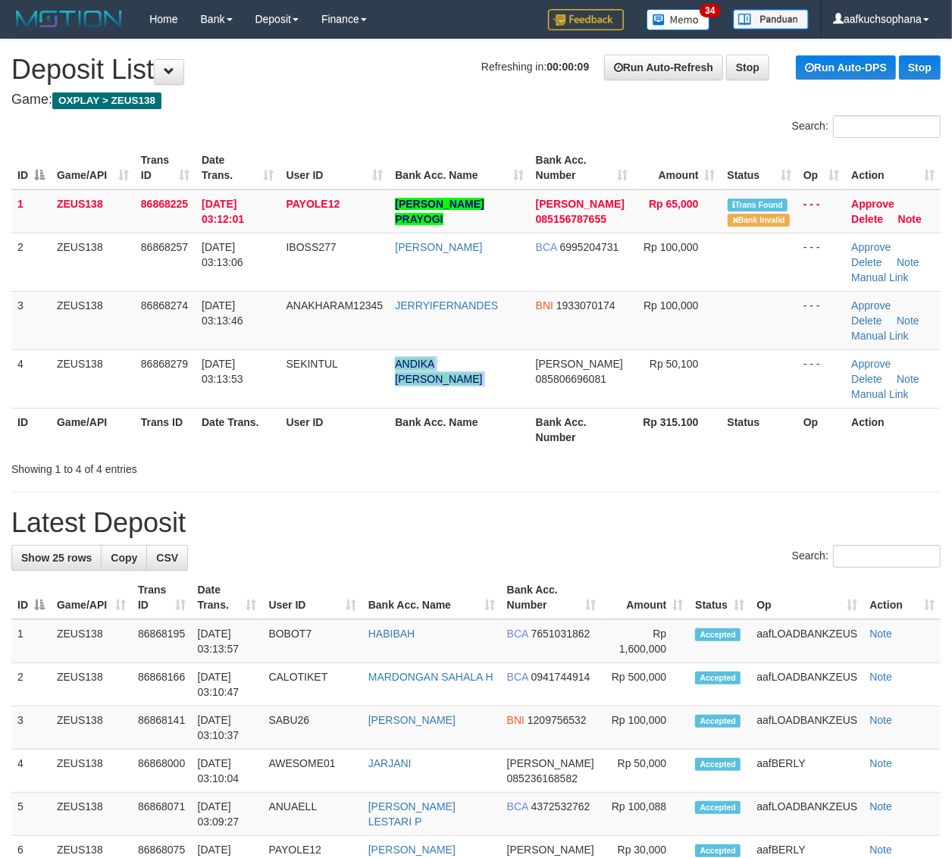
copy tr "ANDIKA [PERSON_NAME]"
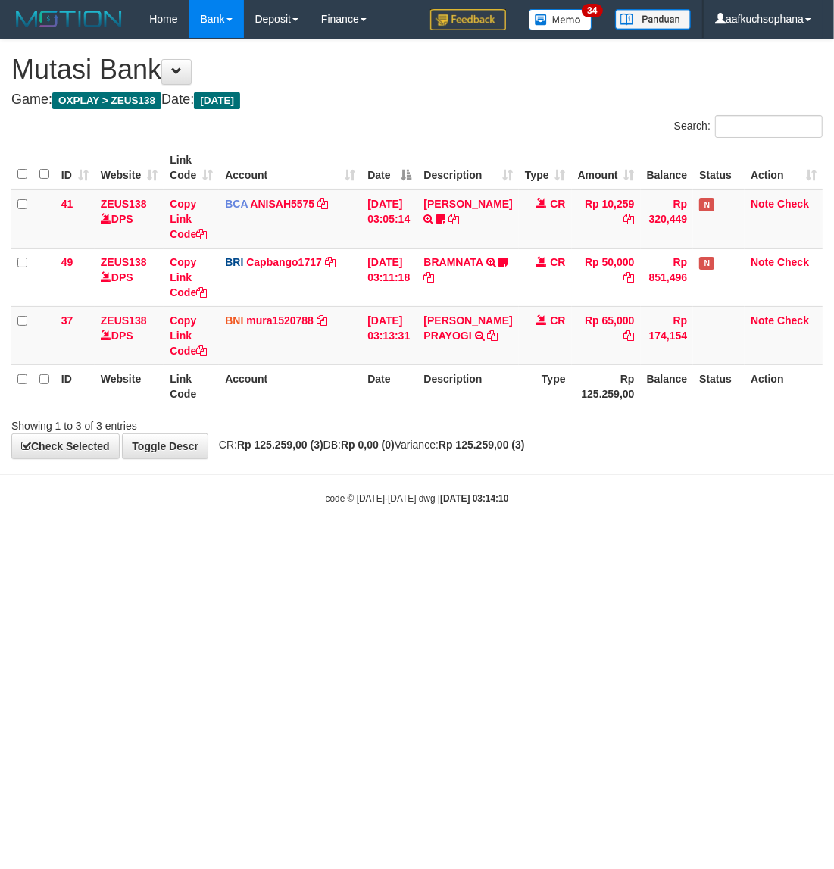
click at [432, 543] on html "Toggle navigation Home Bank Account List Load By Website Group [OXPLAY] ZEUS138…" at bounding box center [417, 271] width 834 height 543
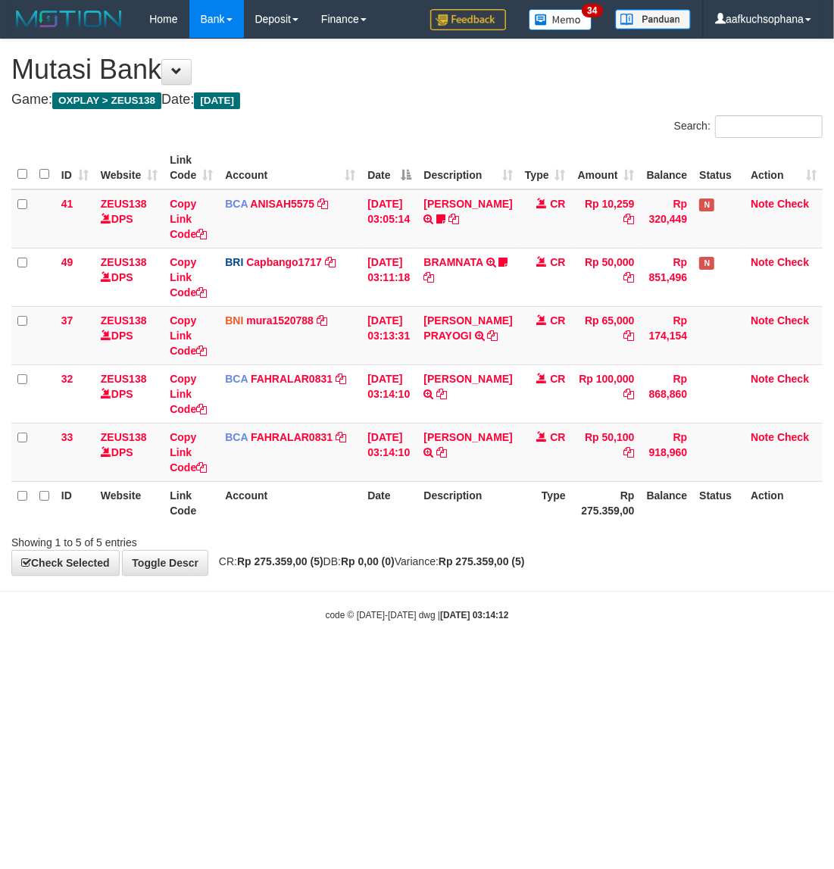
click at [400, 660] on html "Toggle navigation Home Bank Account List Load By Website Group [OXPLAY] ZEUS138…" at bounding box center [417, 330] width 834 height 660
click at [398, 660] on html "Toggle navigation Home Bank Account List Load By Website Group [OXPLAY] ZEUS138…" at bounding box center [417, 330] width 834 height 660
click at [447, 452] on icon at bounding box center [441, 452] width 11 height 11
click at [304, 587] on body "Toggle navigation Home Bank Account List Load By Website Group [OXPLAY] ZEUS138…" at bounding box center [417, 330] width 834 height 660
click at [202, 466] on icon at bounding box center [201, 467] width 11 height 11
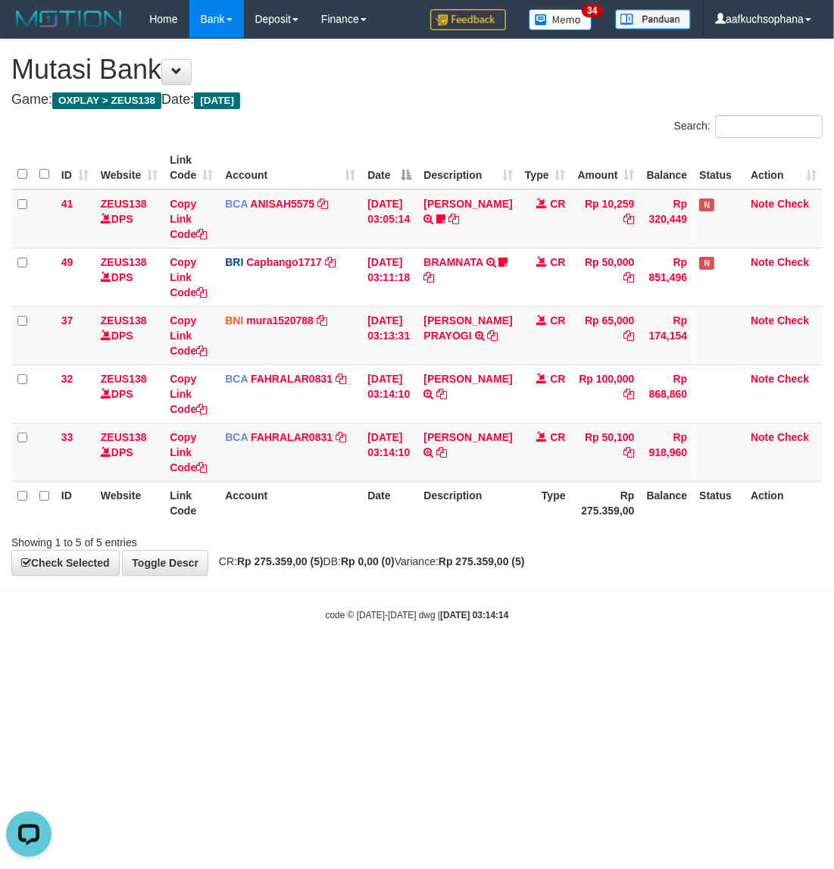
scroll to position [207, 0]
click at [277, 660] on html "Toggle navigation Home Bank Account List Load By Website Group [OXPLAY] ZEUS138…" at bounding box center [417, 330] width 834 height 660
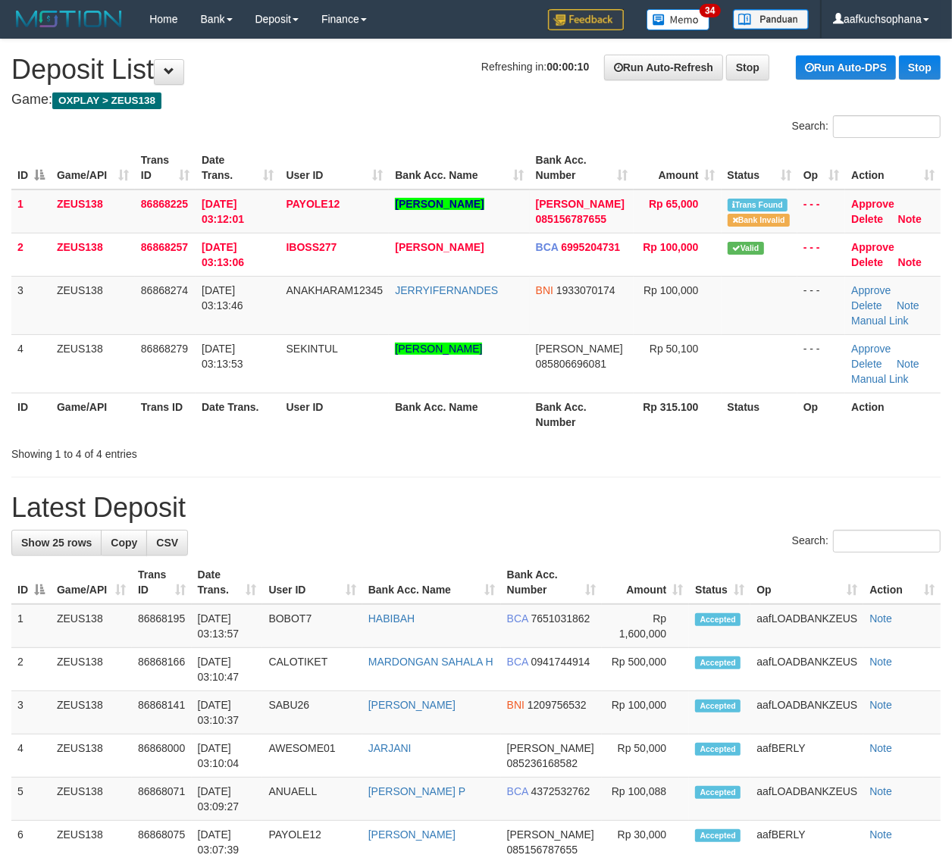
click at [759, 402] on th "Status" at bounding box center [759, 413] width 76 height 43
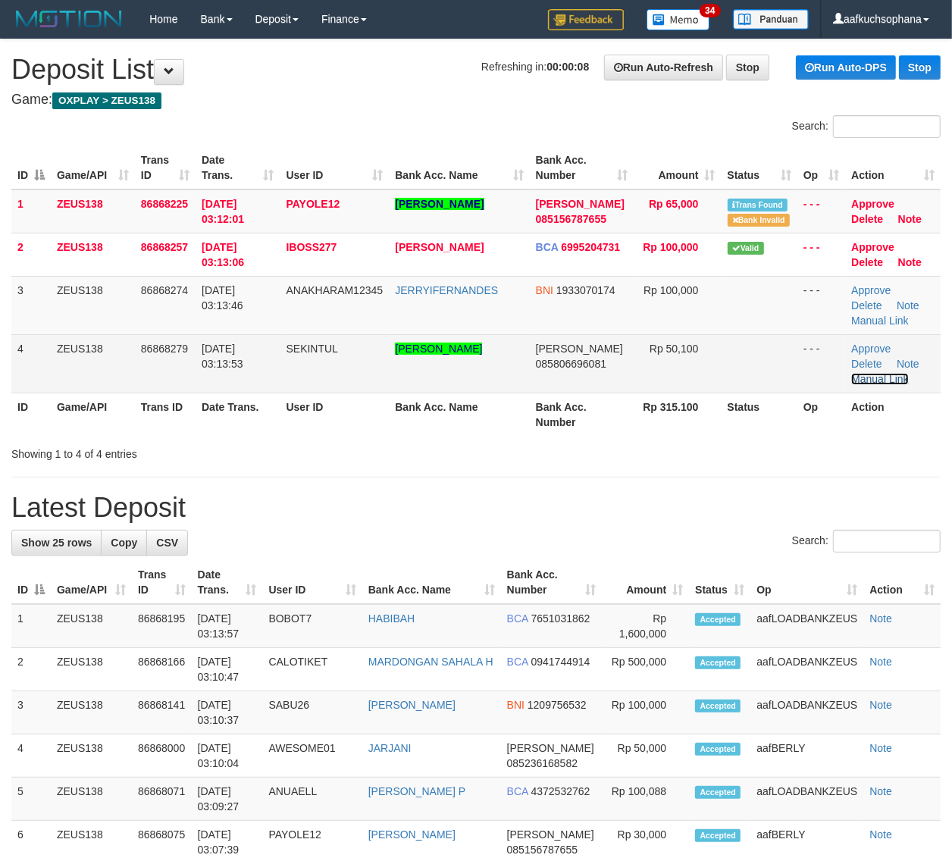
click at [892, 381] on link "Manual Link" at bounding box center [880, 379] width 58 height 12
click at [851, 373] on link "Manual Link" at bounding box center [880, 379] width 58 height 12
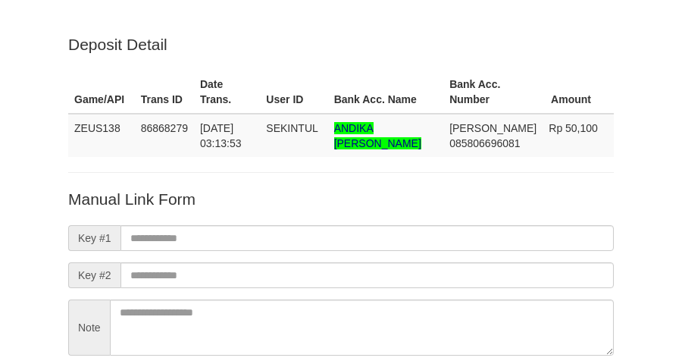
scroll to position [133, 0]
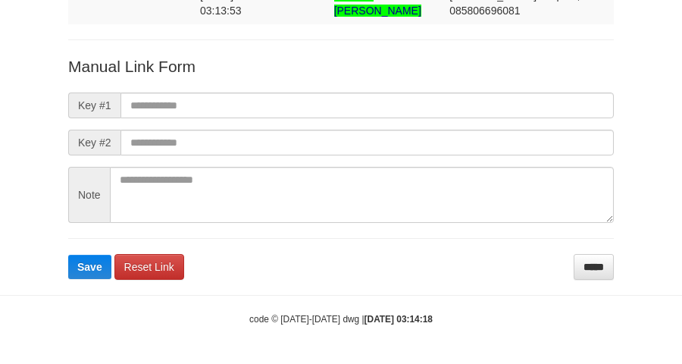
click at [308, 95] on input "text" at bounding box center [366, 105] width 493 height 26
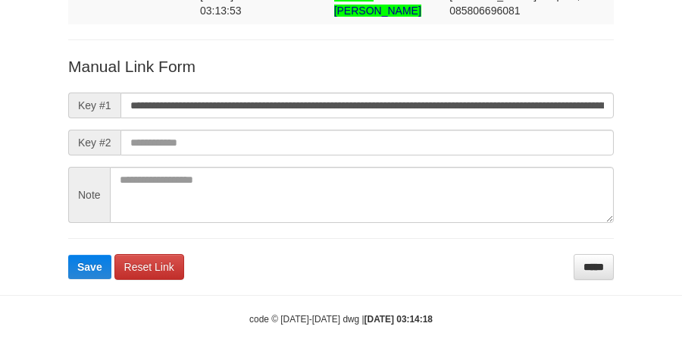
scroll to position [0, 864]
type input "**********"
click at [68, 255] on button "Save" at bounding box center [89, 267] width 43 height 24
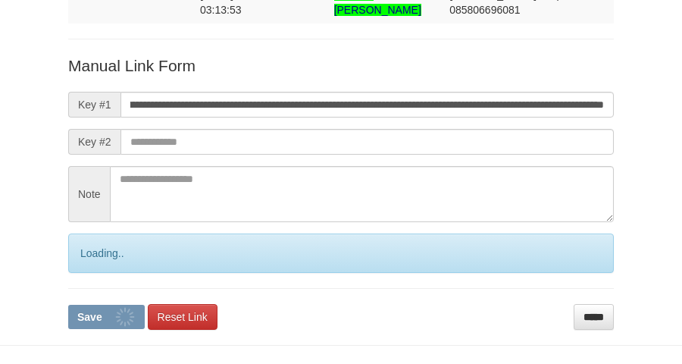
click at [68, 305] on button "Save" at bounding box center [106, 317] width 77 height 24
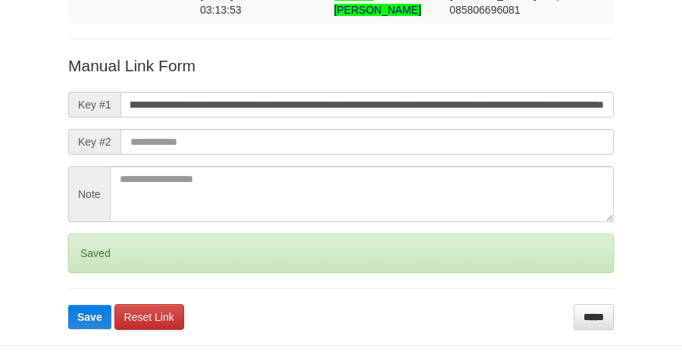
click at [68, 305] on button "Save" at bounding box center [89, 317] width 43 height 24
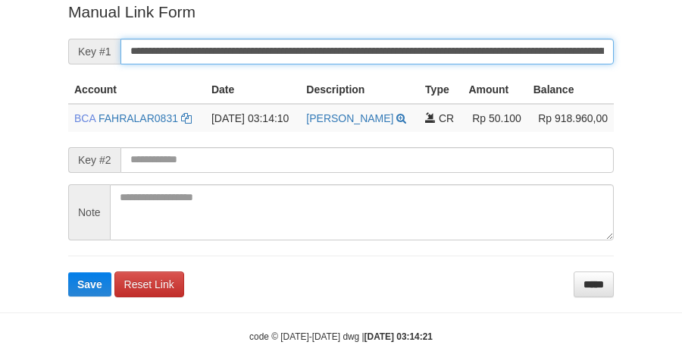
click at [68, 272] on button "Save" at bounding box center [89, 284] width 43 height 24
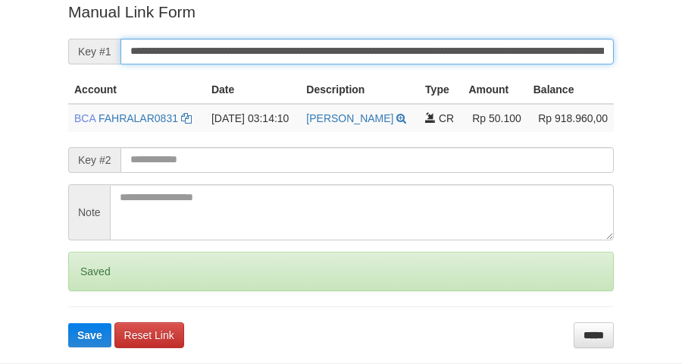
scroll to position [311, 0]
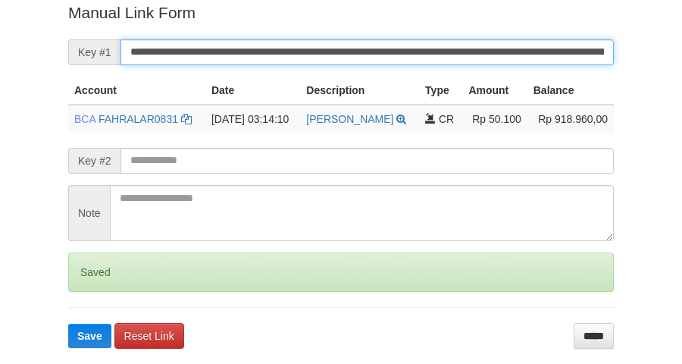
click at [68, 323] on button "Save" at bounding box center [89, 335] width 43 height 24
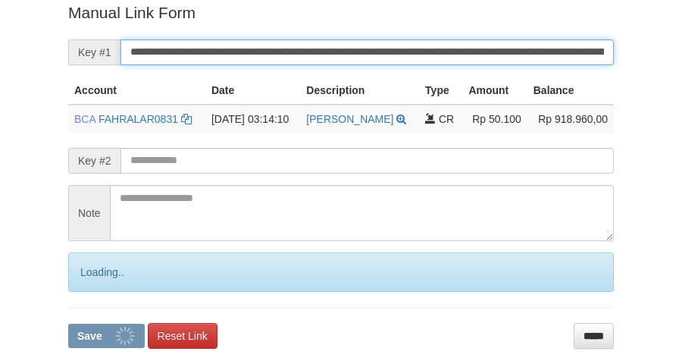
click at [68, 323] on button "Save" at bounding box center [106, 335] width 77 height 24
click at [319, 50] on input "**********" at bounding box center [366, 52] width 493 height 26
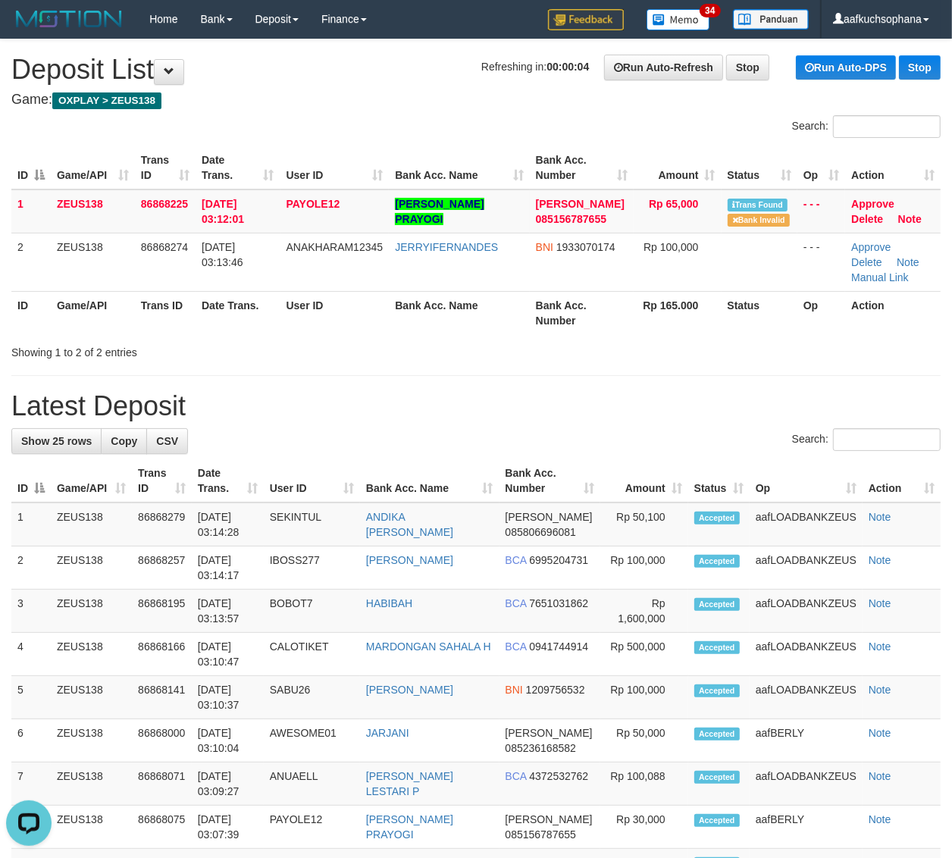
click at [766, 394] on h1 "Latest Deposit" at bounding box center [475, 406] width 929 height 30
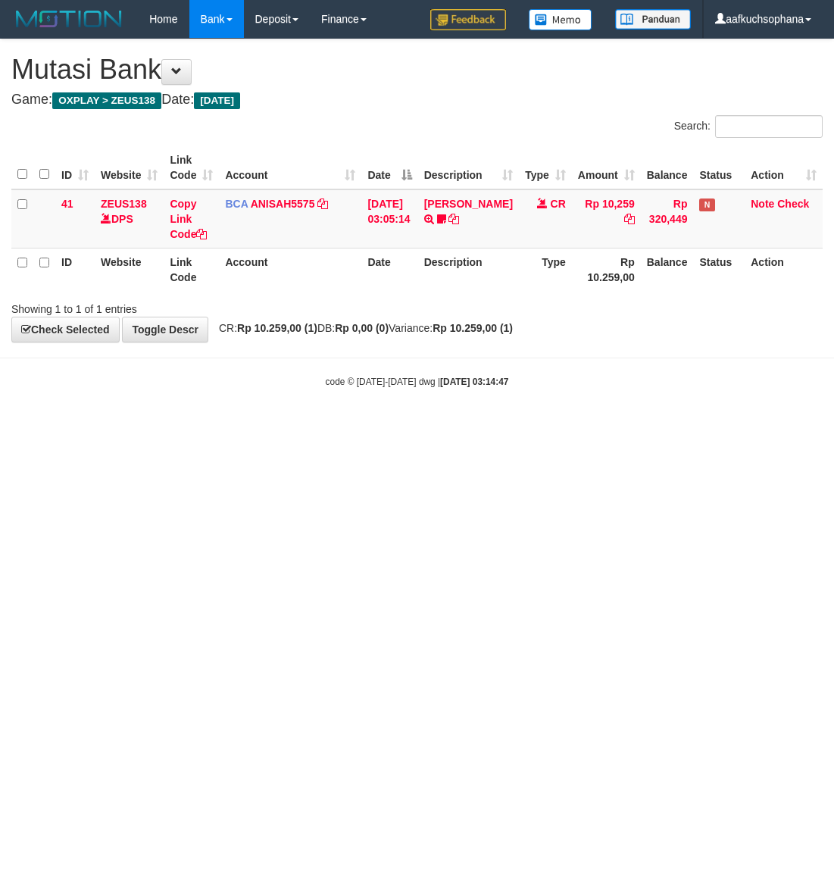
click at [430, 427] on html "Toggle navigation Home Bank Account List Load By Website Group [OXPLAY] ZEUS138…" at bounding box center [417, 213] width 834 height 427
